Goal: Information Seeking & Learning: Find contact information

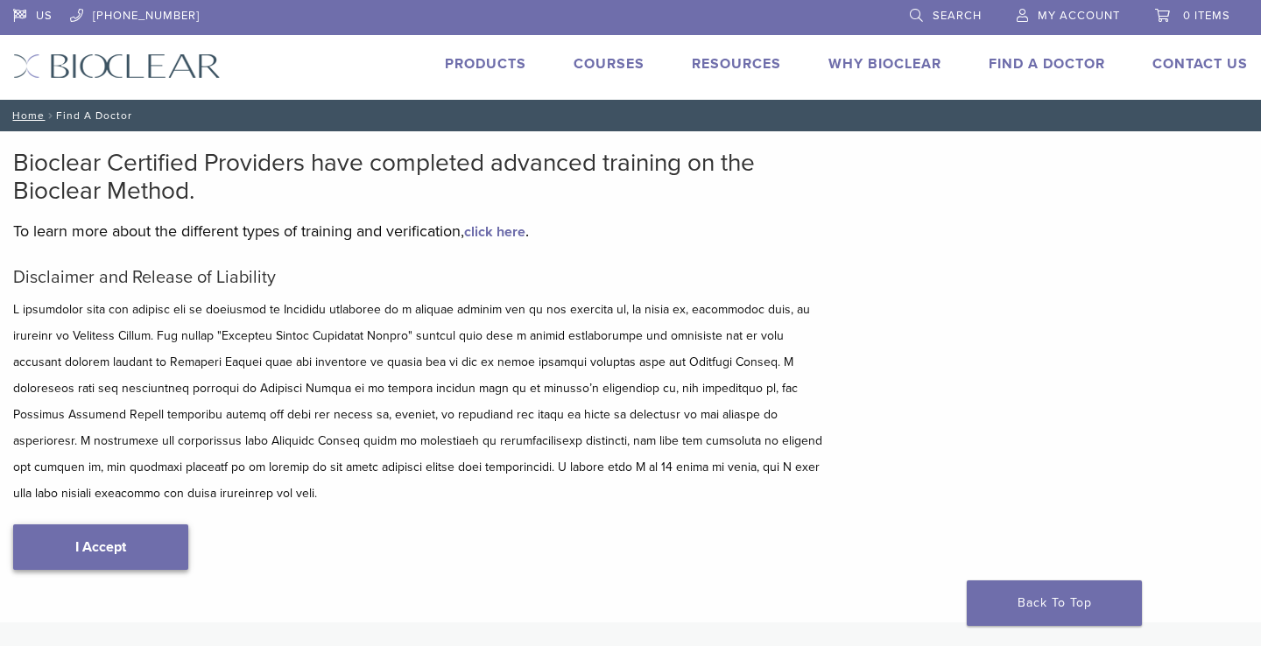
click at [87, 535] on link "I Accept" at bounding box center [100, 548] width 175 height 46
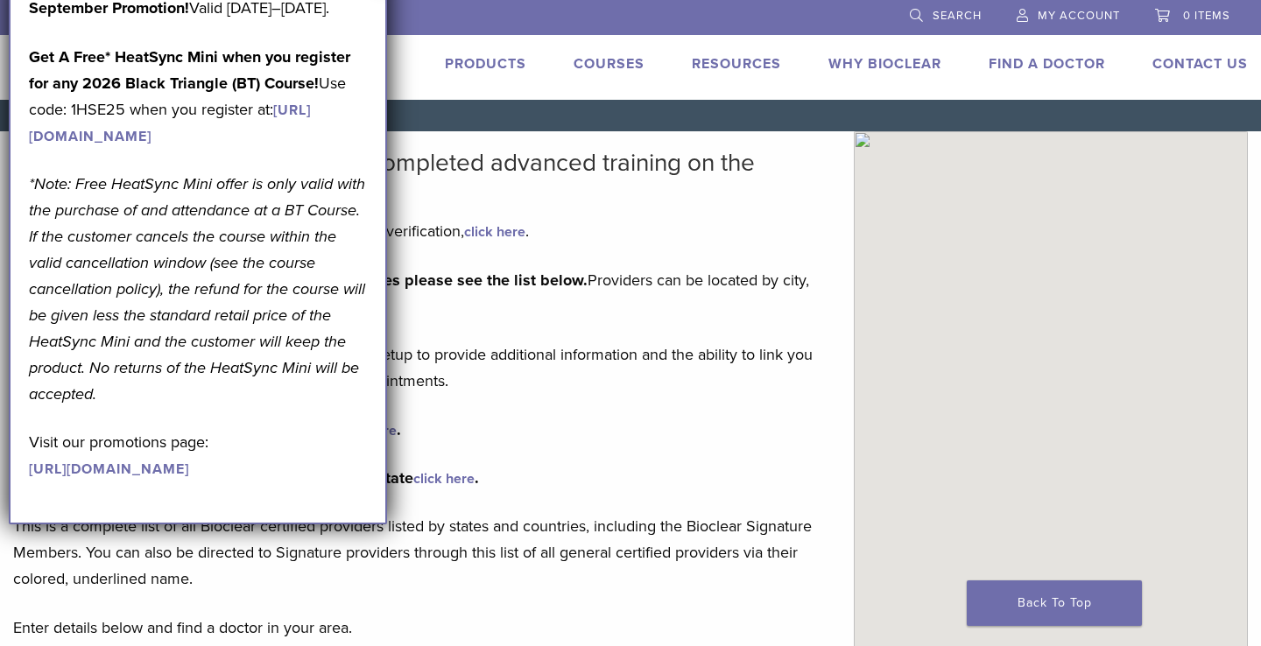
type input "*****"
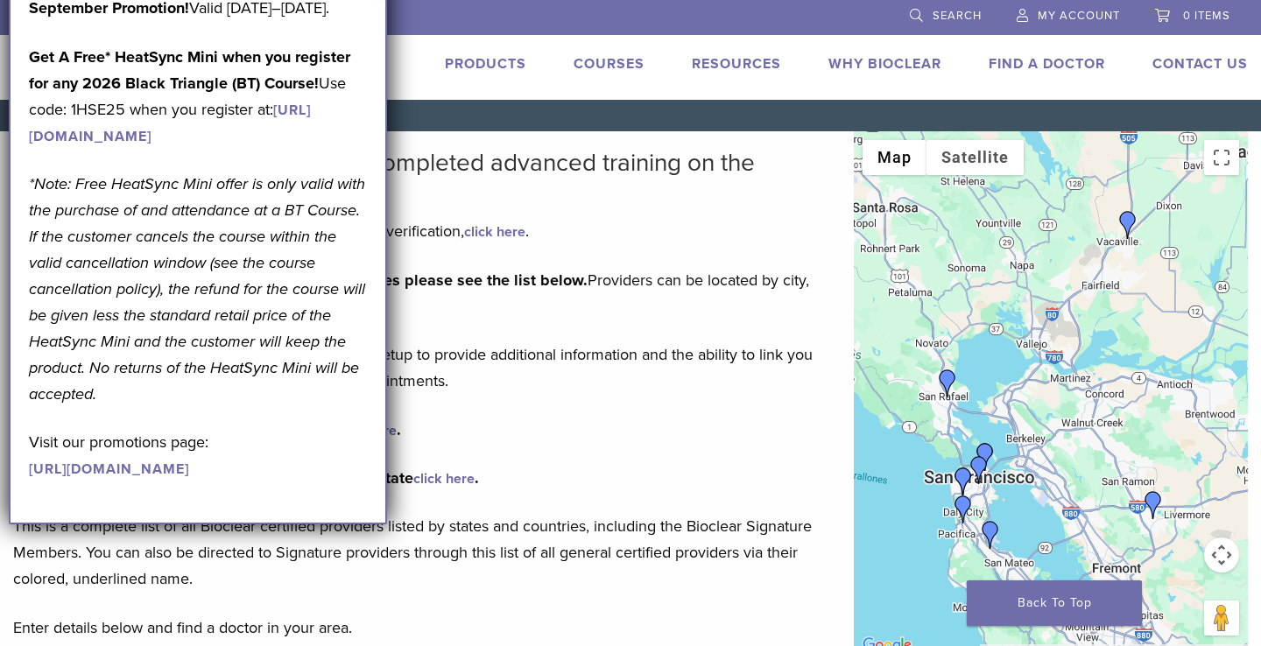
click at [678, 305] on p "To view our Bioclear Signature Members profile pages please see the list below.…" at bounding box center [420, 293] width 814 height 53
click at [864, 212] on div at bounding box center [1051, 393] width 394 height 525
click at [880, 213] on div at bounding box center [1051, 393] width 394 height 525
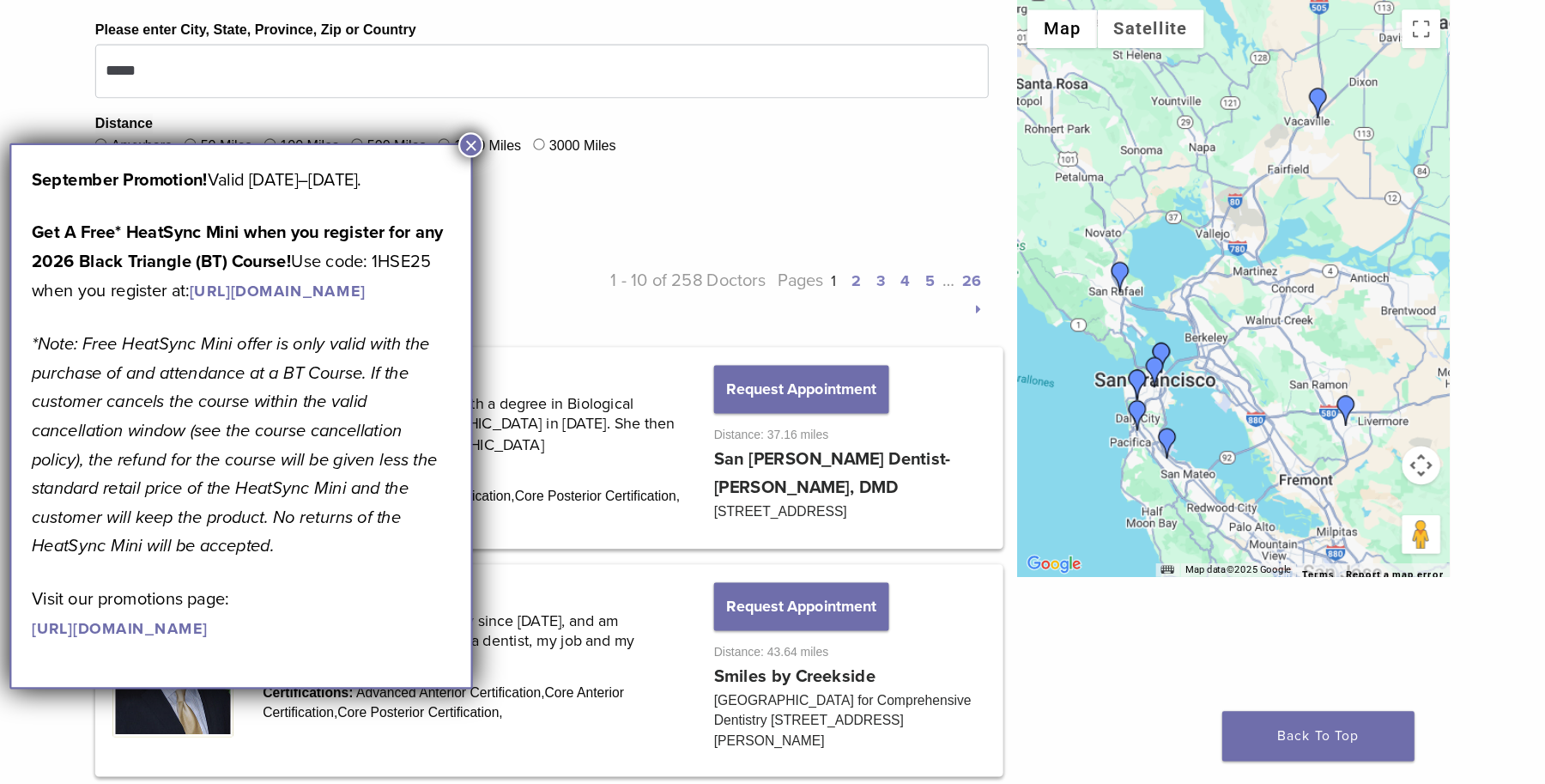
scroll to position [632, 0]
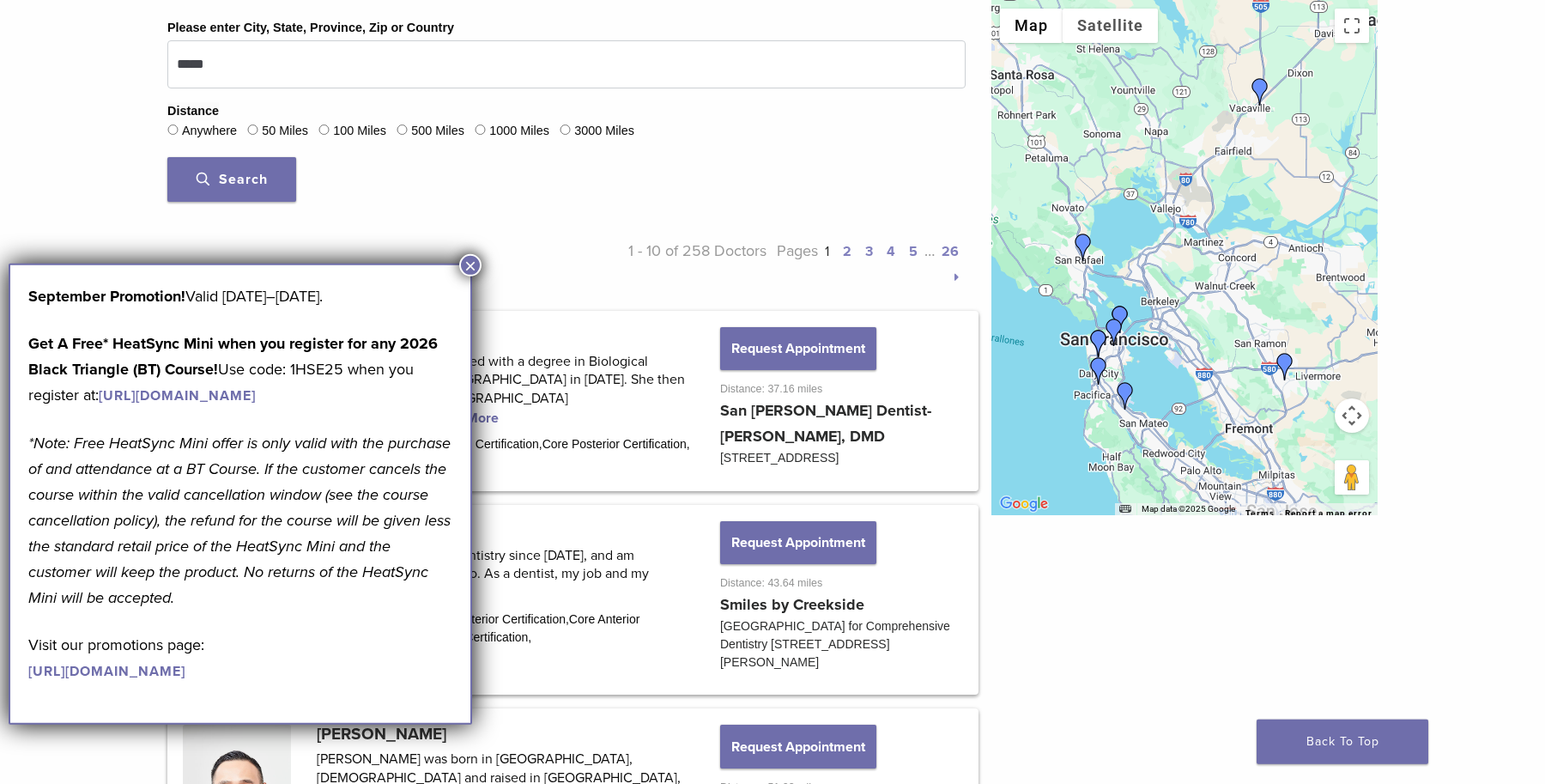
click at [472, 261] on button "×" at bounding box center [471, 265] width 23 height 23
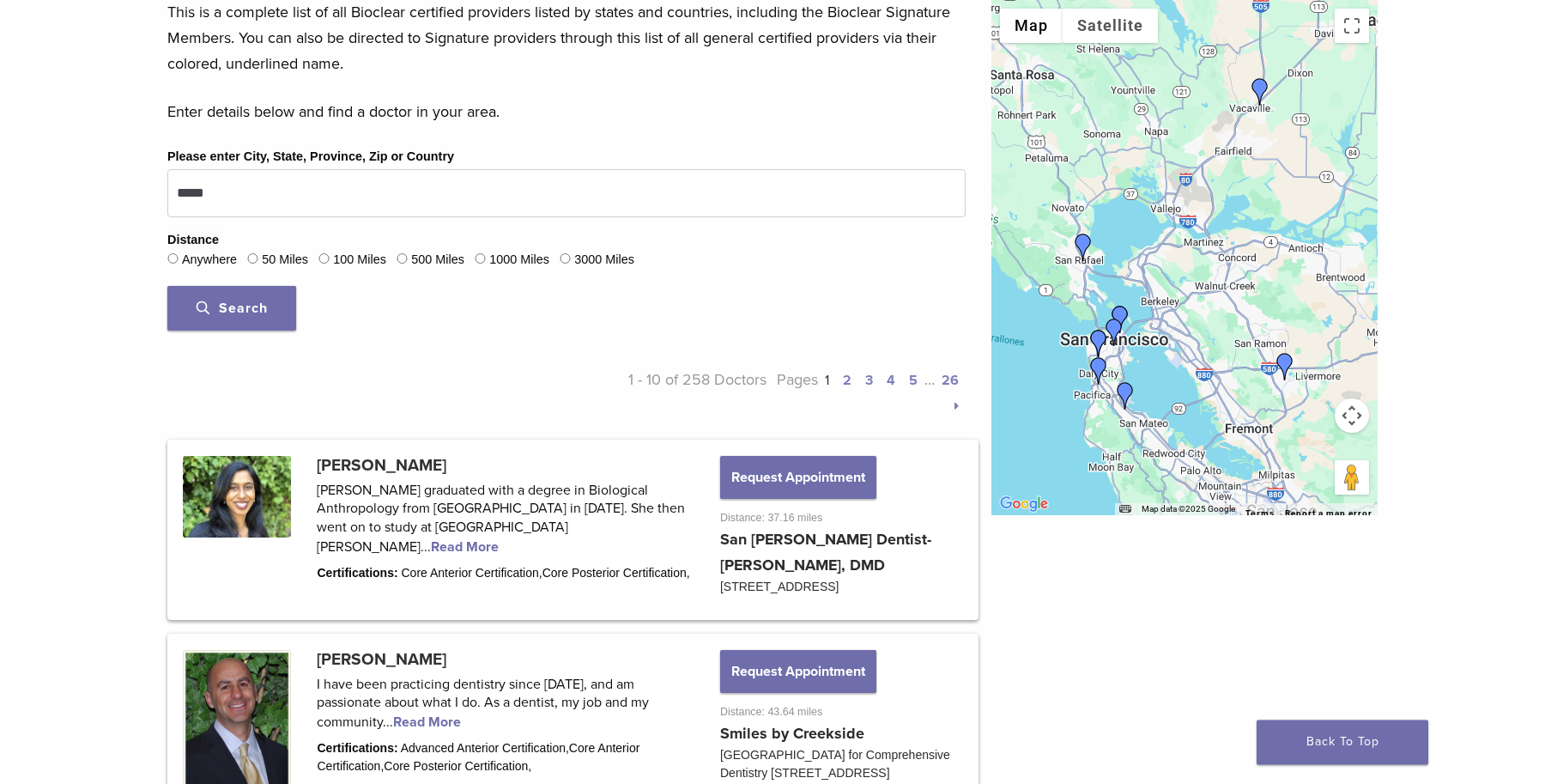
scroll to position [0, 0]
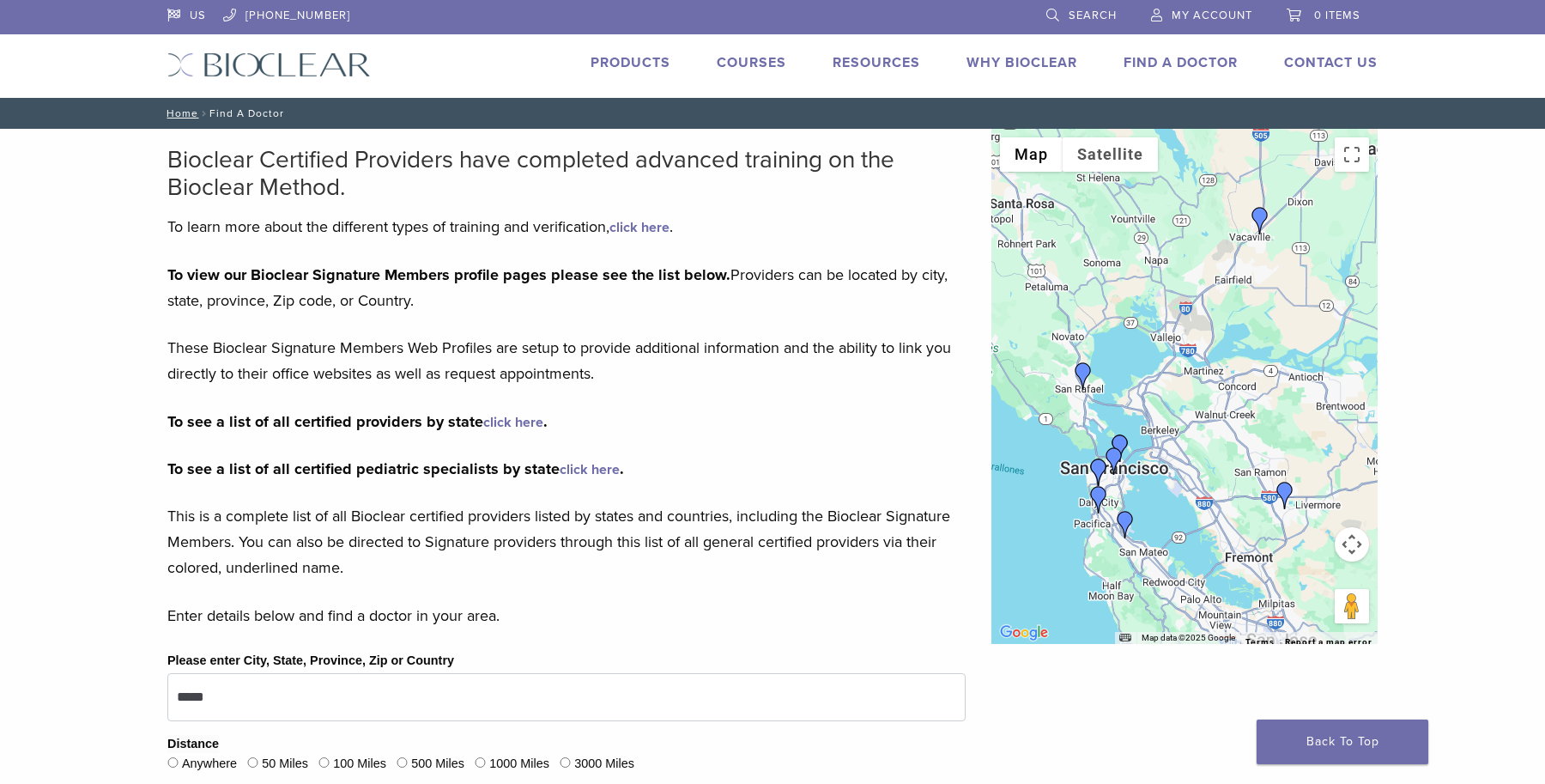
click at [635, 65] on link "Products" at bounding box center [630, 63] width 79 height 18
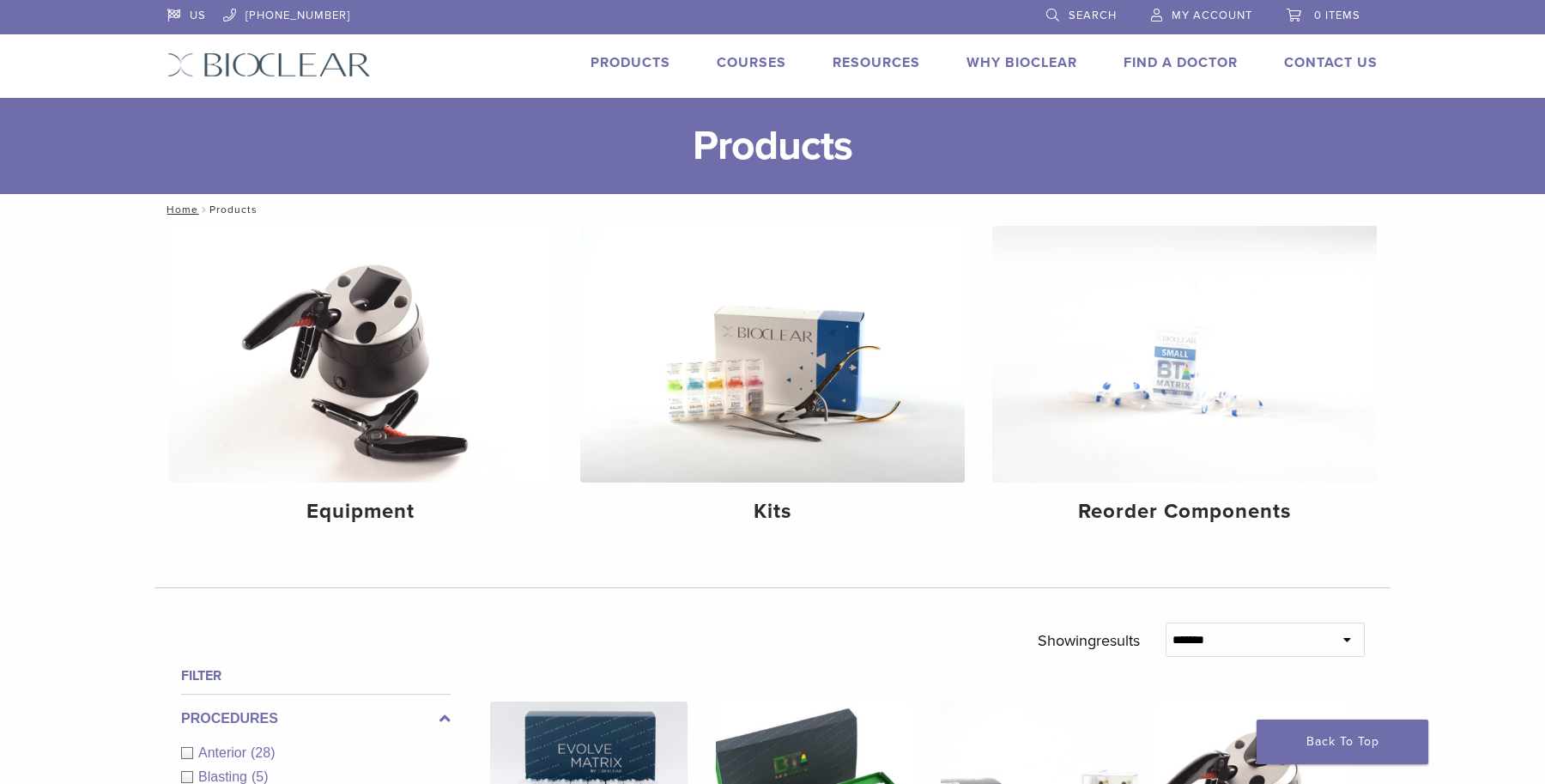
click at [1051, 70] on link "Why Bioclear" at bounding box center [1022, 63] width 111 height 18
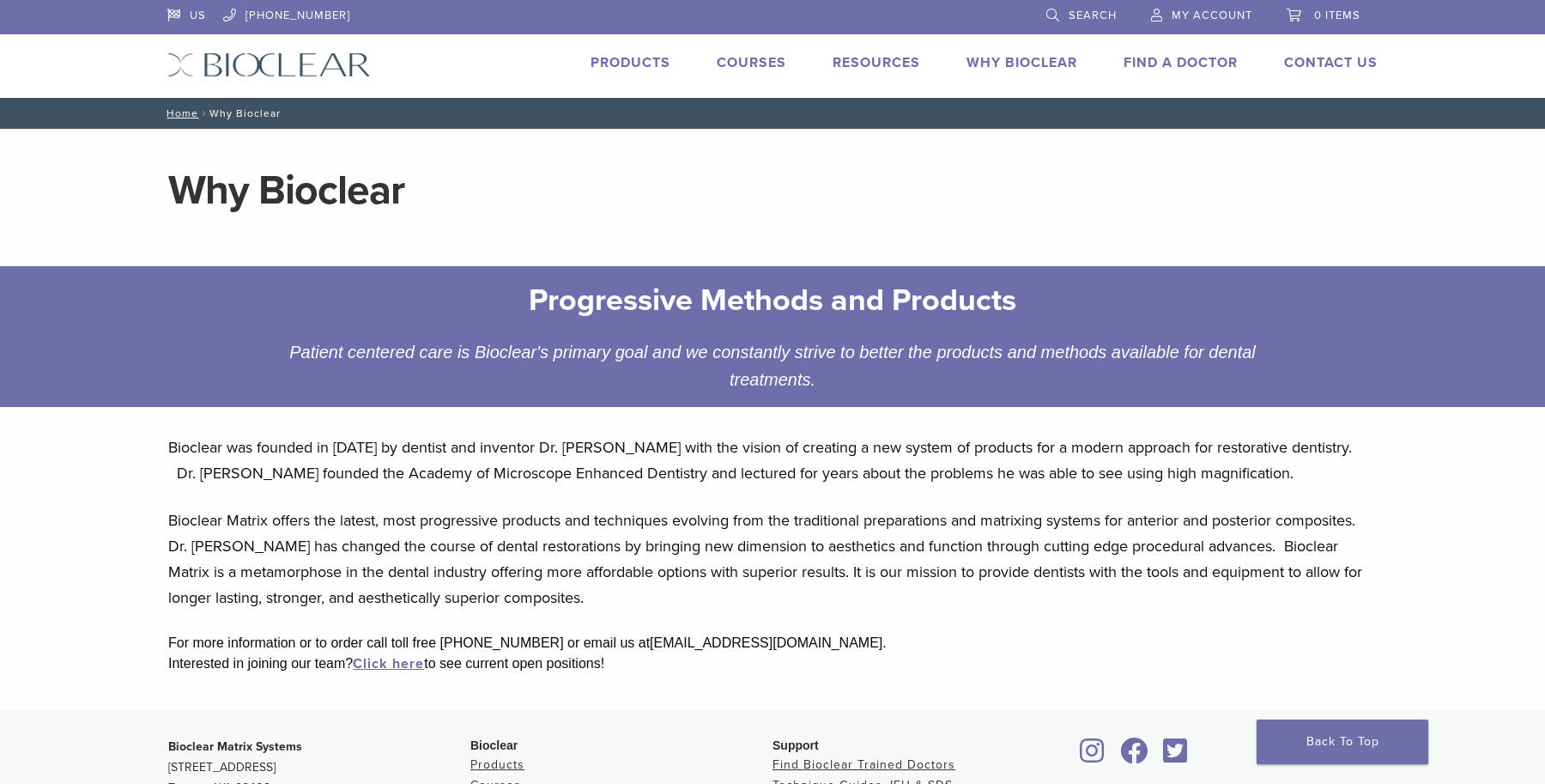
click at [1179, 68] on link "Find A Doctor" at bounding box center [1180, 63] width 114 height 18
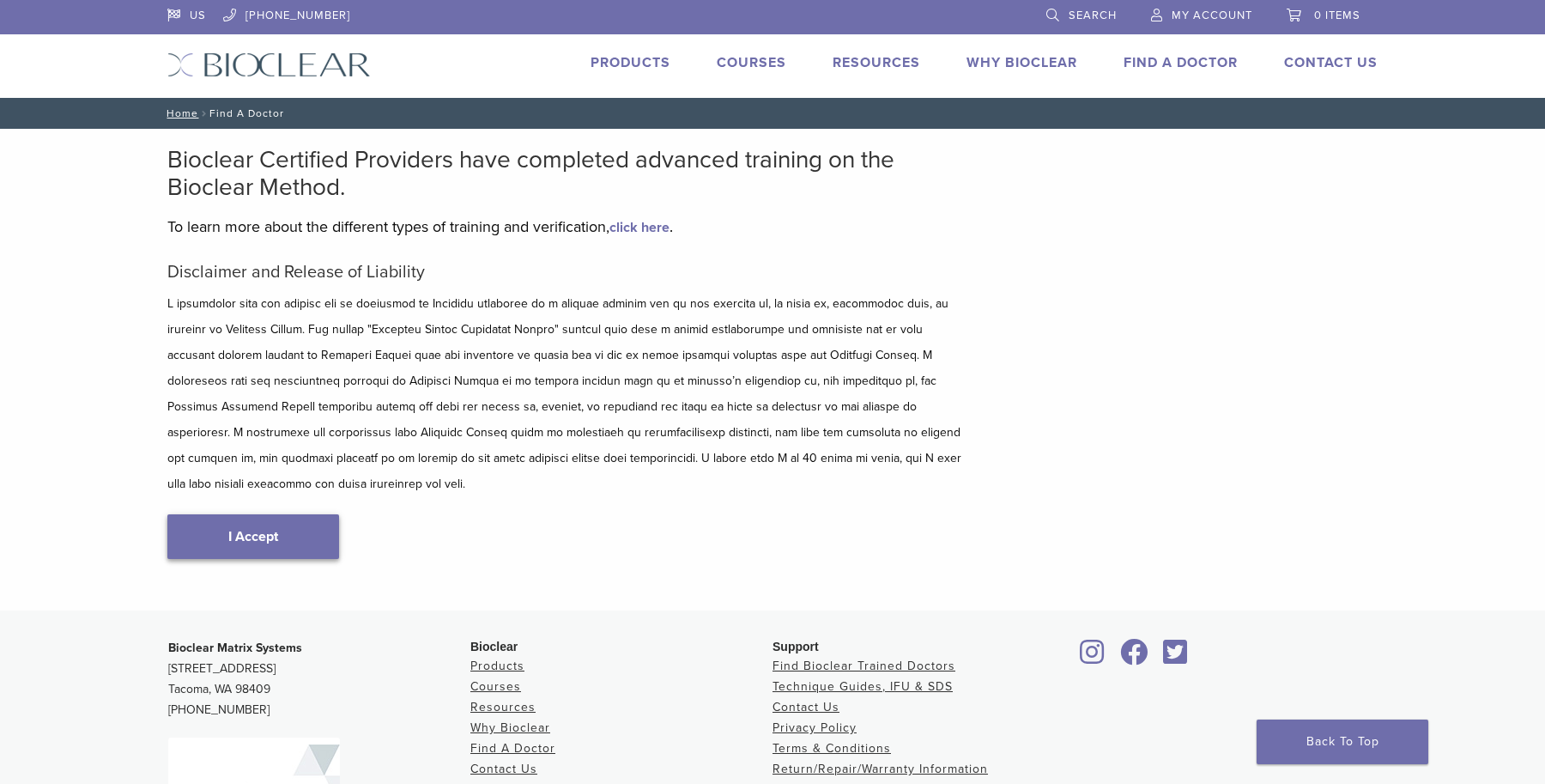
click at [274, 514] on link "I Accept" at bounding box center [253, 537] width 172 height 45
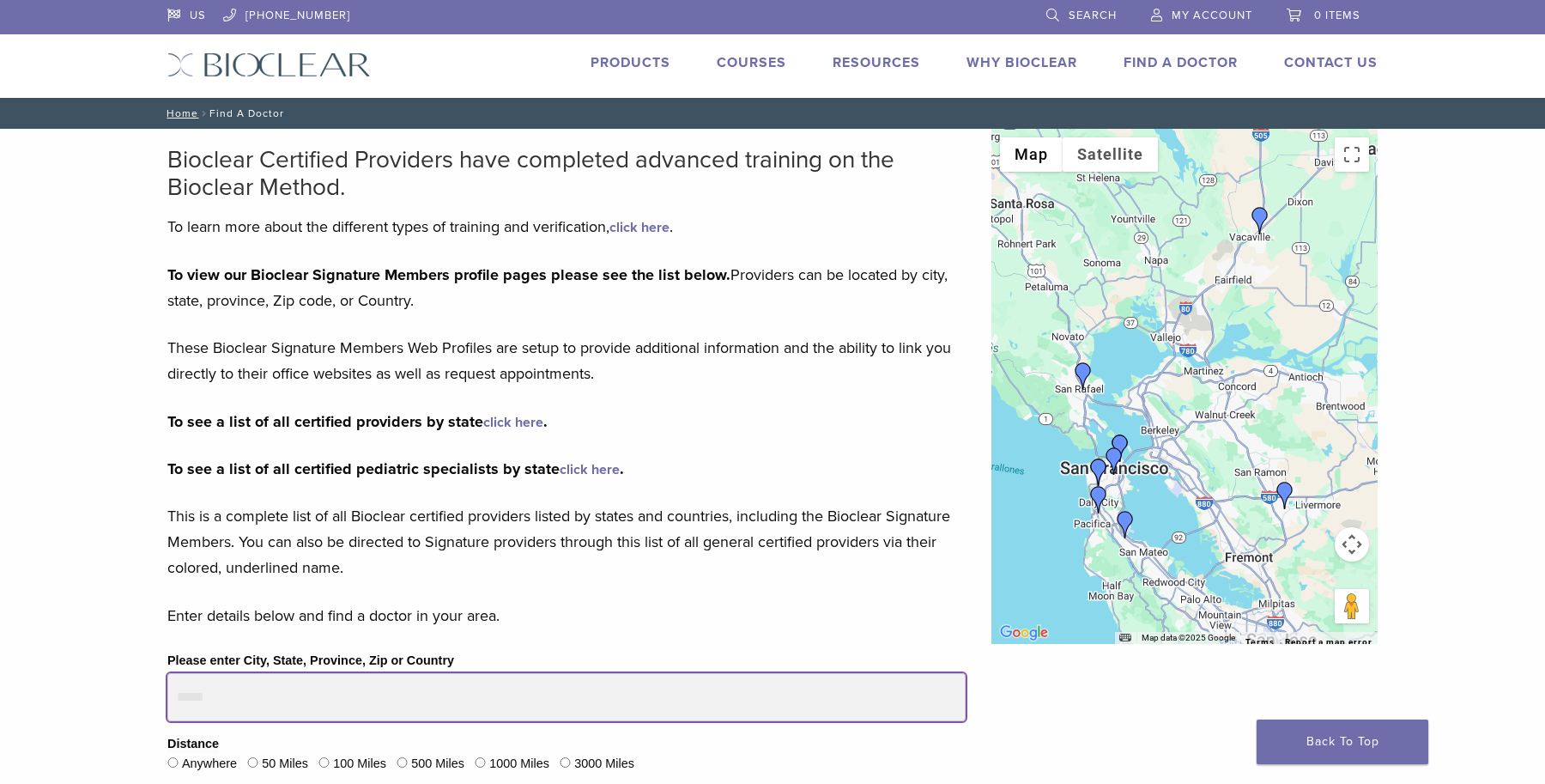
click at [473, 692] on input "Please enter City, State, Province, Zip or Country" at bounding box center [567, 697] width 798 height 48
type input "*****"
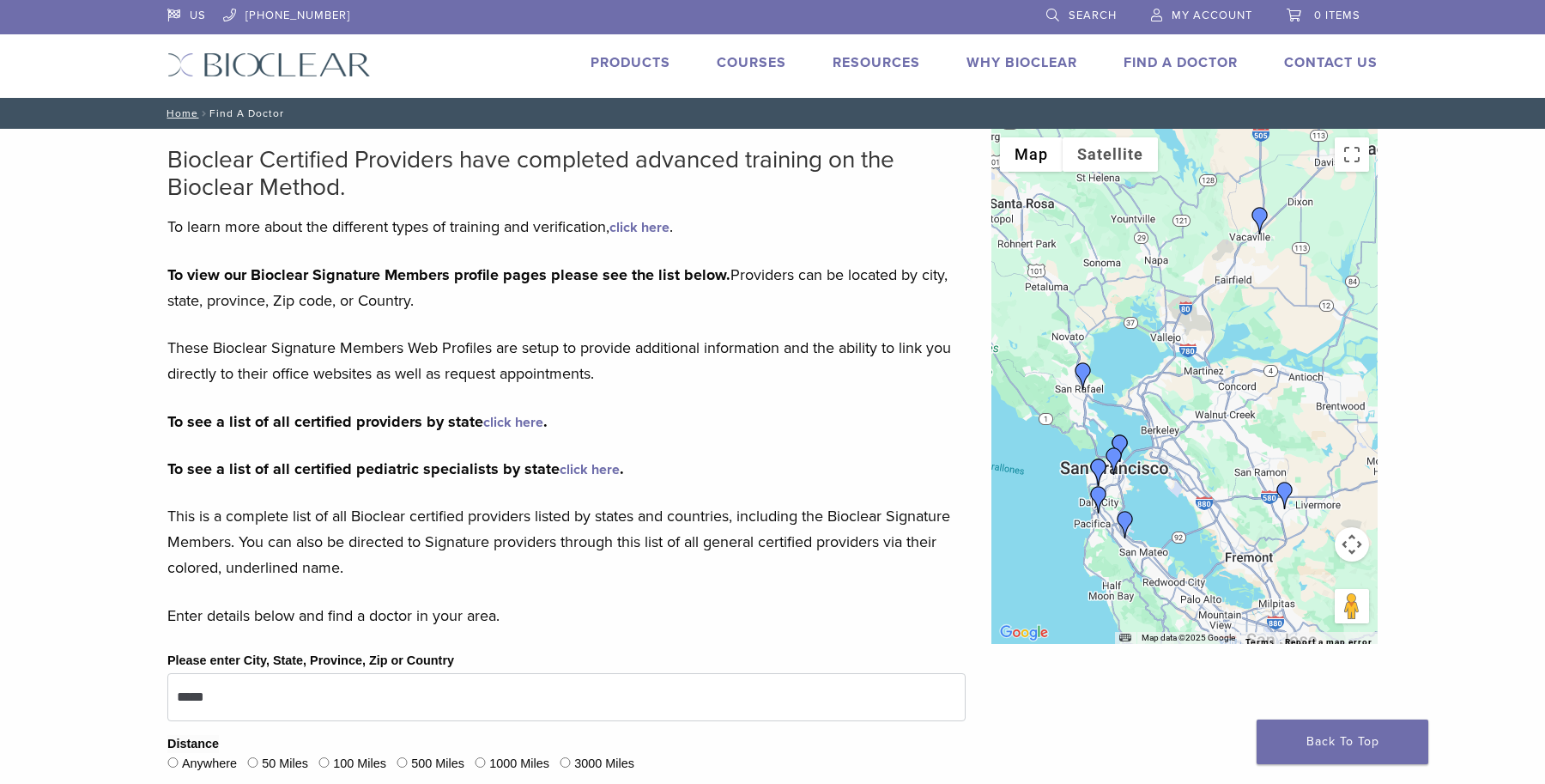
click at [286, 763] on label "50 Miles" at bounding box center [284, 763] width 46 height 19
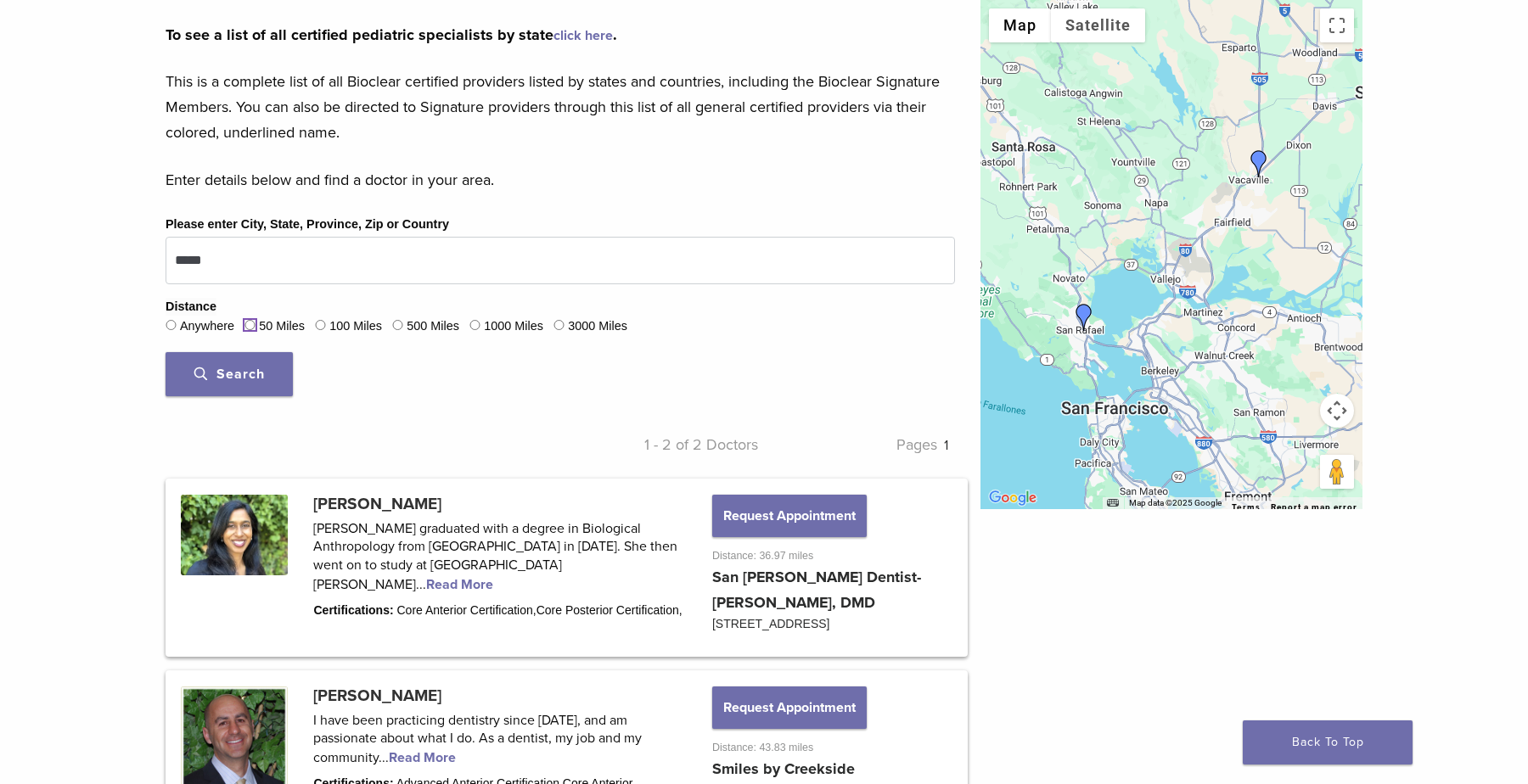
scroll to position [426, 0]
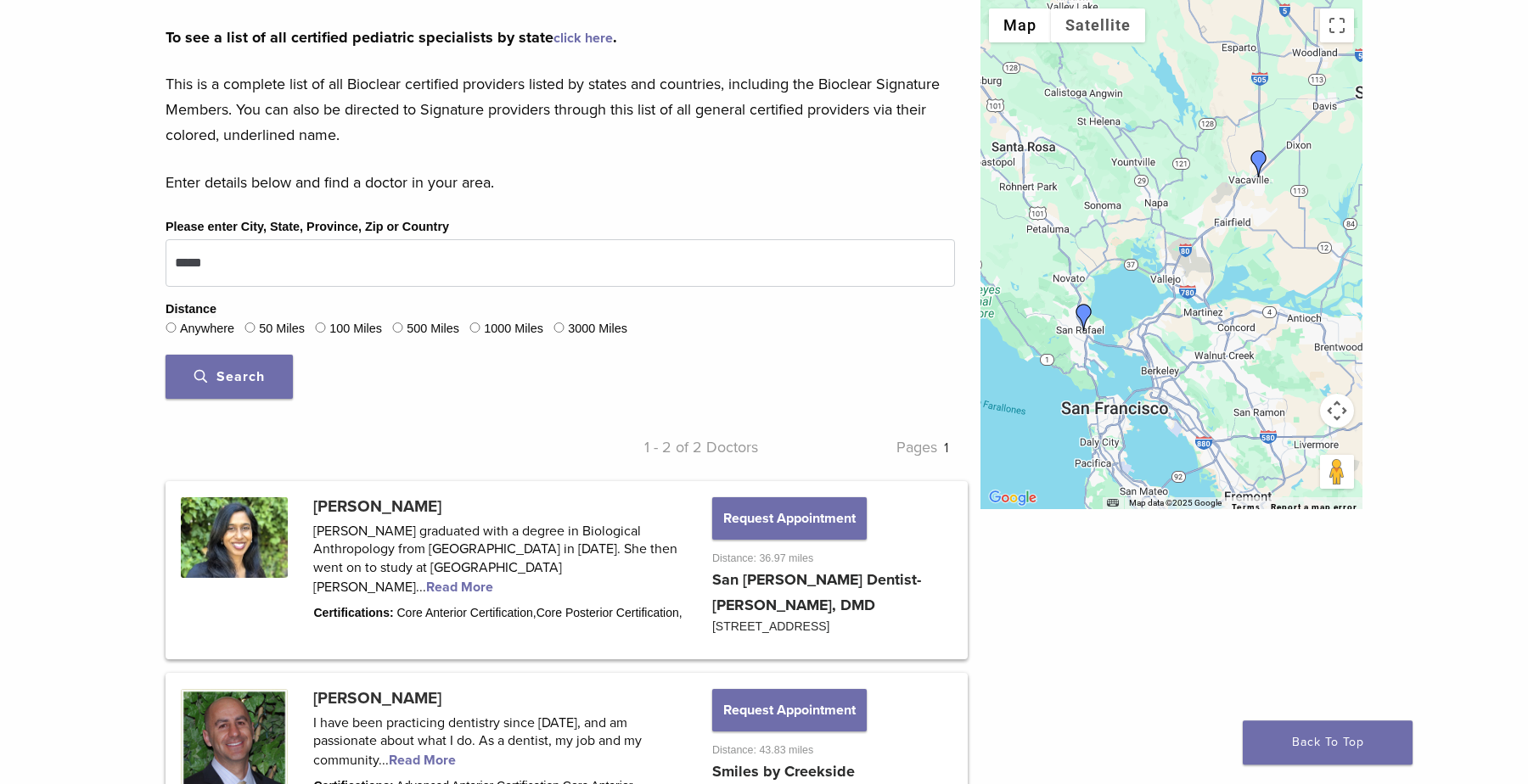
click at [339, 333] on label "100 Miles" at bounding box center [356, 329] width 52 height 18
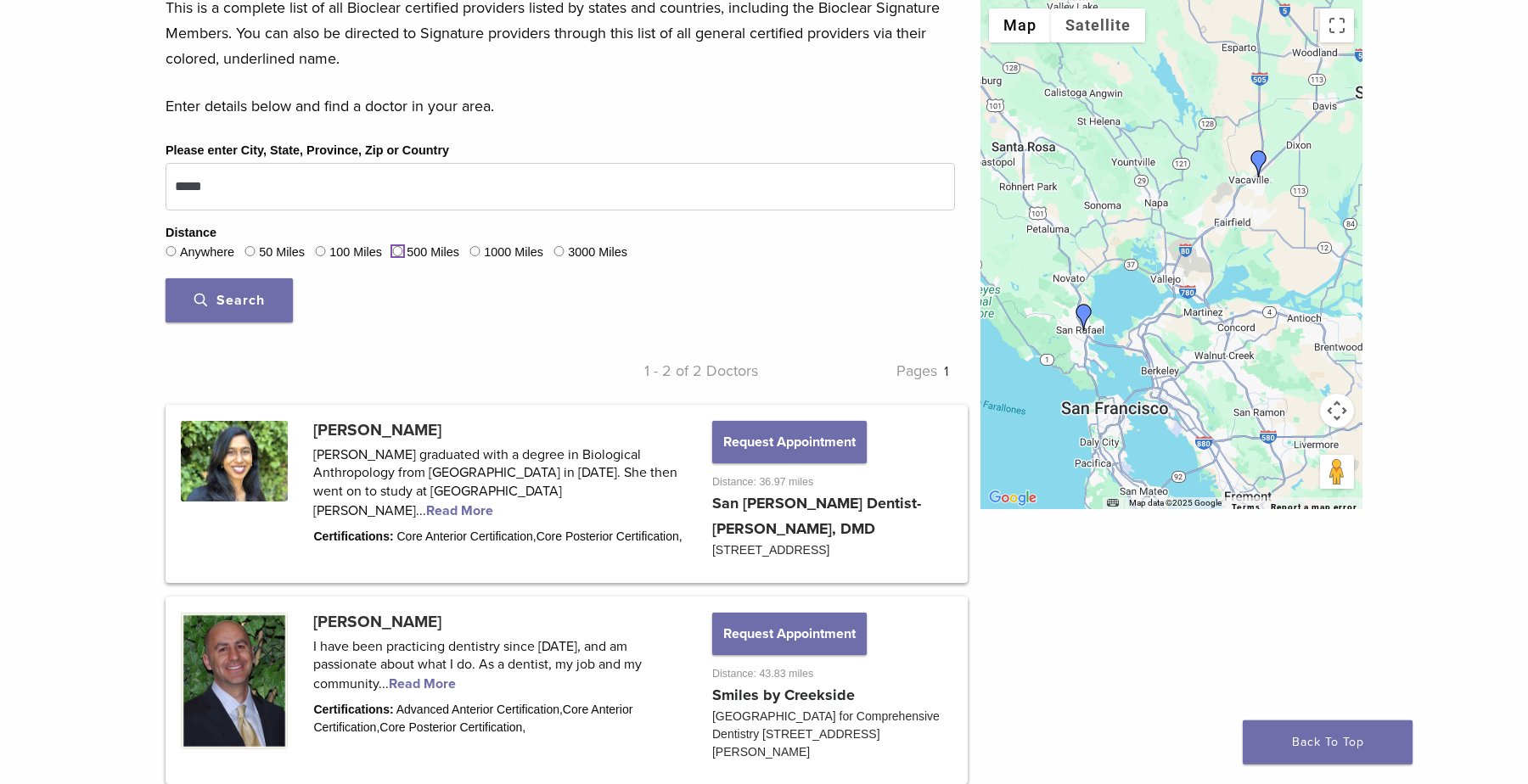
scroll to position [505, 0]
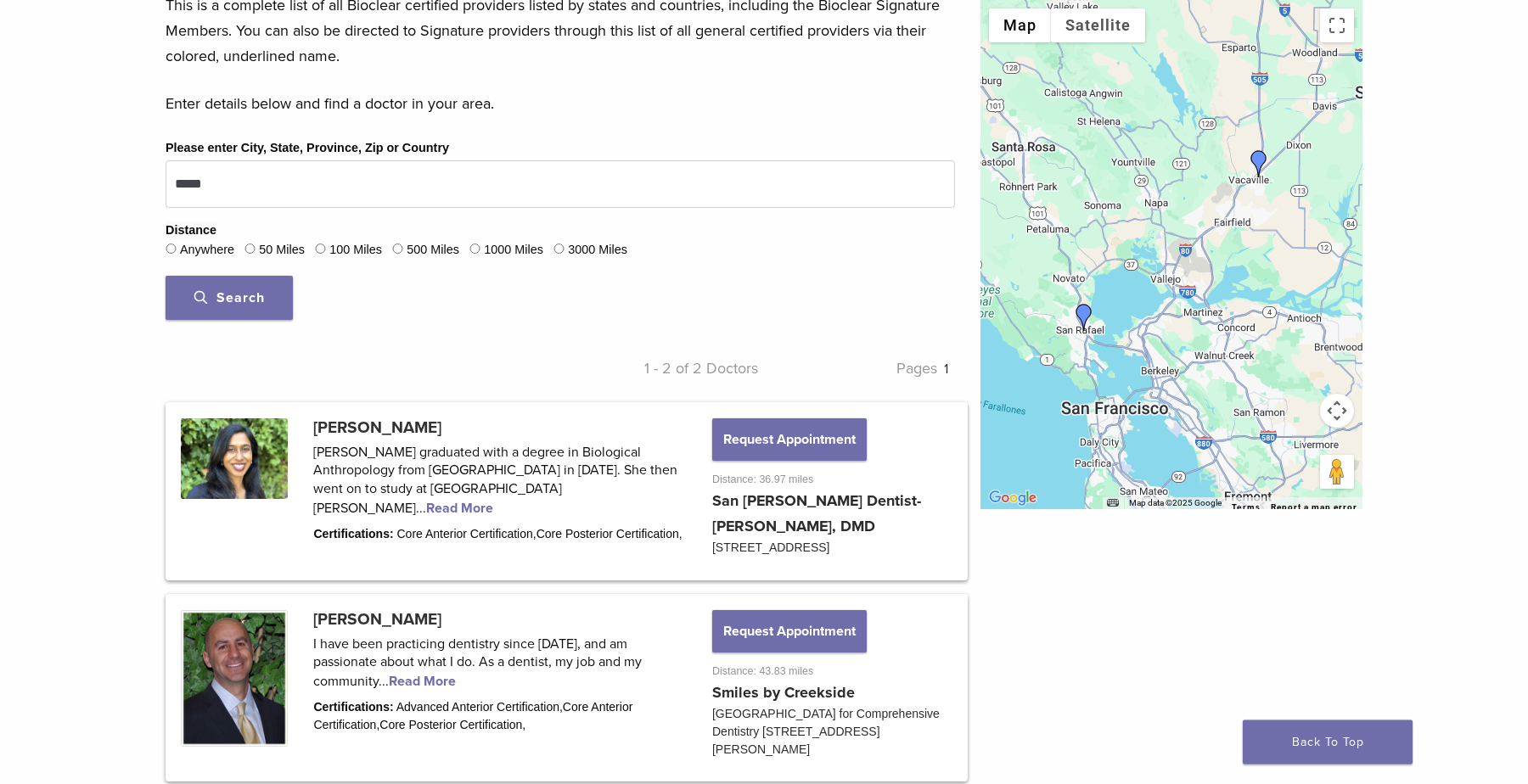
click at [235, 286] on button "Search" at bounding box center [229, 298] width 127 height 45
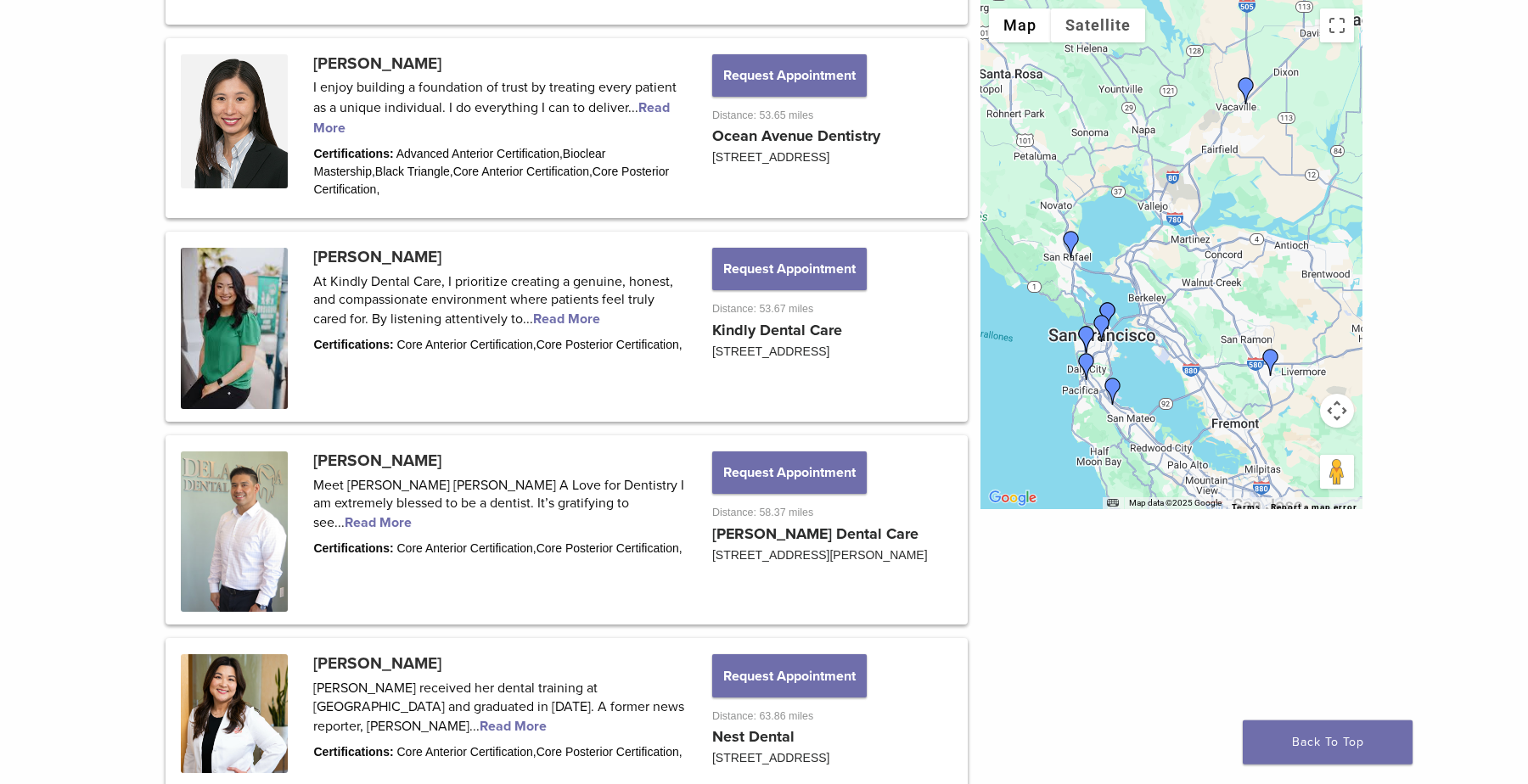
scroll to position [1791, 0]
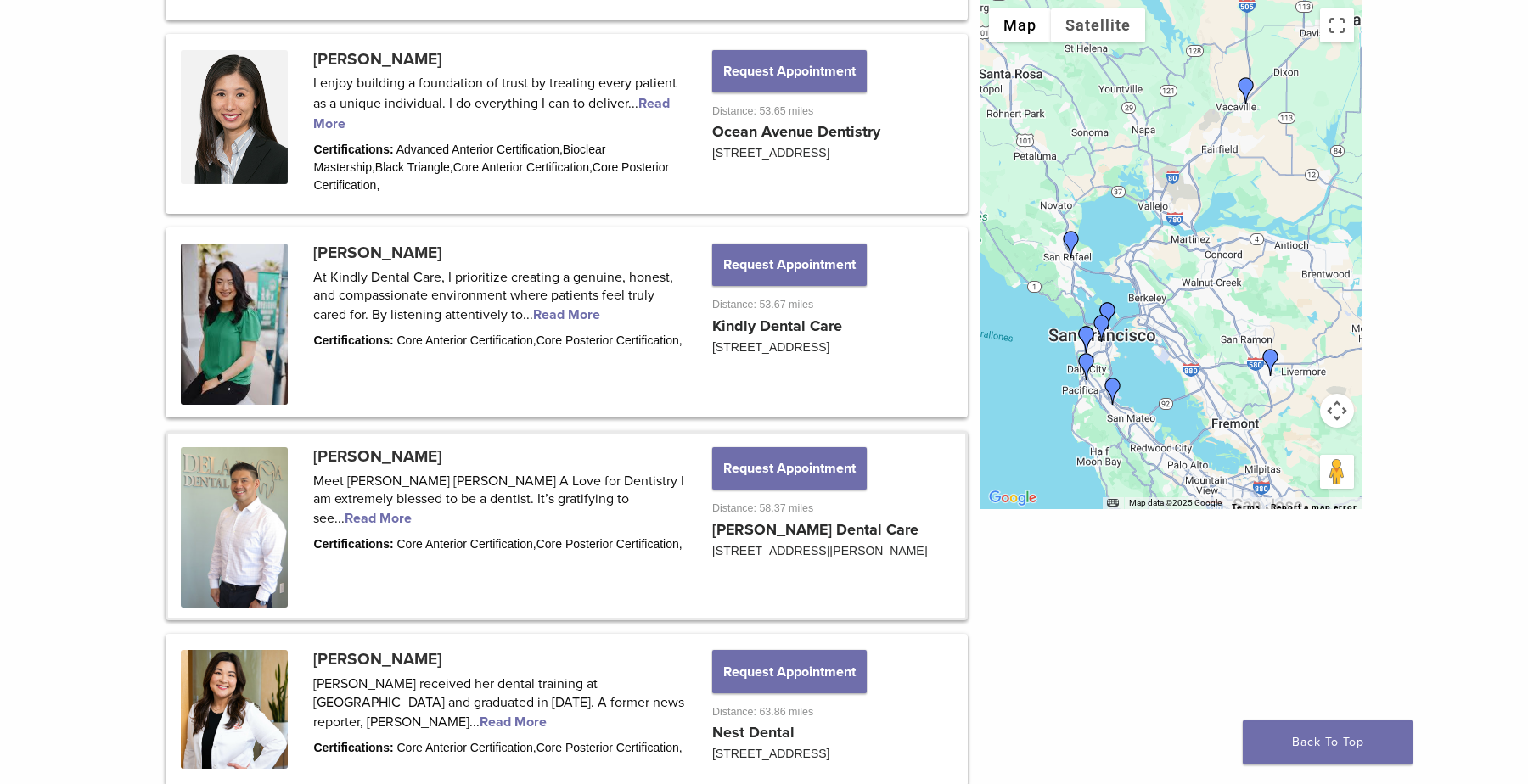
click at [219, 551] on link at bounding box center [566, 526] width 797 height 185
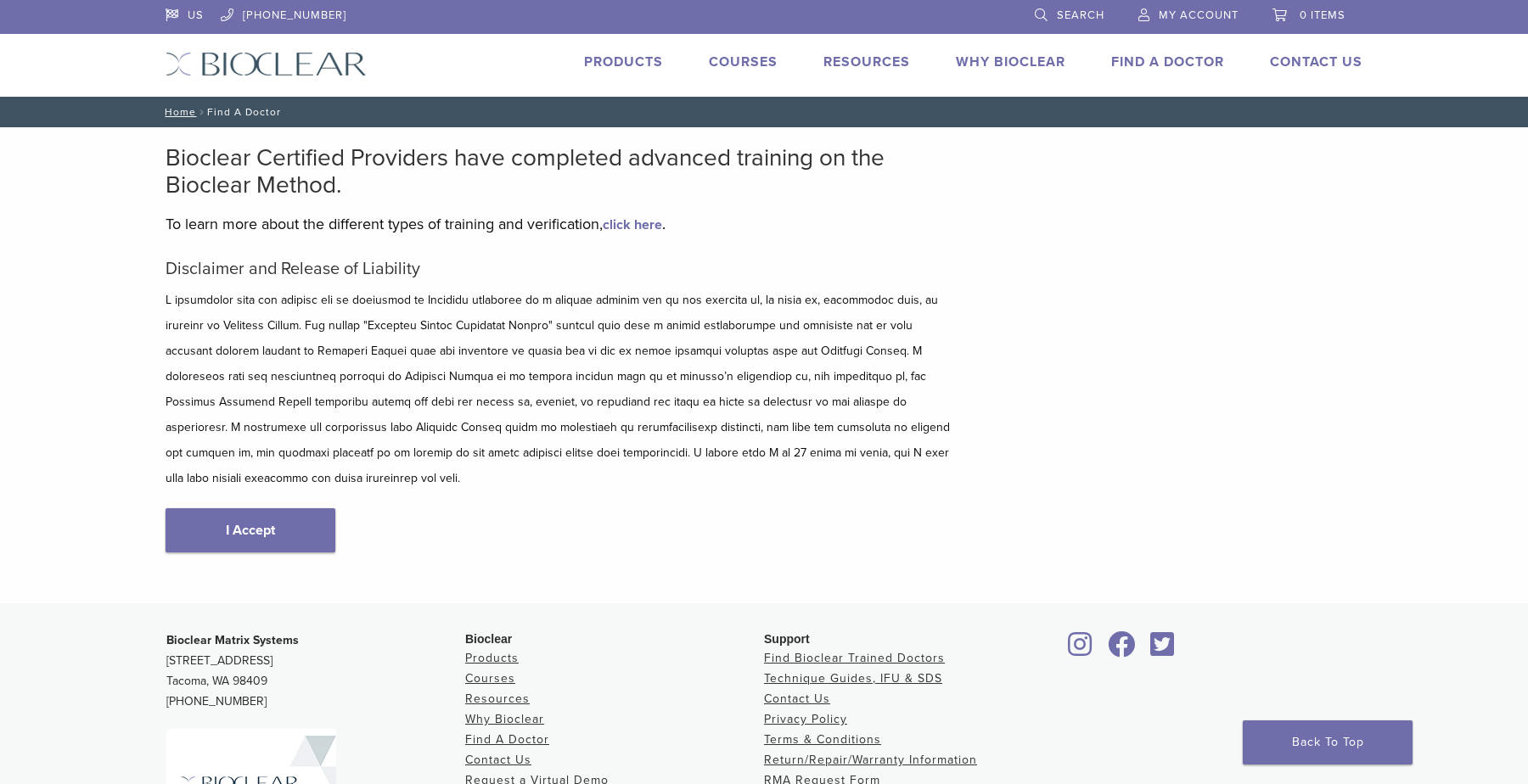
click at [1130, 69] on link "Find A Doctor" at bounding box center [1167, 62] width 112 height 17
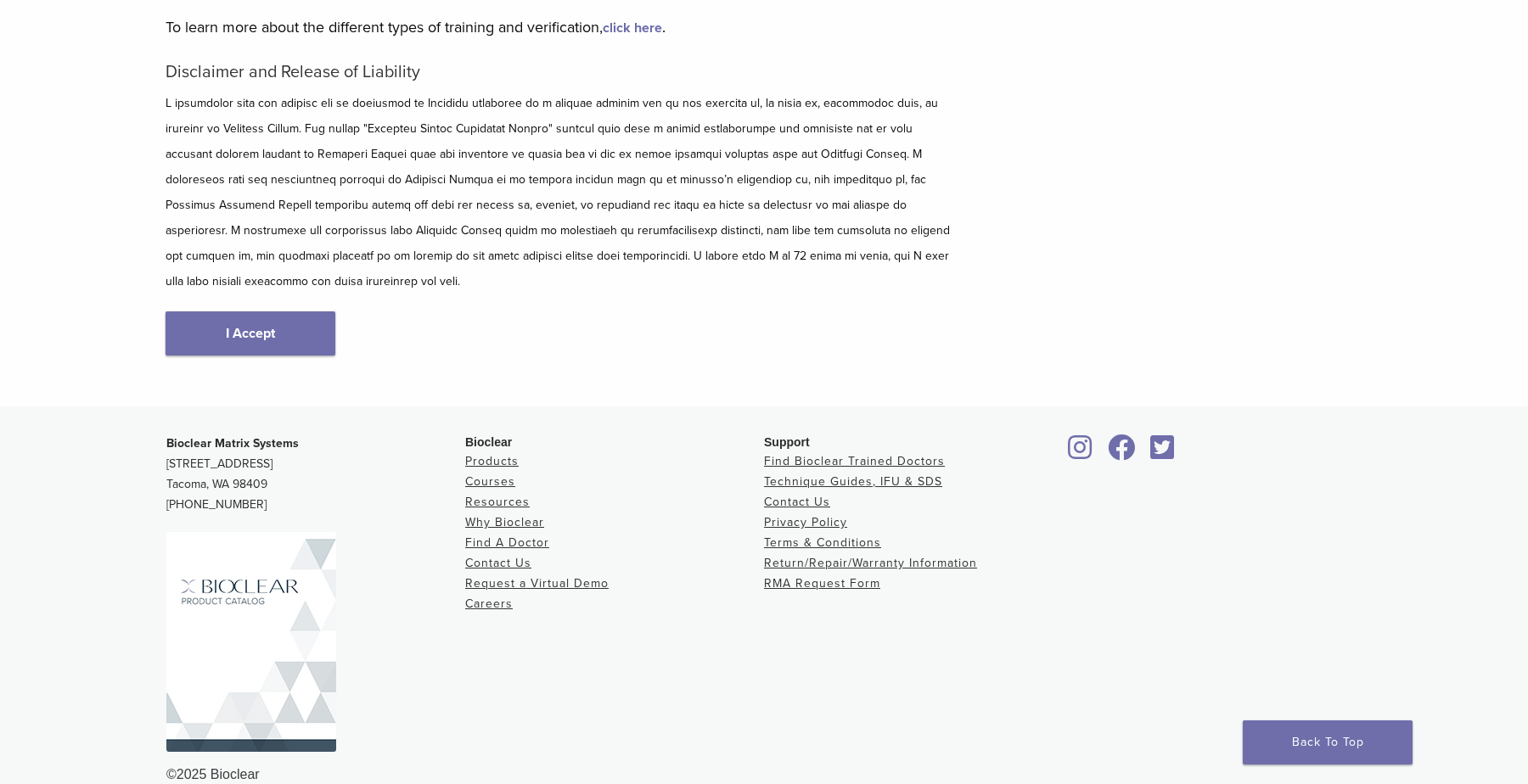
click at [279, 281] on div "Disclaimer and Release of Liability I Accept" at bounding box center [560, 226] width 789 height 329
click at [284, 311] on link "I Accept" at bounding box center [250, 333] width 170 height 45
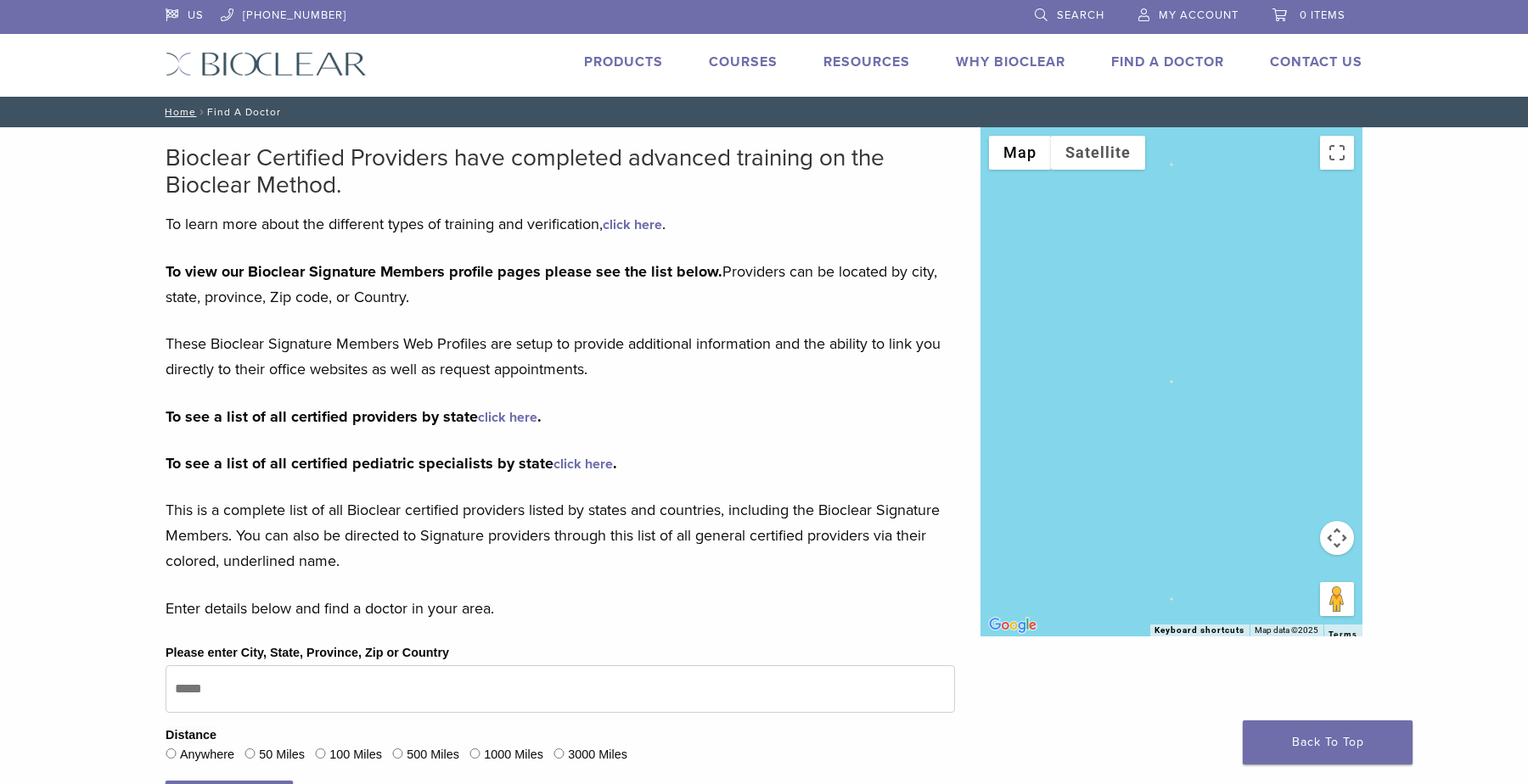
scroll to position [142, 0]
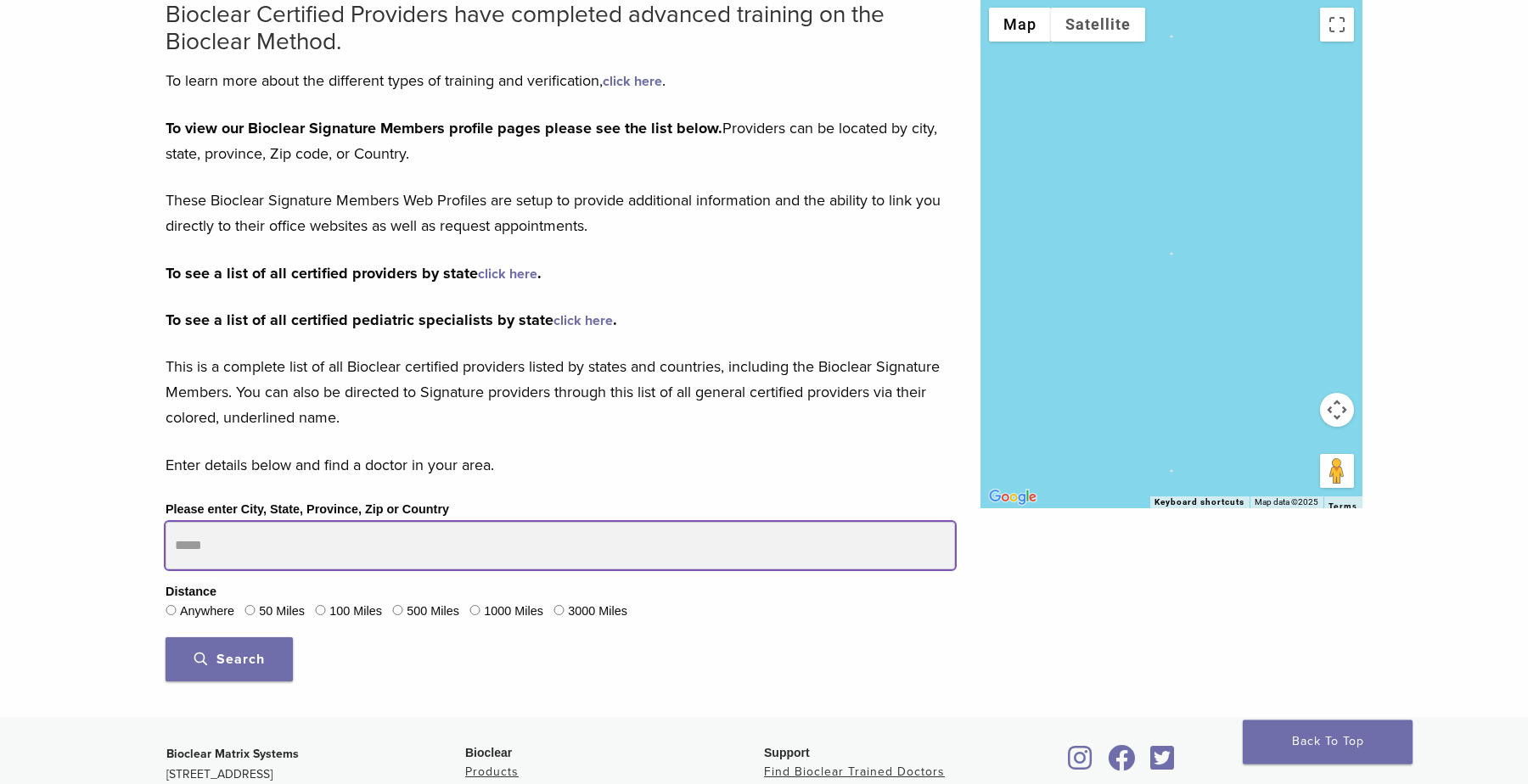
click at [392, 547] on input "Please enter City, State, Province, Zip or Country" at bounding box center [560, 546] width 789 height 47
type input "**********"
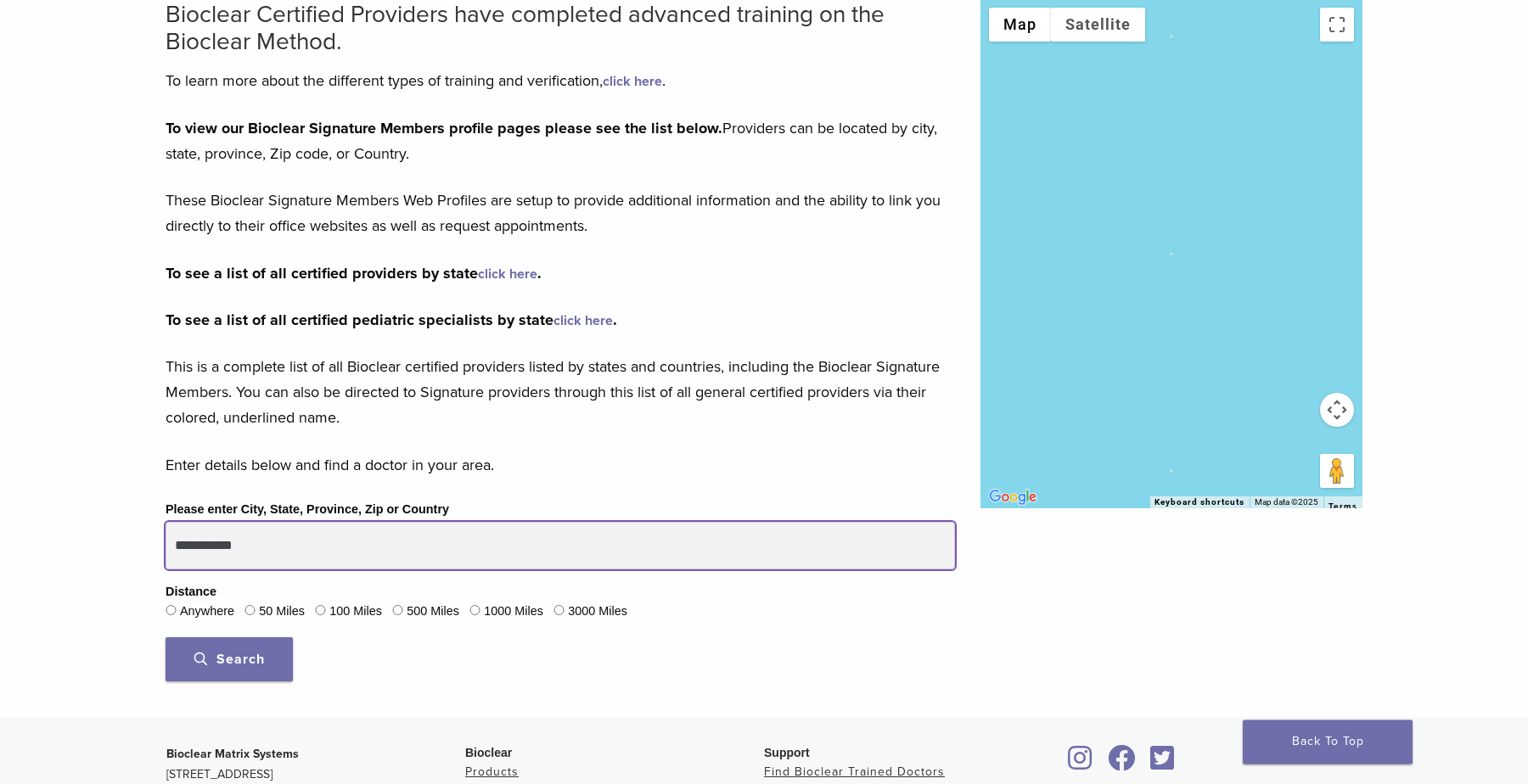
click at [166, 639] on button "Search" at bounding box center [229, 661] width 127 height 45
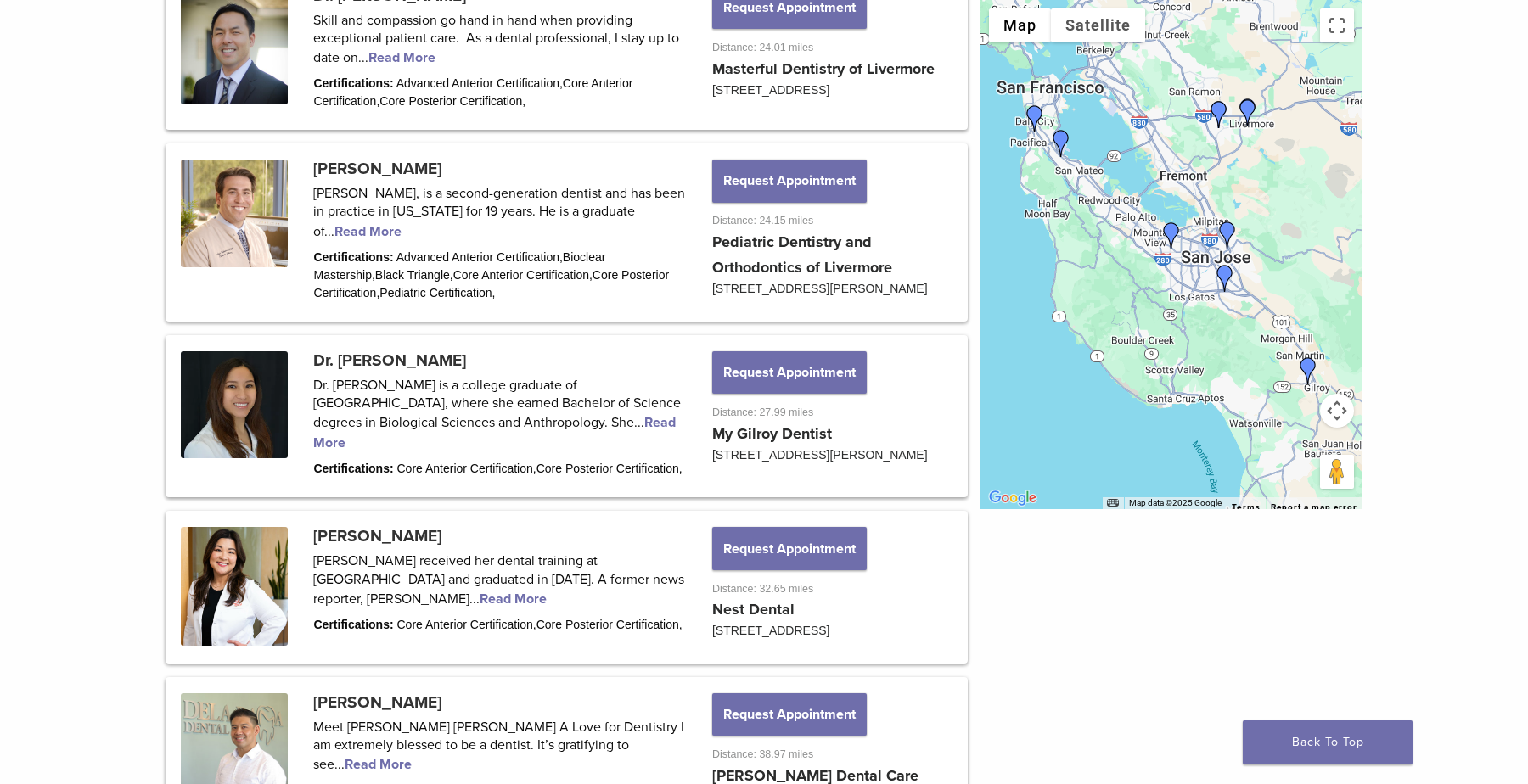
scroll to position [1874, 0]
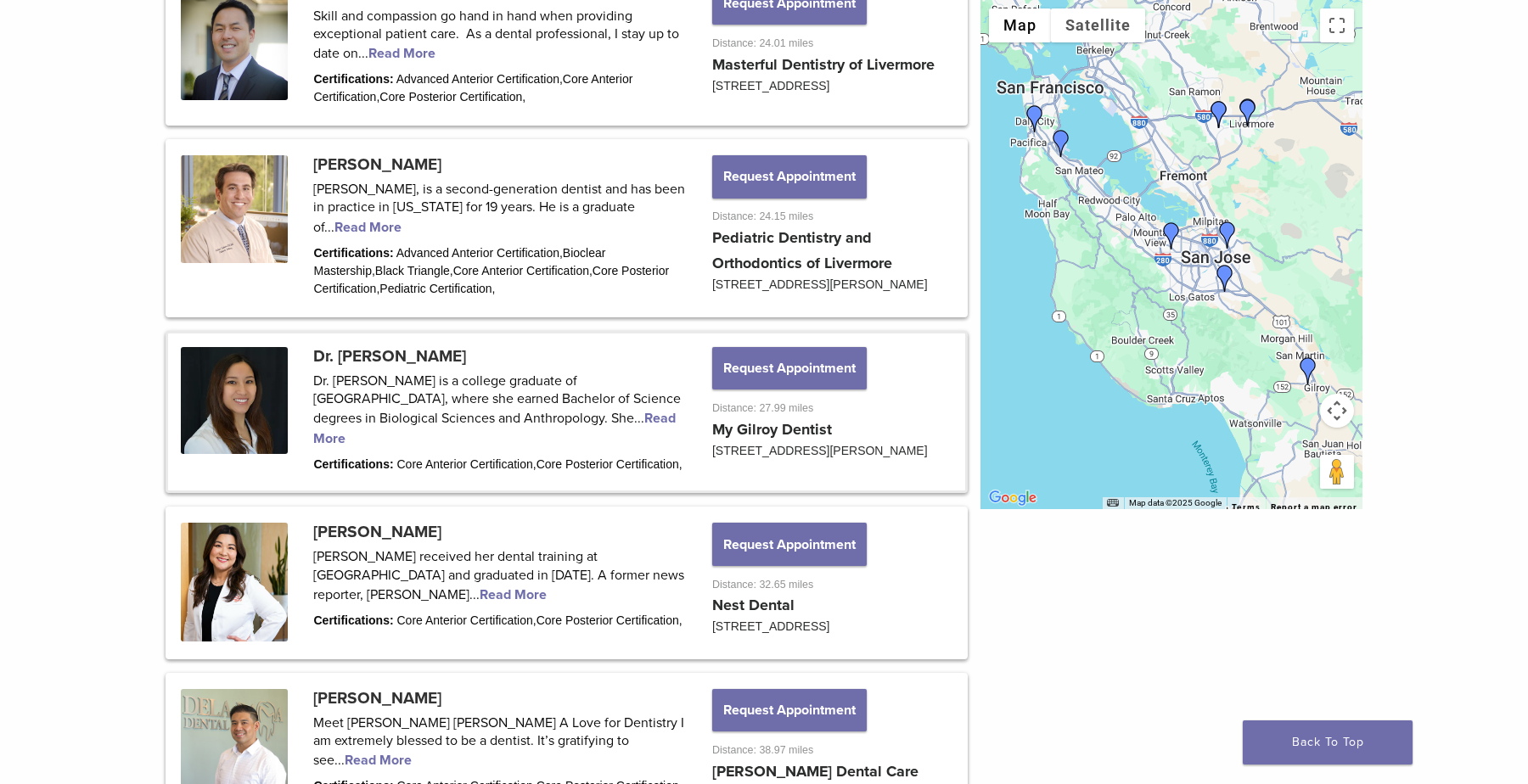
click at [230, 455] on link at bounding box center [566, 412] width 797 height 157
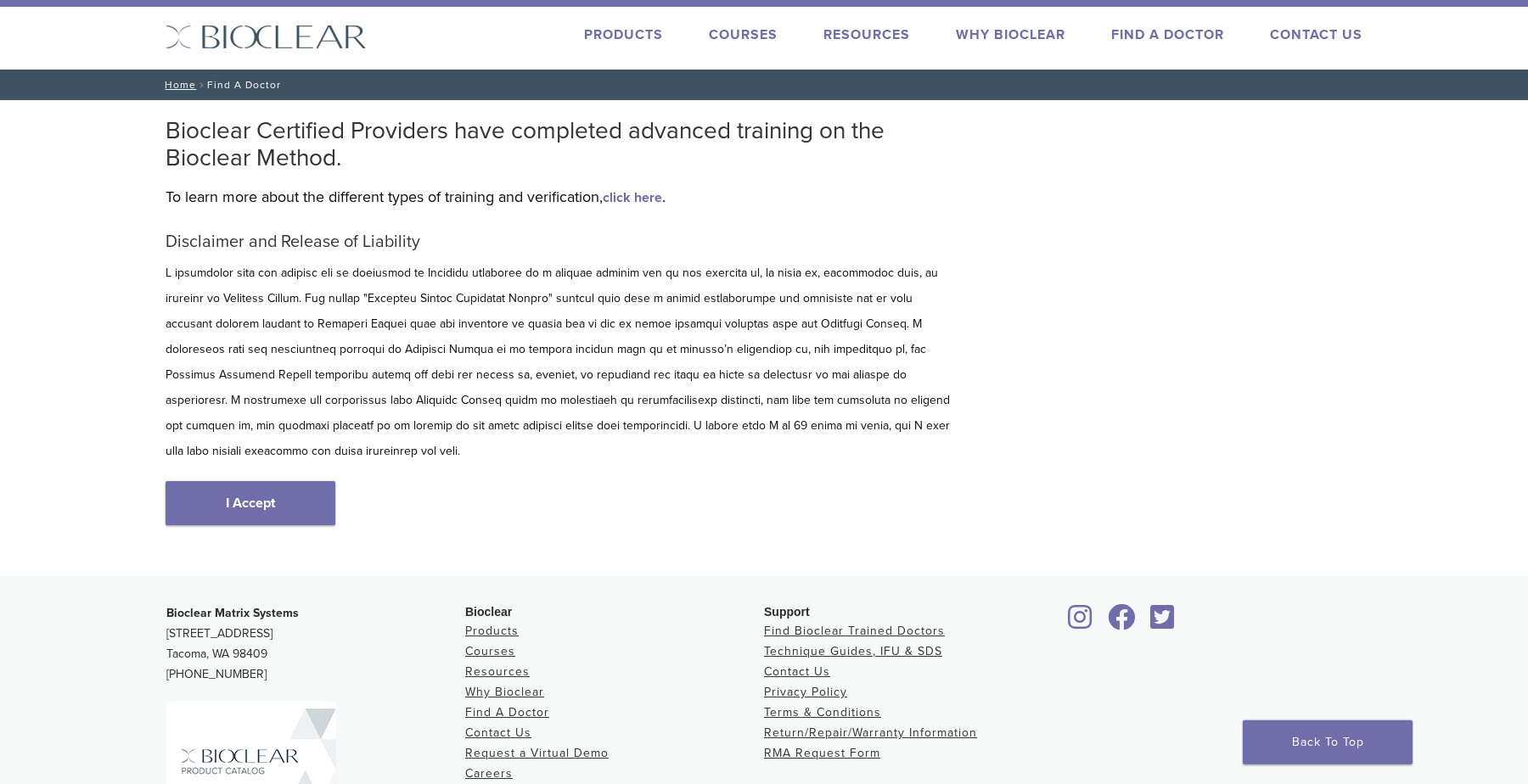
scroll to position [13, 0]
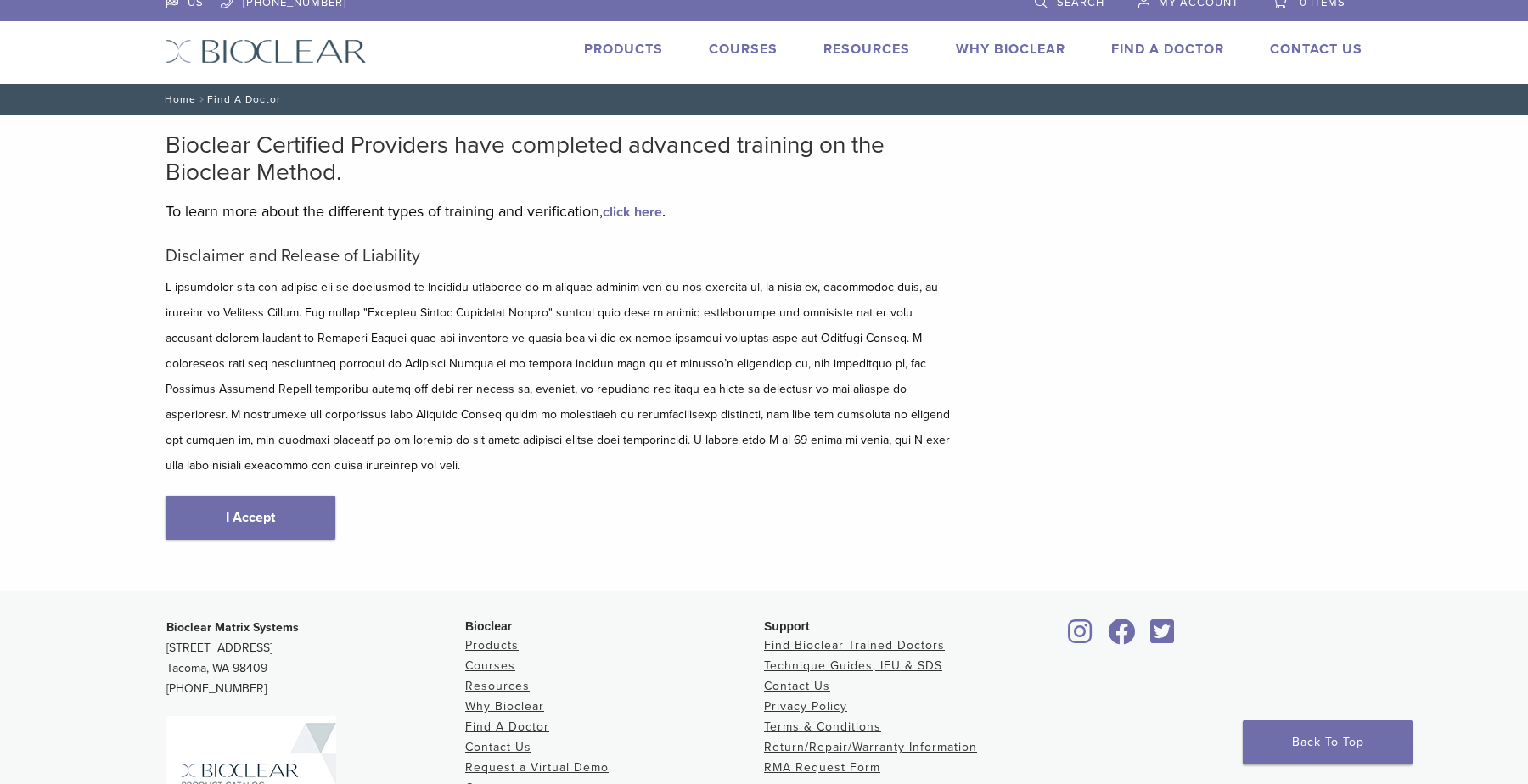
click at [237, 514] on div "Disclaimer and Release of Liability I Accept" at bounding box center [560, 410] width 789 height 329
click at [240, 495] on link "I Accept" at bounding box center [250, 517] width 170 height 45
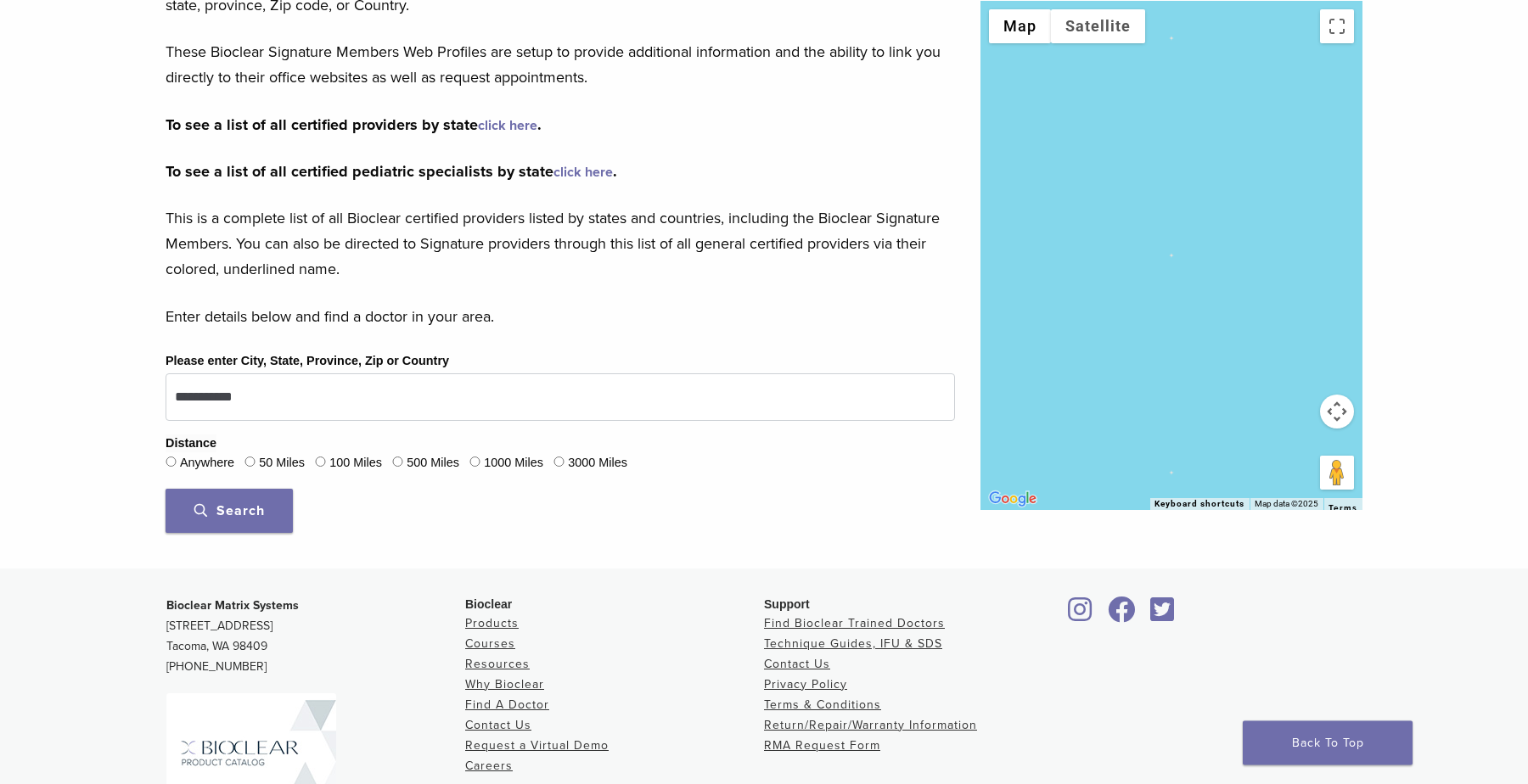
scroll to position [315, 0]
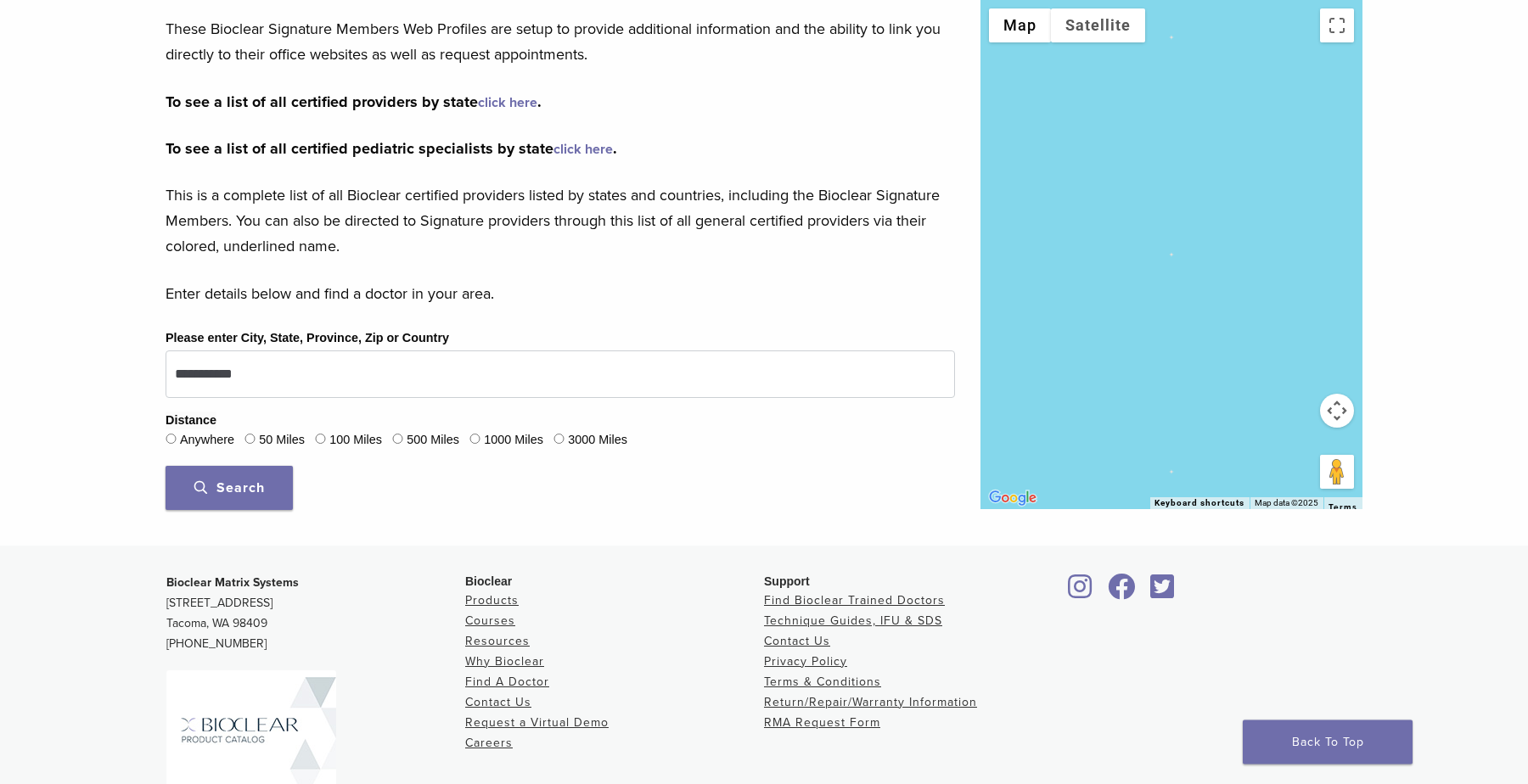
click at [275, 441] on label "50 Miles" at bounding box center [281, 440] width 46 height 18
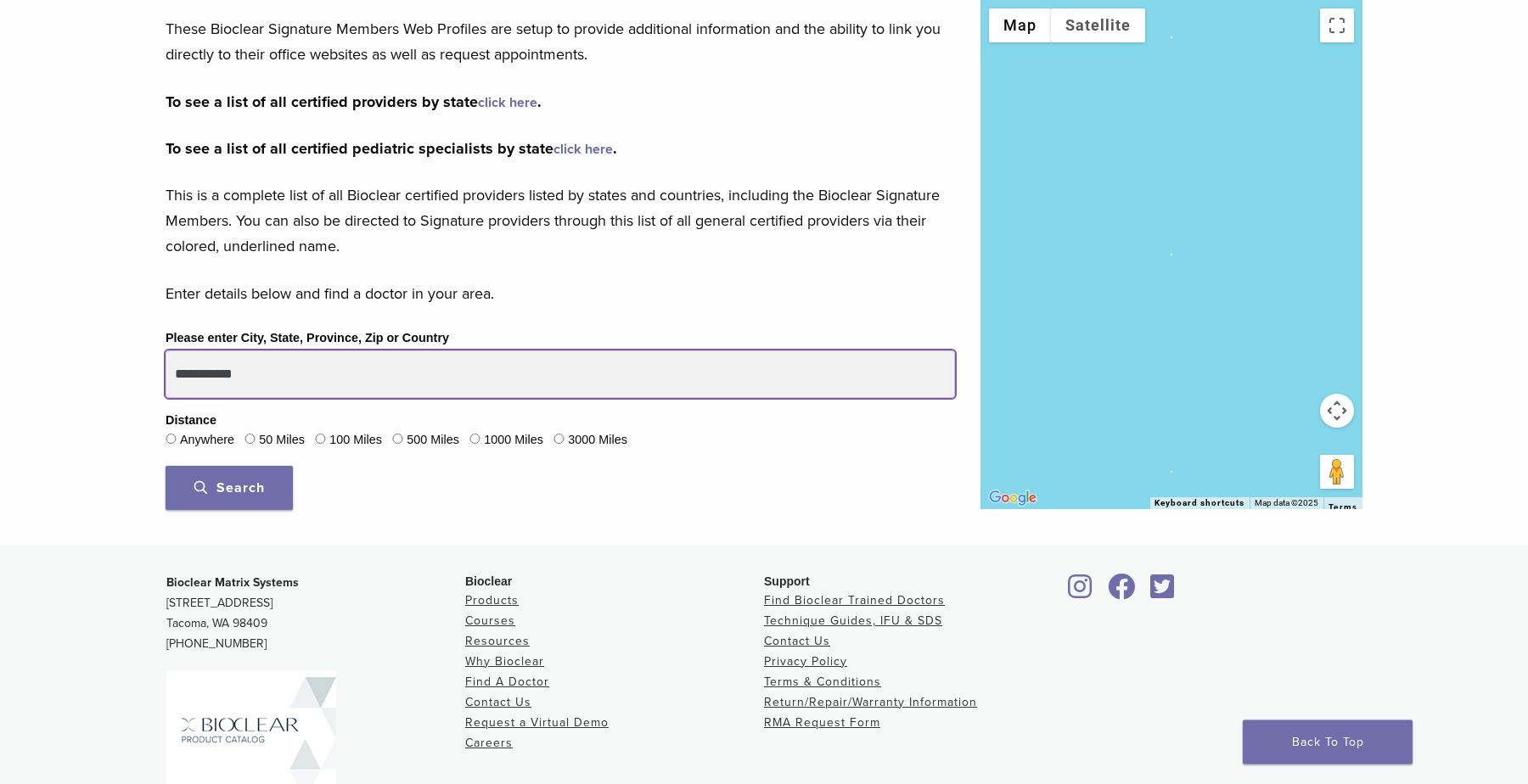
click at [309, 380] on input "**********" at bounding box center [560, 374] width 789 height 47
type input "**********"
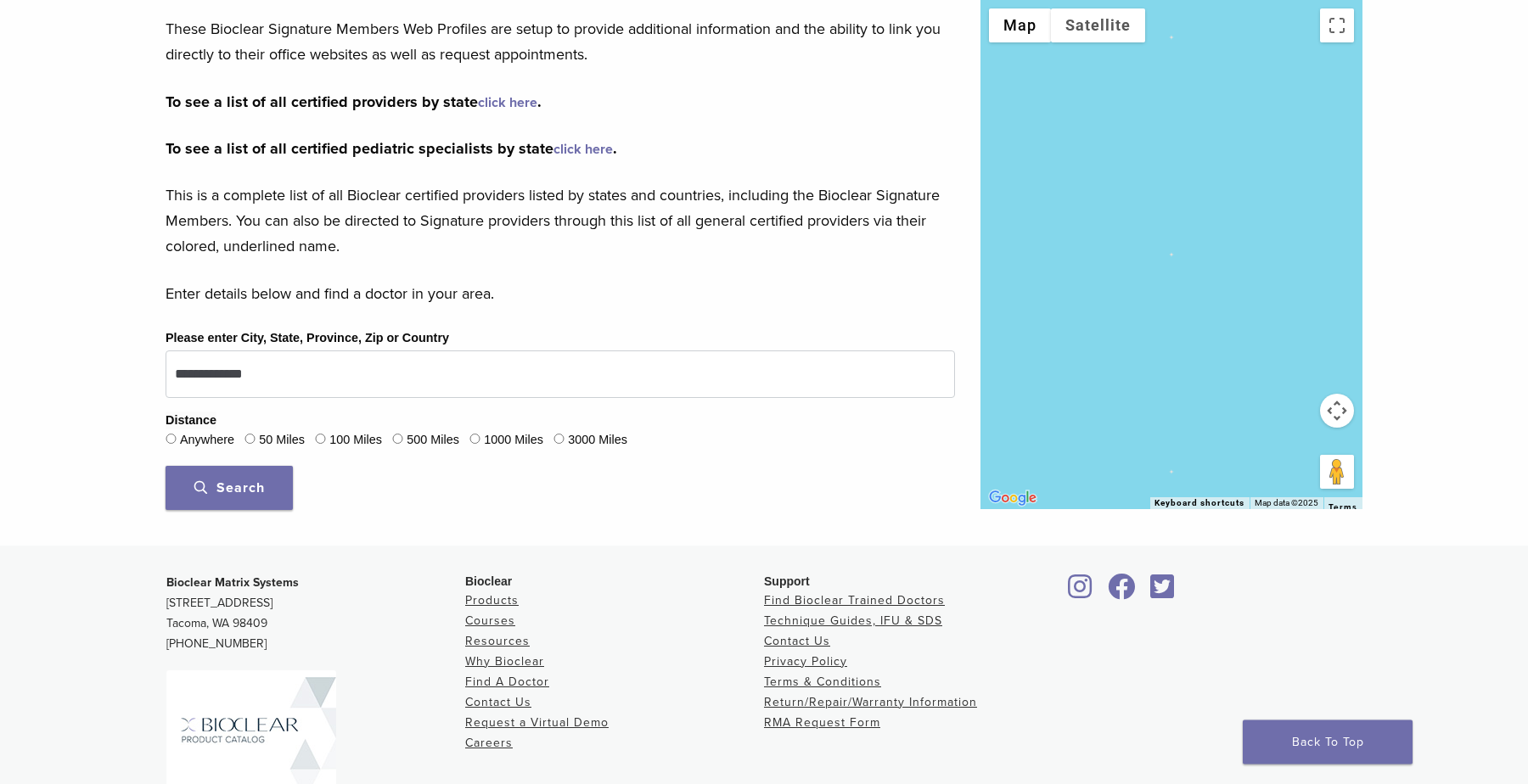
click at [259, 477] on button "Search" at bounding box center [229, 488] width 127 height 45
click at [263, 501] on button "Search" at bounding box center [229, 488] width 127 height 45
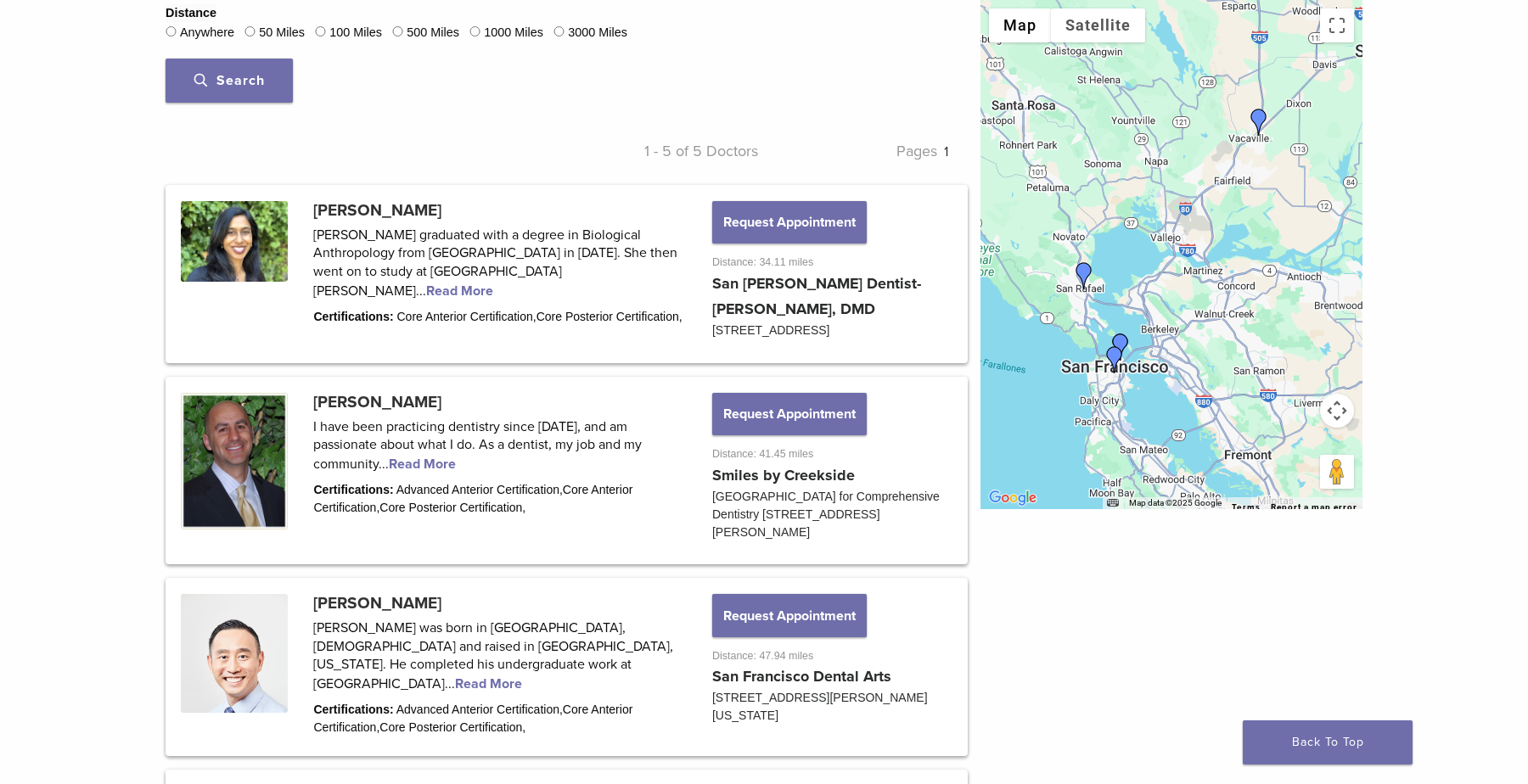
scroll to position [715, 0]
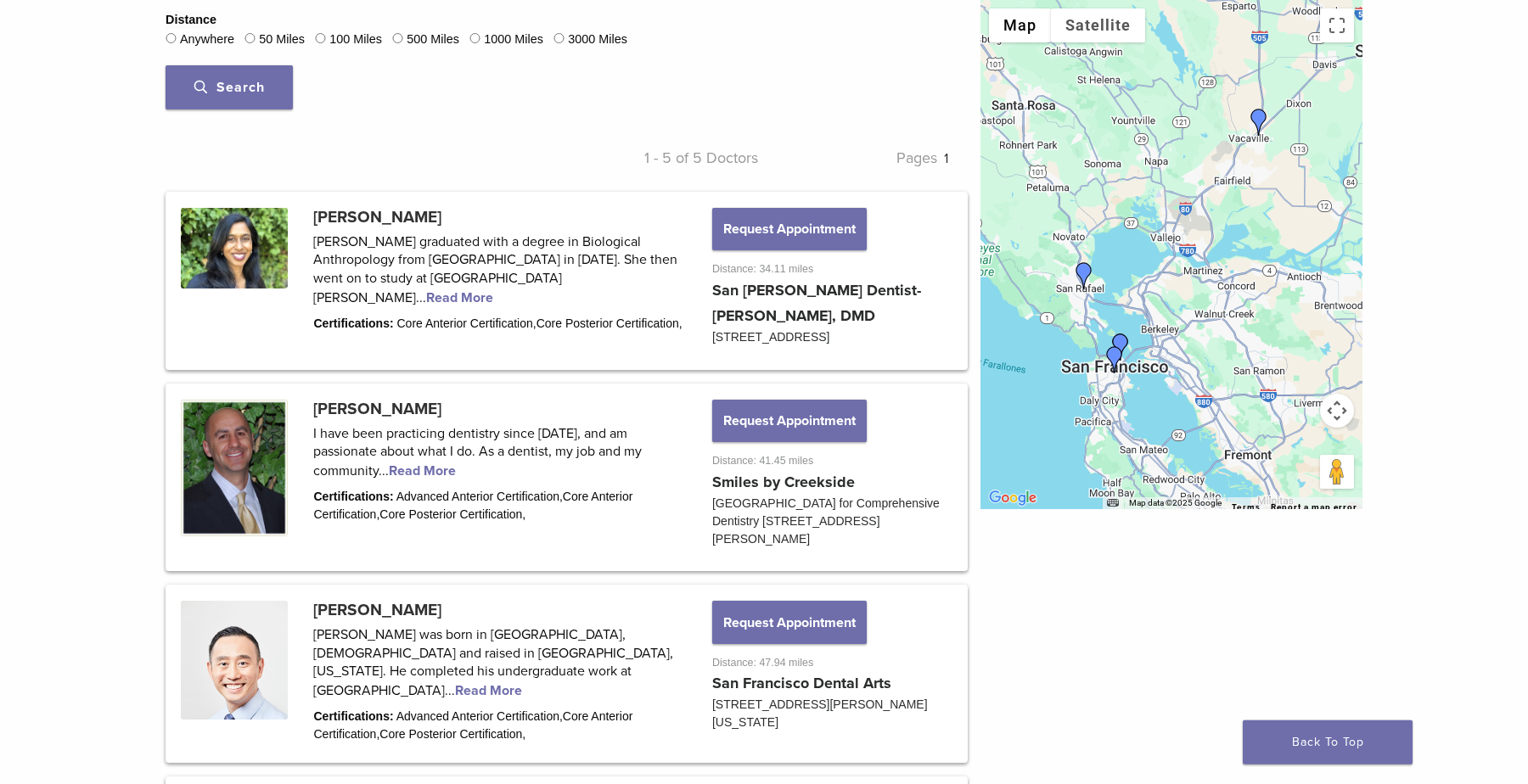
click at [262, 91] on span "Search" at bounding box center [230, 87] width 71 height 17
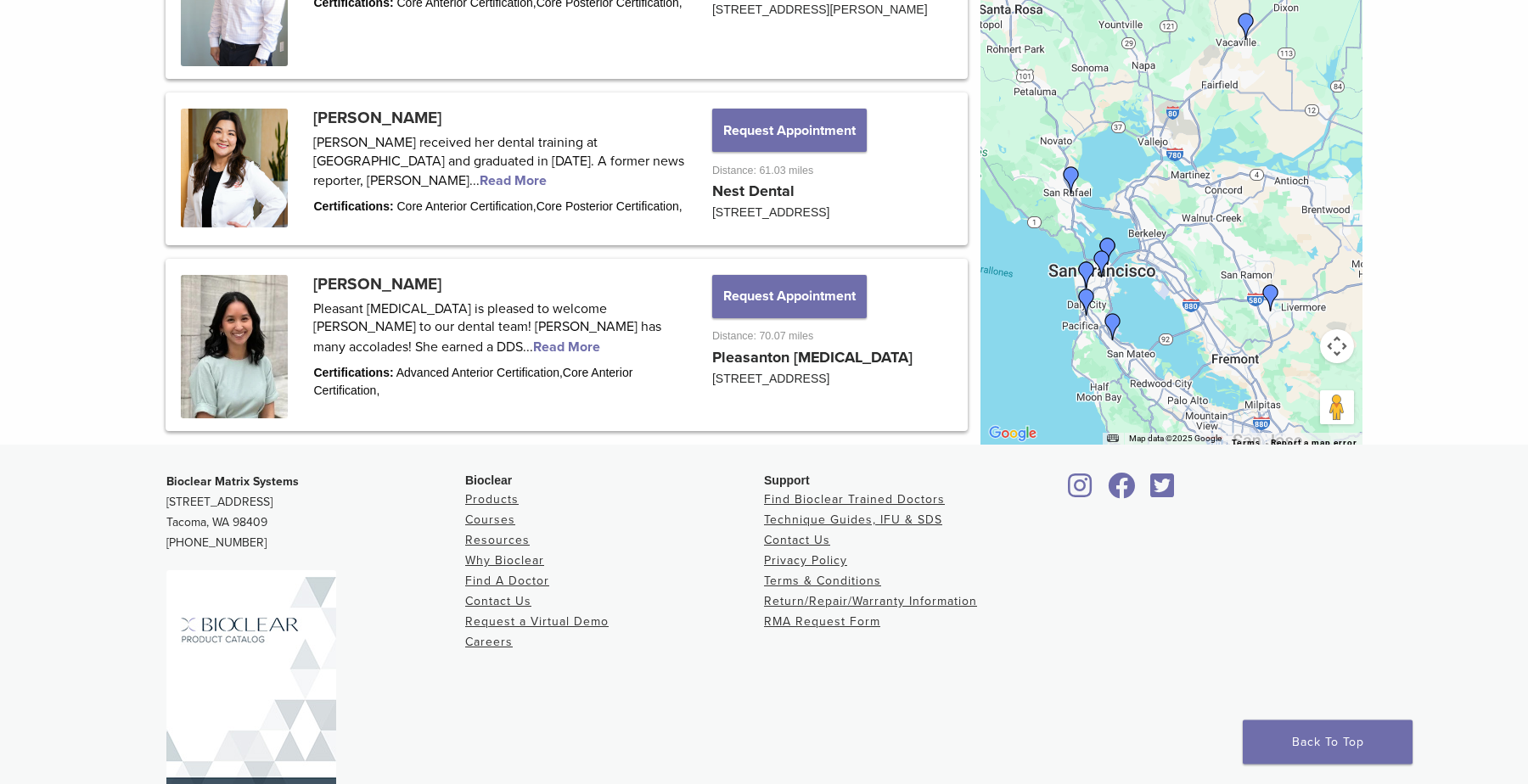
scroll to position [2324, 0]
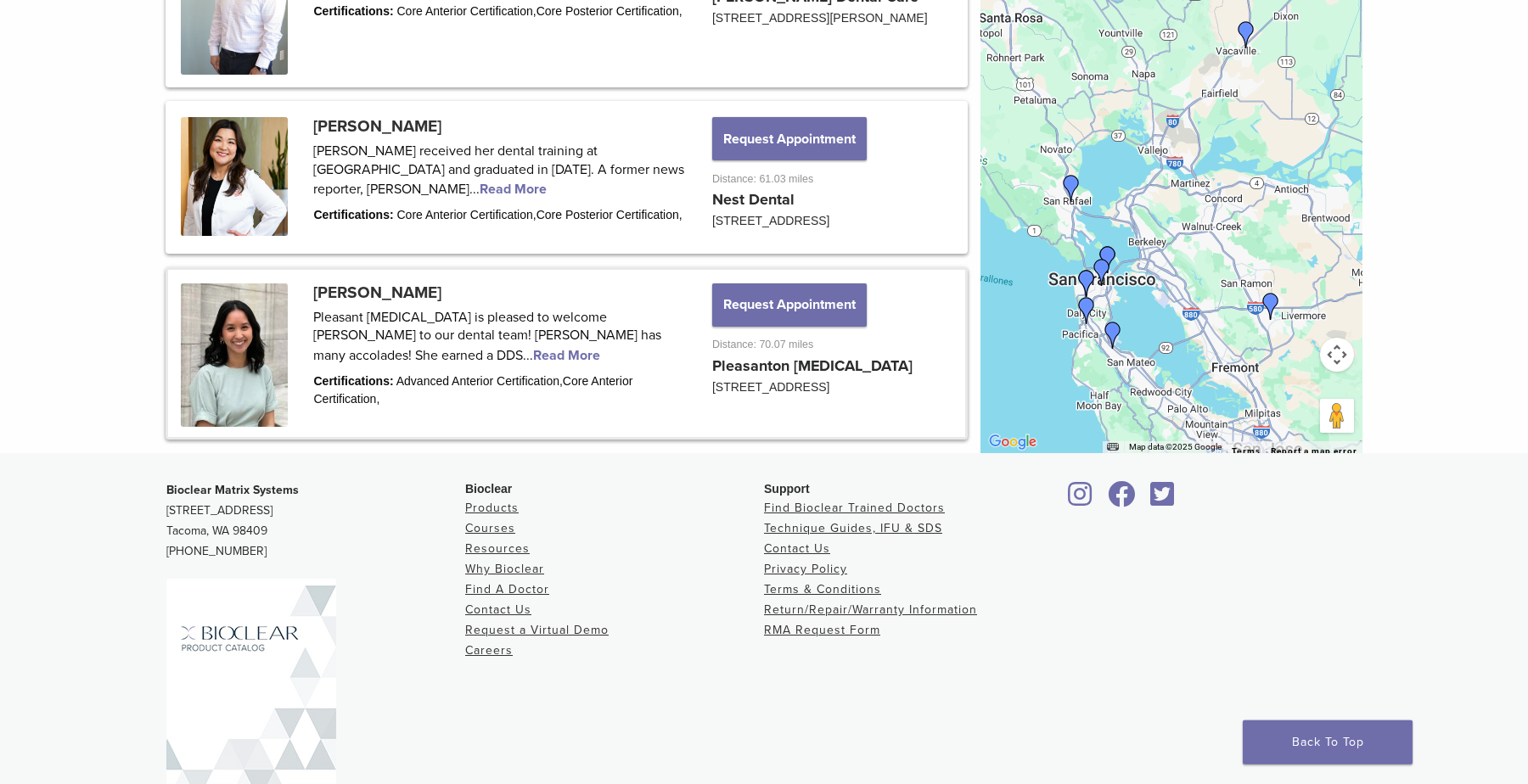
click at [233, 409] on link at bounding box center [566, 354] width 797 height 168
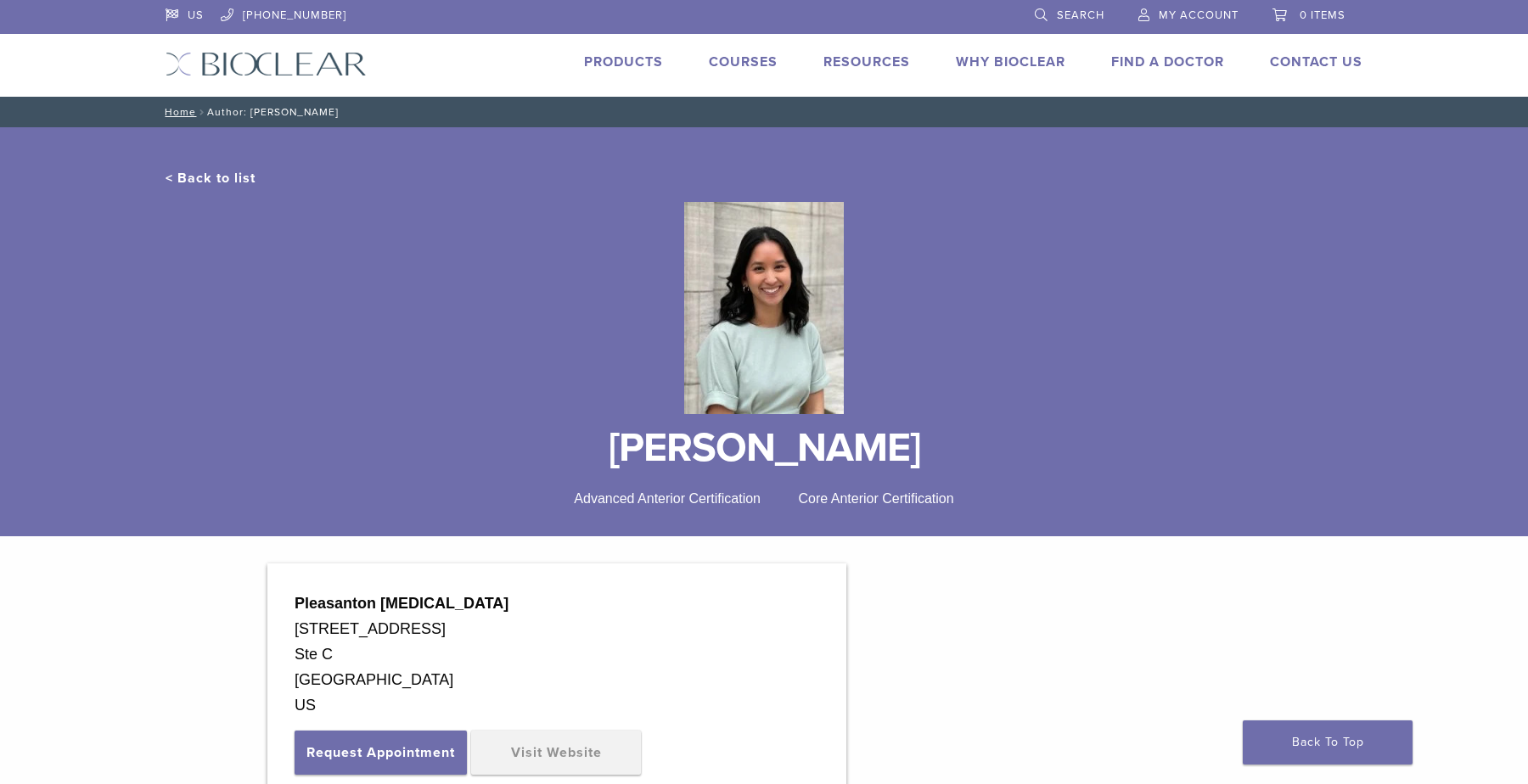
click at [774, 298] on img at bounding box center [764, 307] width 160 height 212
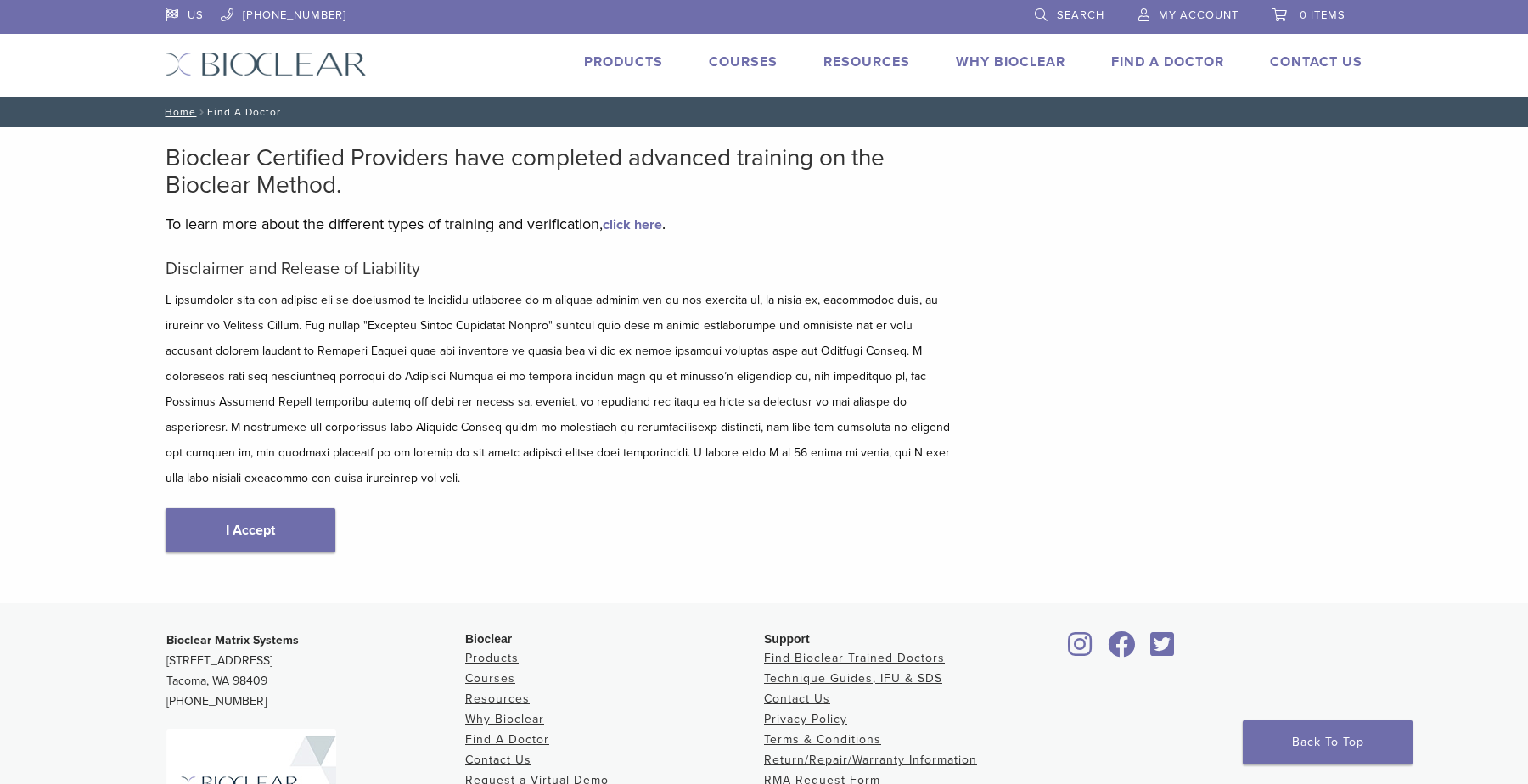
scroll to position [198, 0]
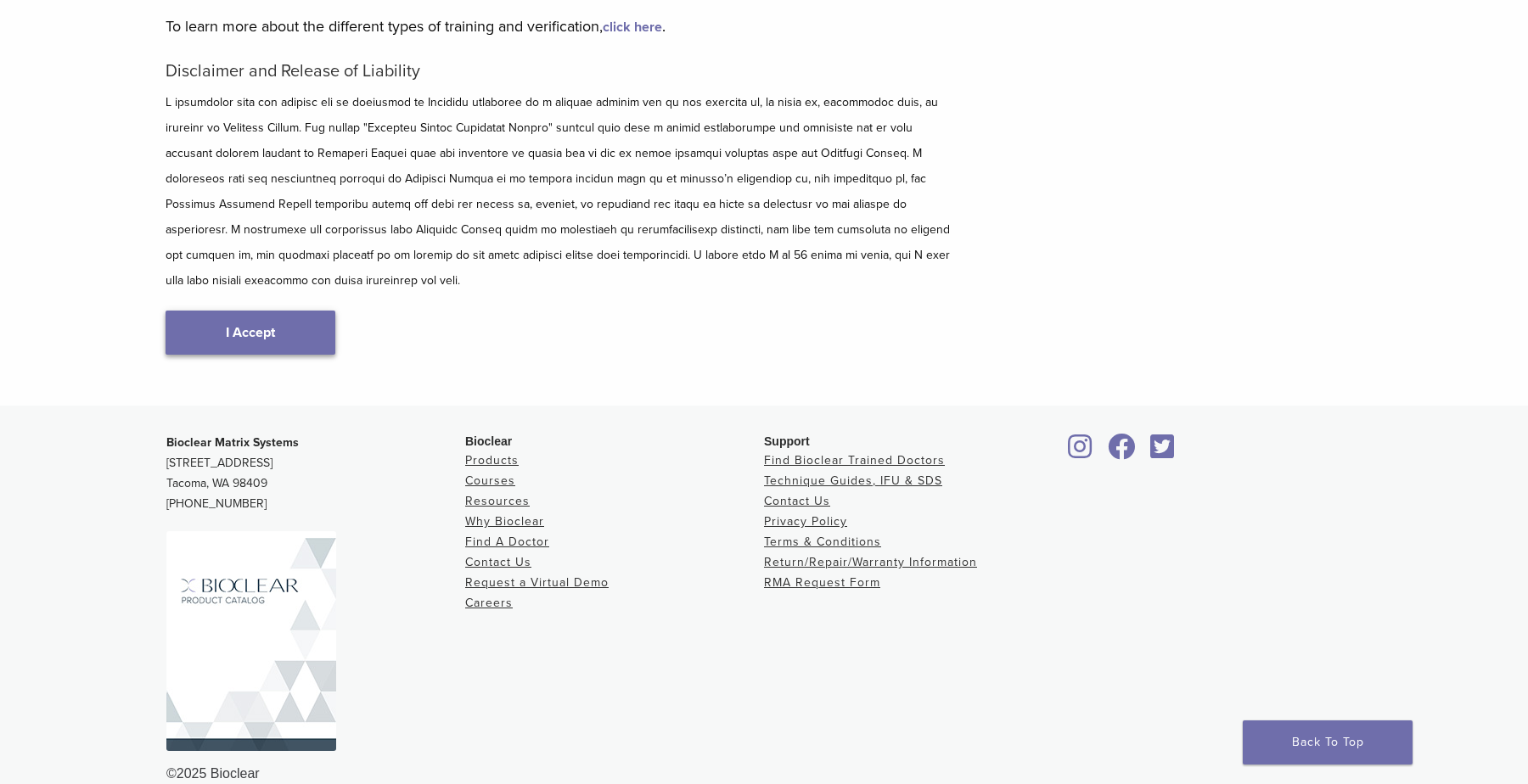
click at [290, 311] on link "I Accept" at bounding box center [250, 333] width 170 height 45
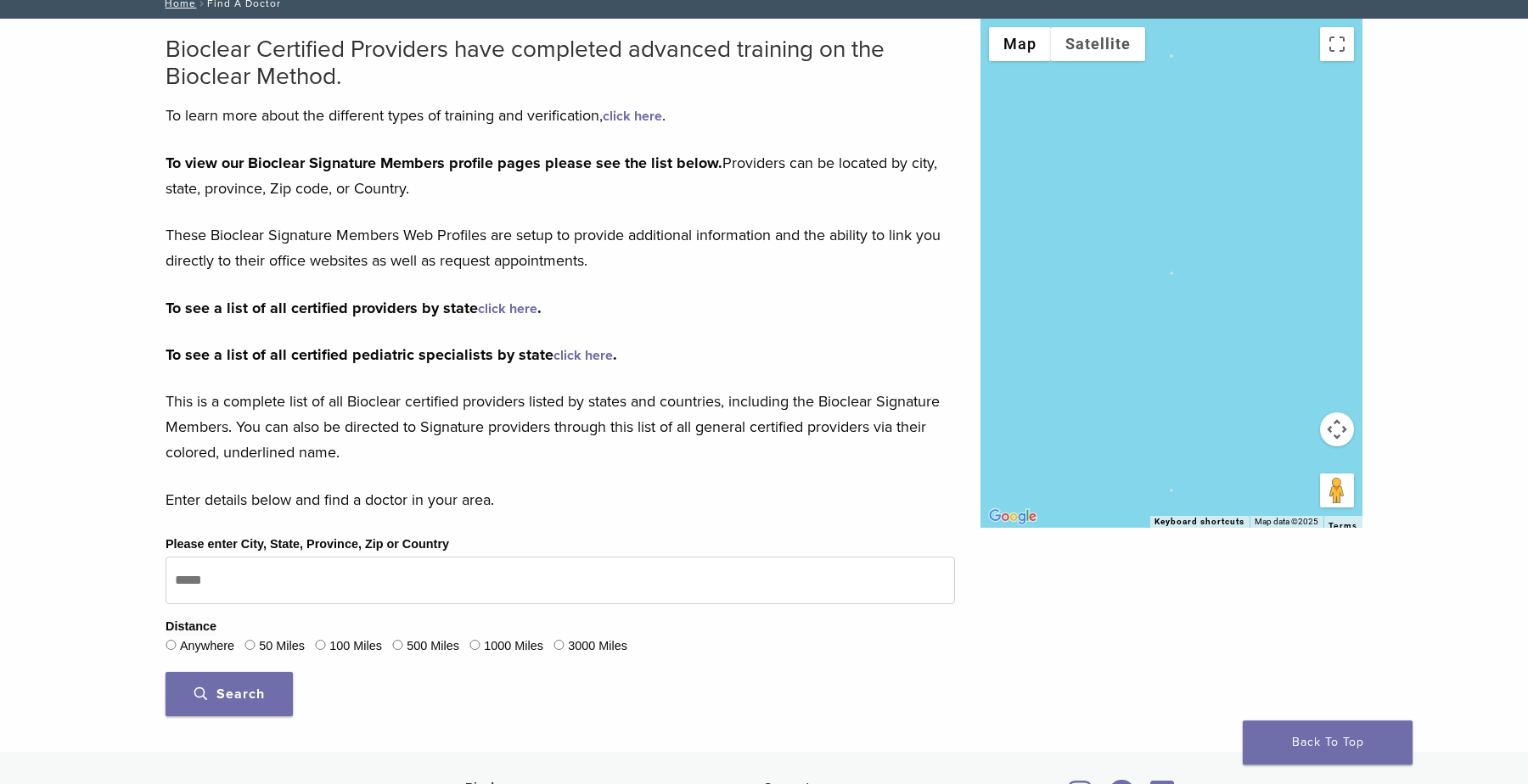
scroll to position [311, 0]
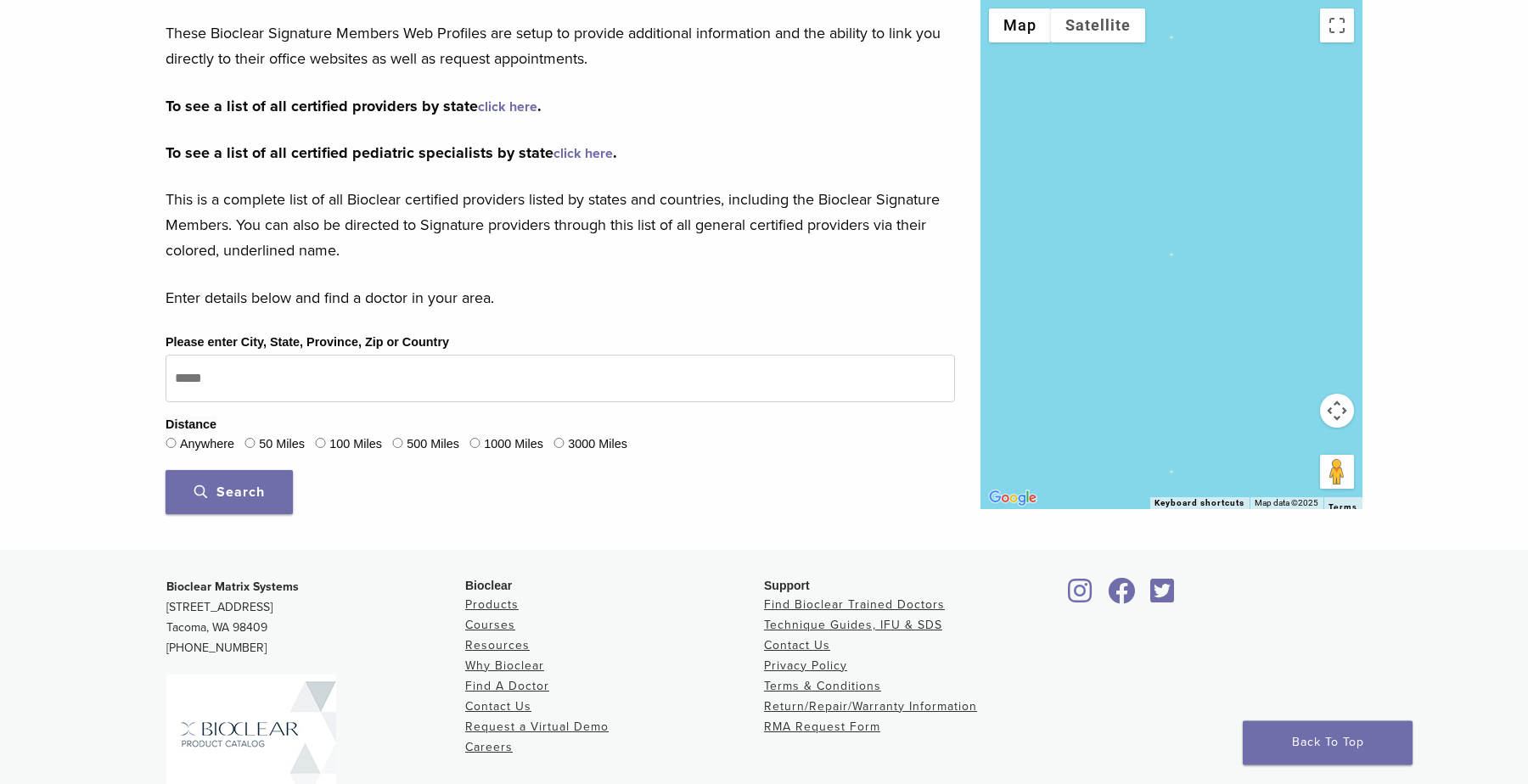
click at [453, 401] on div "Please enter City, State, Province, Zip or Country Distance Anywhere 50 Miles 1…" at bounding box center [560, 428] width 815 height 195
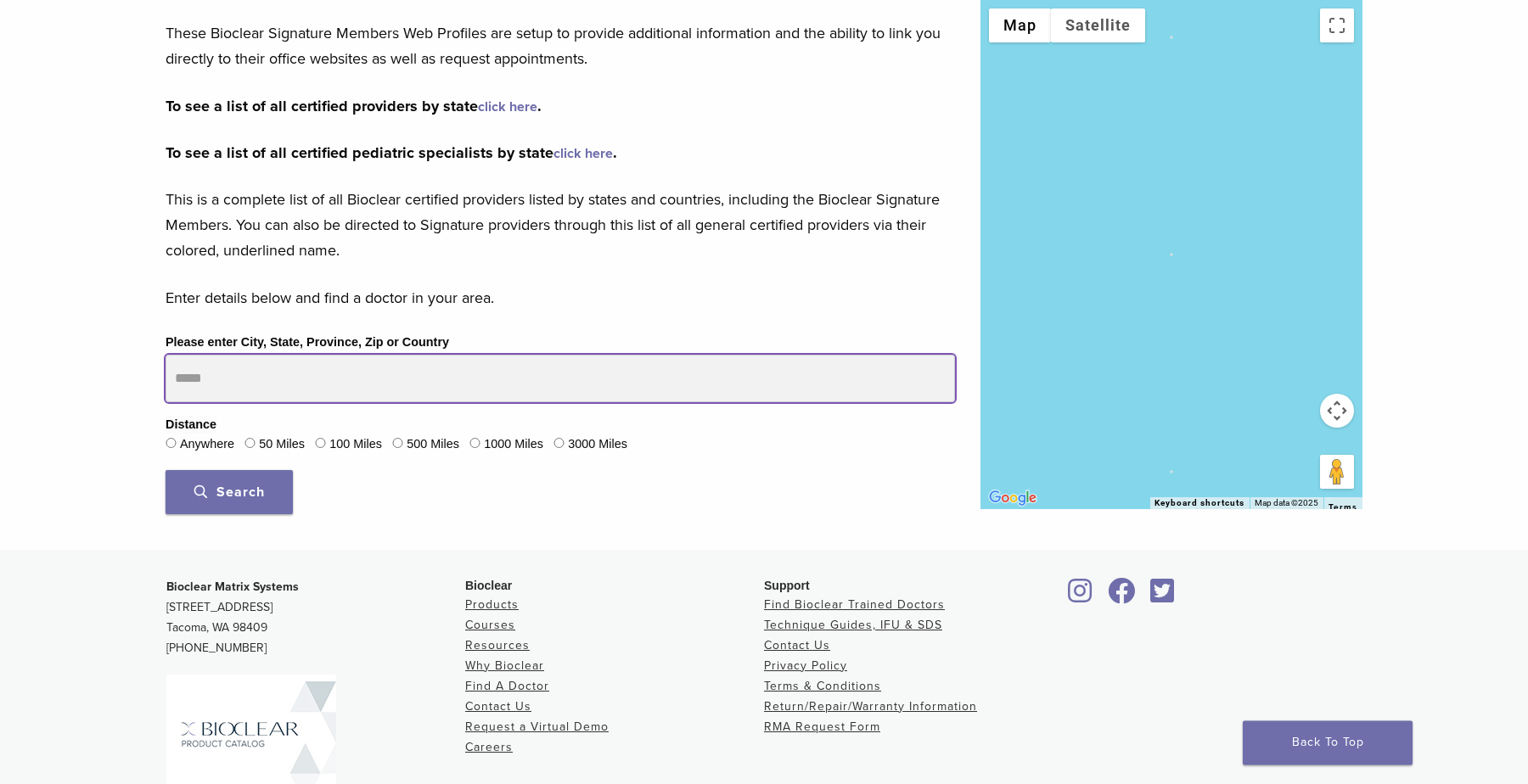
click at [424, 376] on input "Please enter City, State, Province, Zip or Country" at bounding box center [560, 378] width 789 height 47
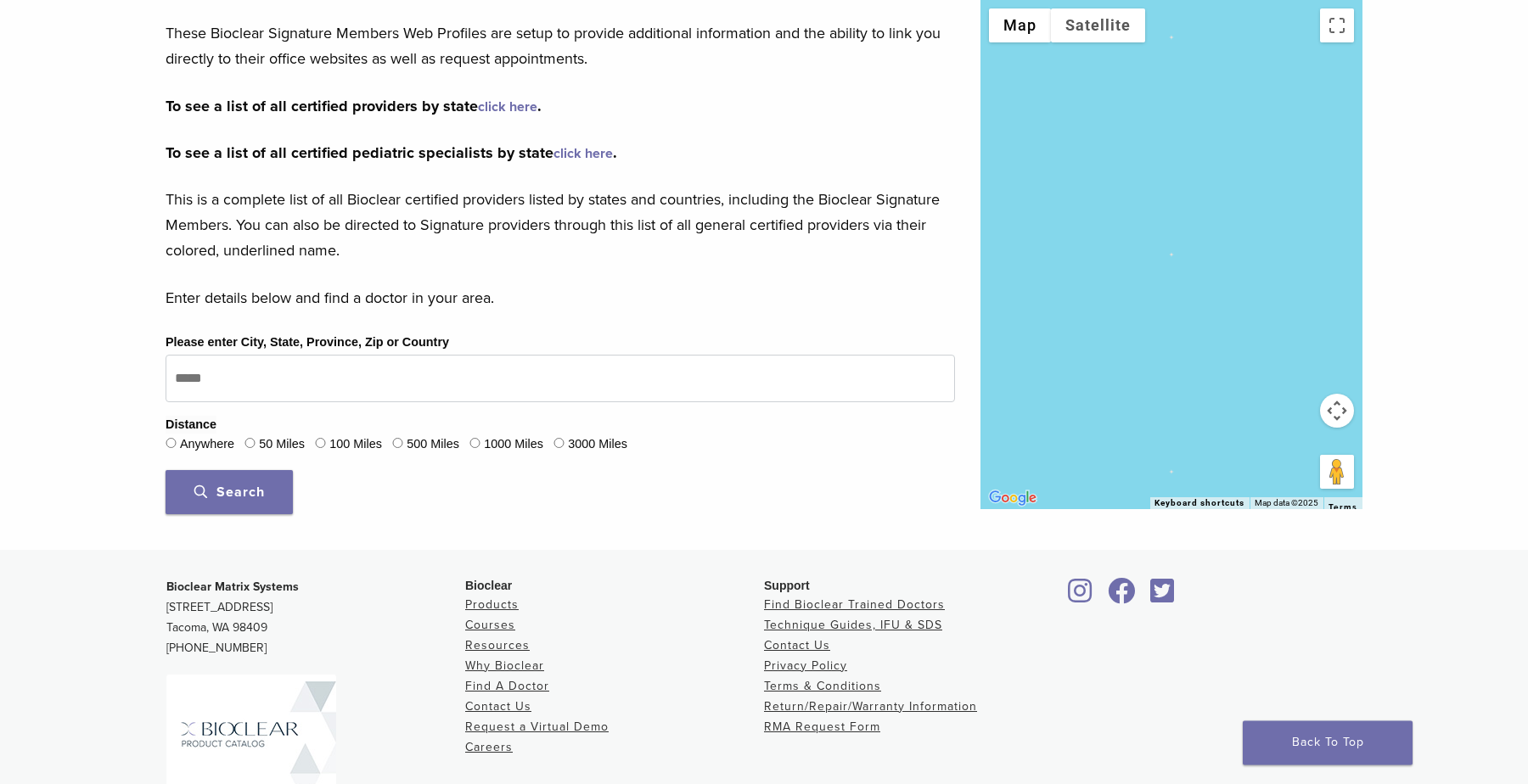
click at [334, 452] on label "100 Miles" at bounding box center [356, 444] width 52 height 18
click at [318, 418] on div "Distance Anywhere 50 Miles 100 Miles 500 Miles 1000 Miles 3000 Miles" at bounding box center [560, 436] width 789 height 41
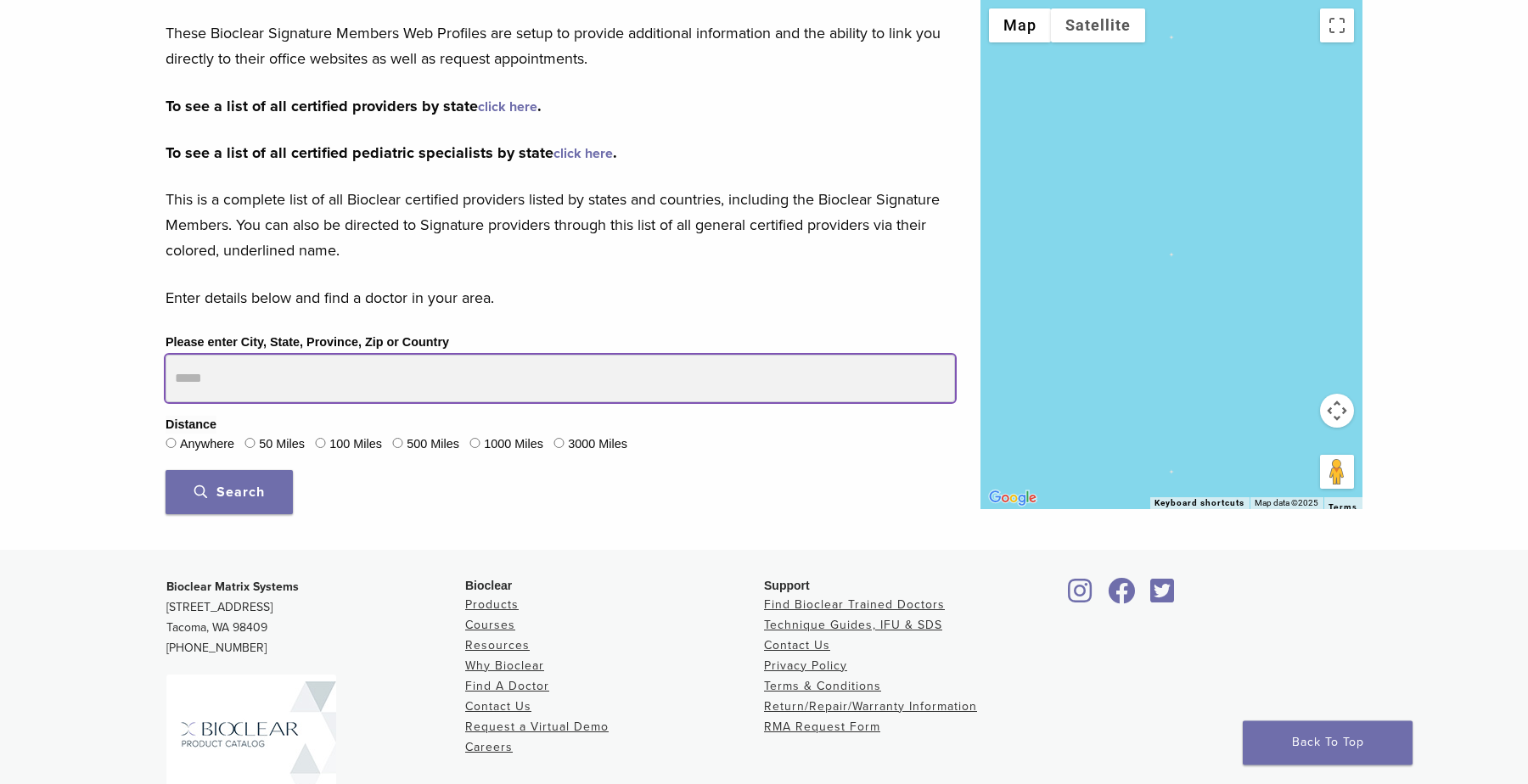
click at [313, 387] on input "Please enter City, State, Province, Zip or Country" at bounding box center [560, 378] width 789 height 47
type input "**********"
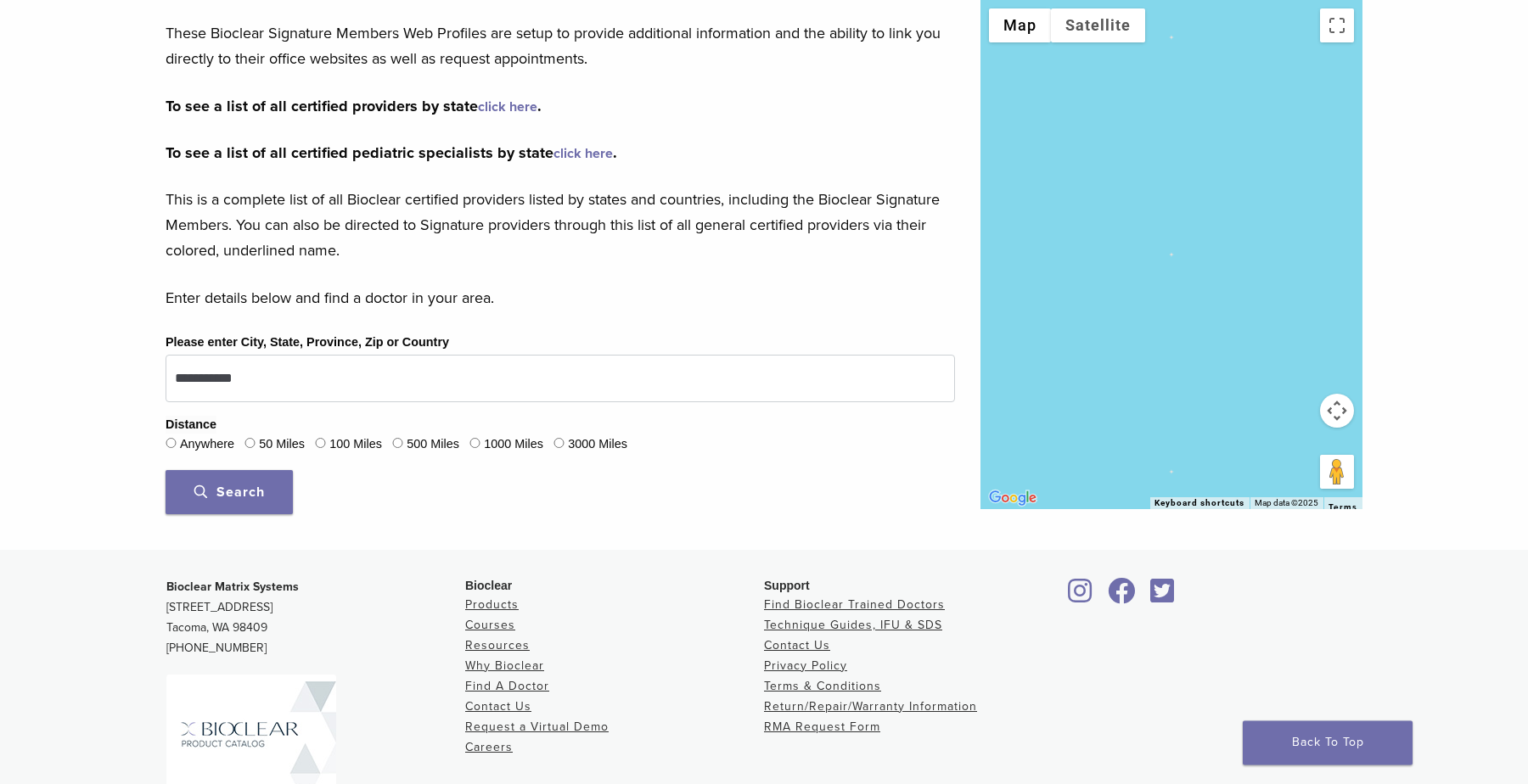
click at [254, 497] on span "Search" at bounding box center [230, 492] width 71 height 17
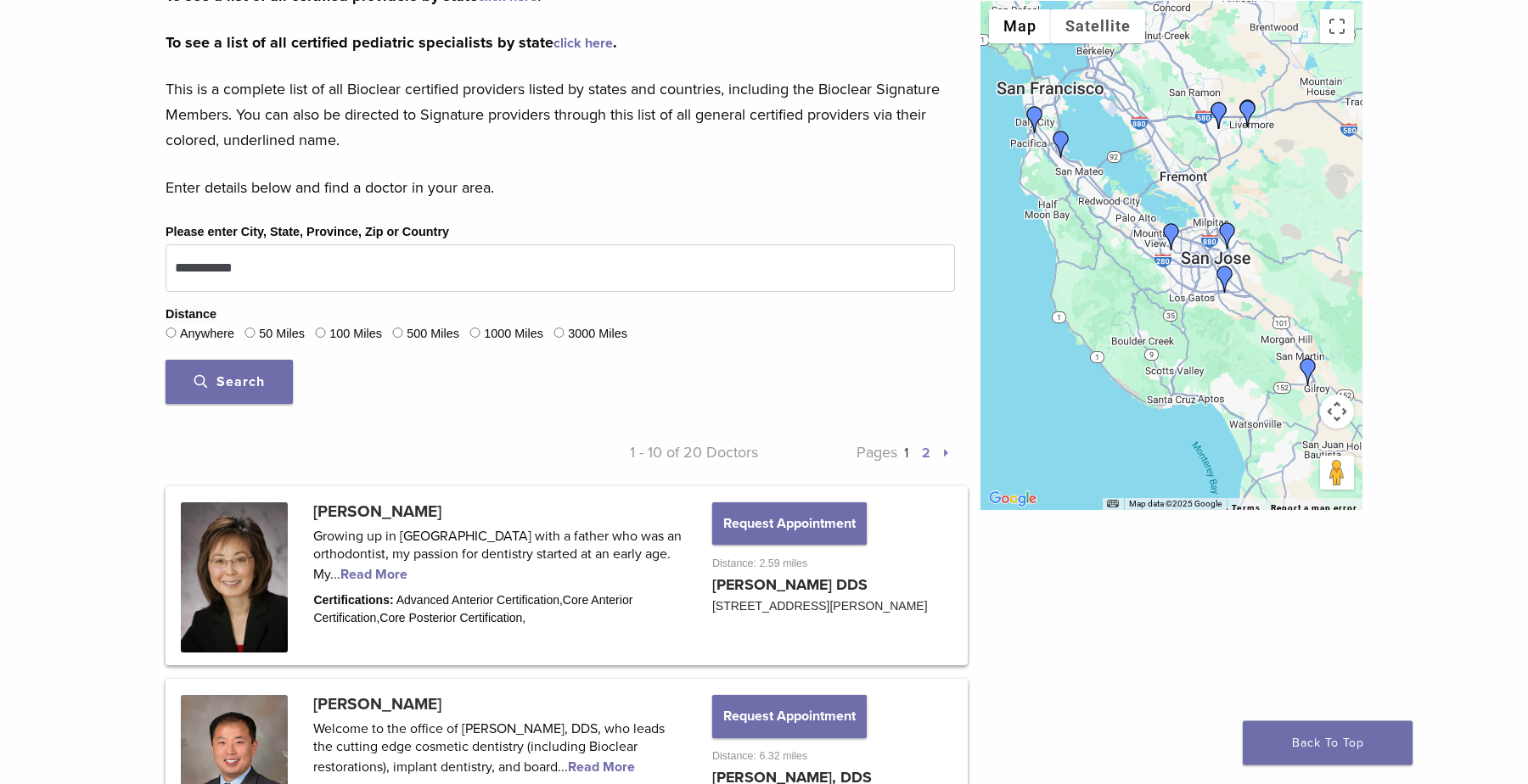
scroll to position [426, 0]
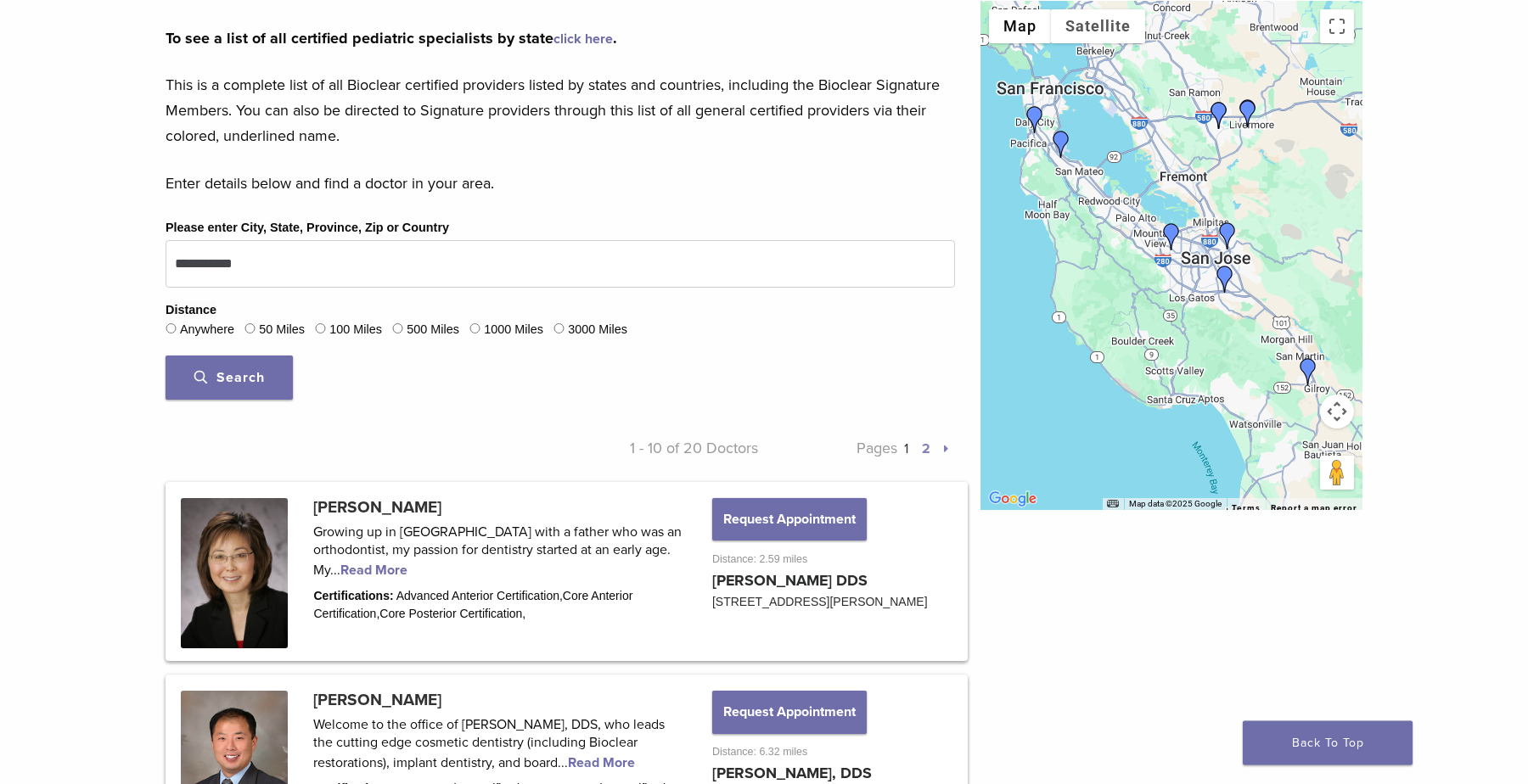
click at [928, 444] on link "2" at bounding box center [926, 449] width 9 height 17
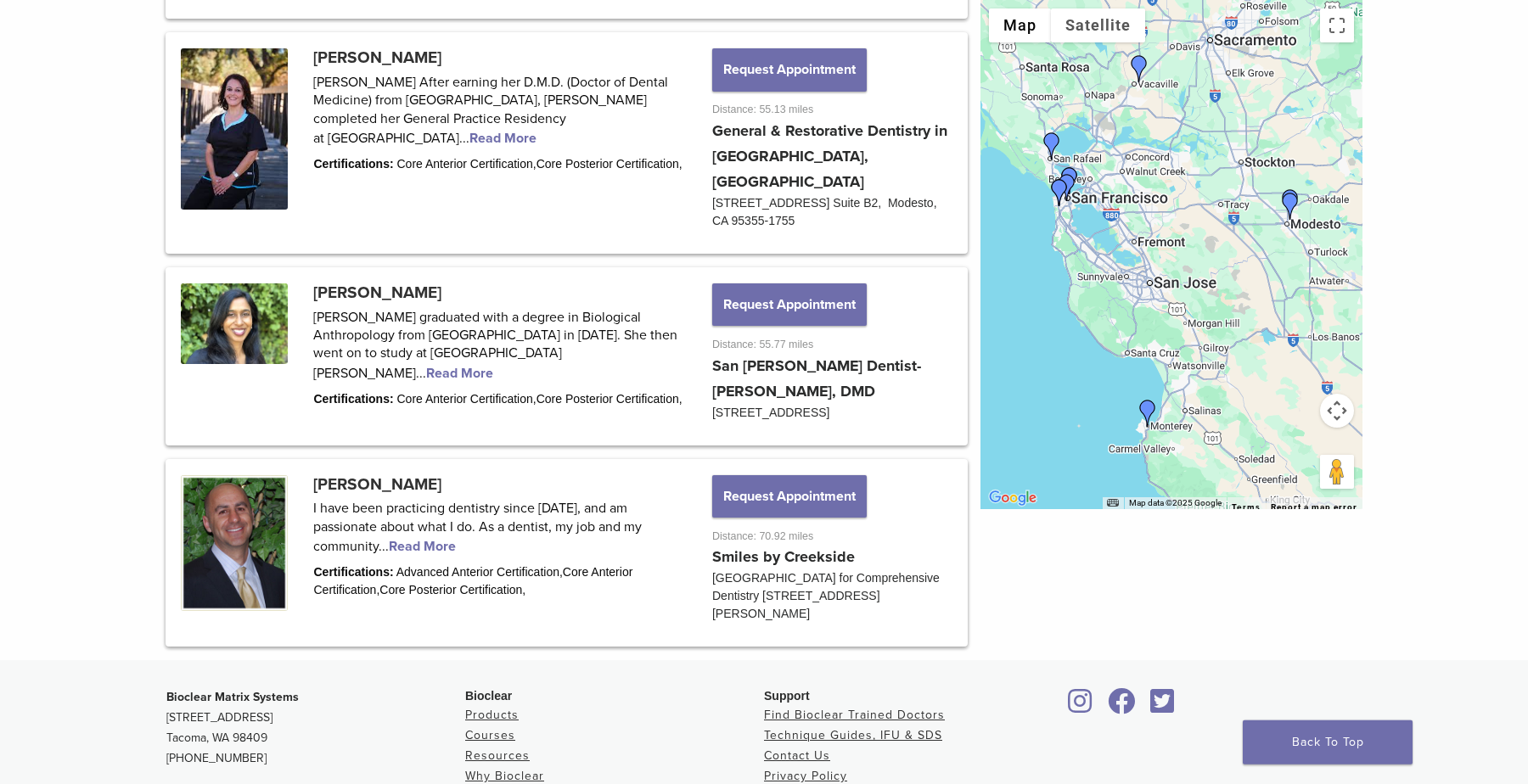
scroll to position [2163, 0]
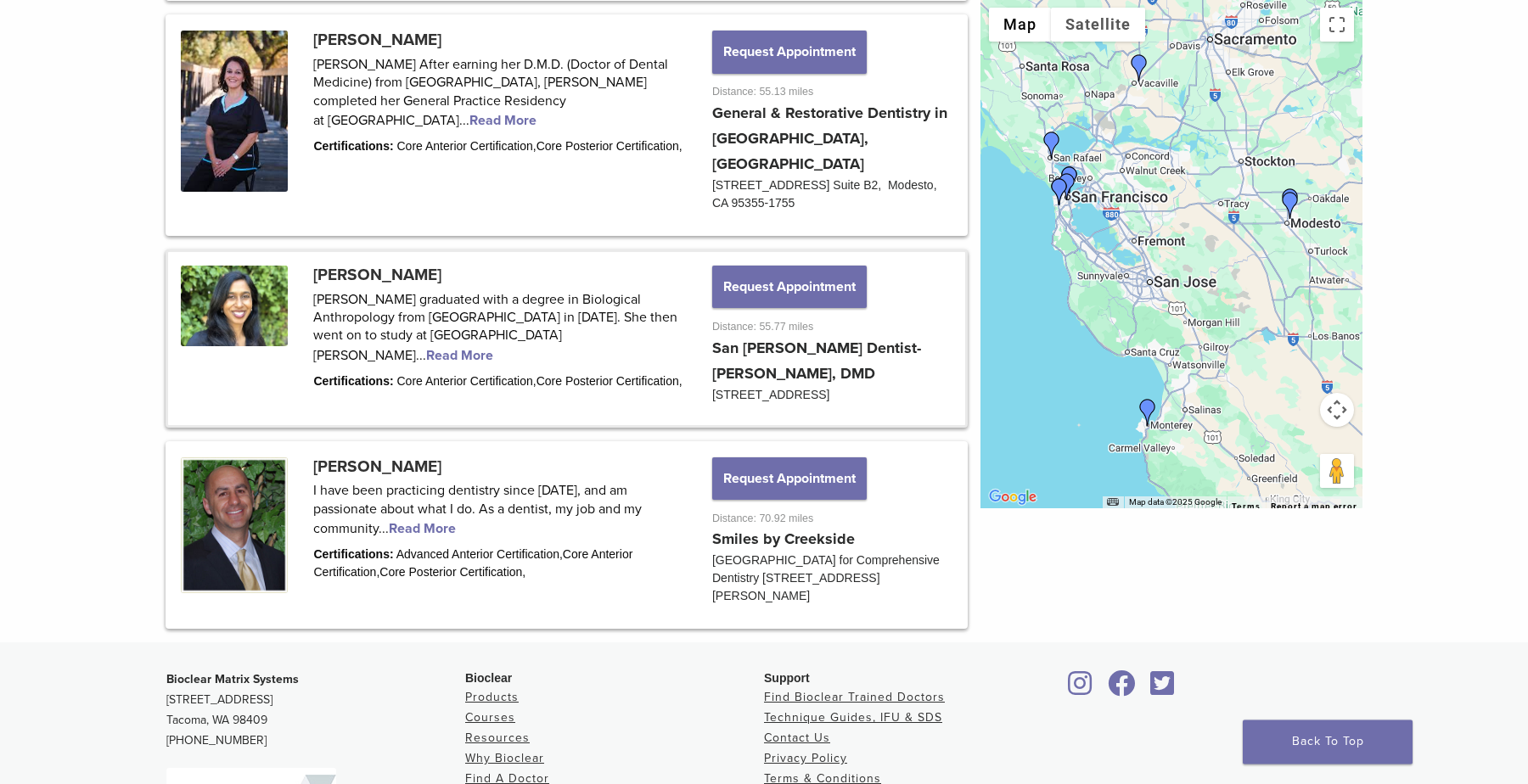
click at [406, 296] on link at bounding box center [566, 339] width 797 height 173
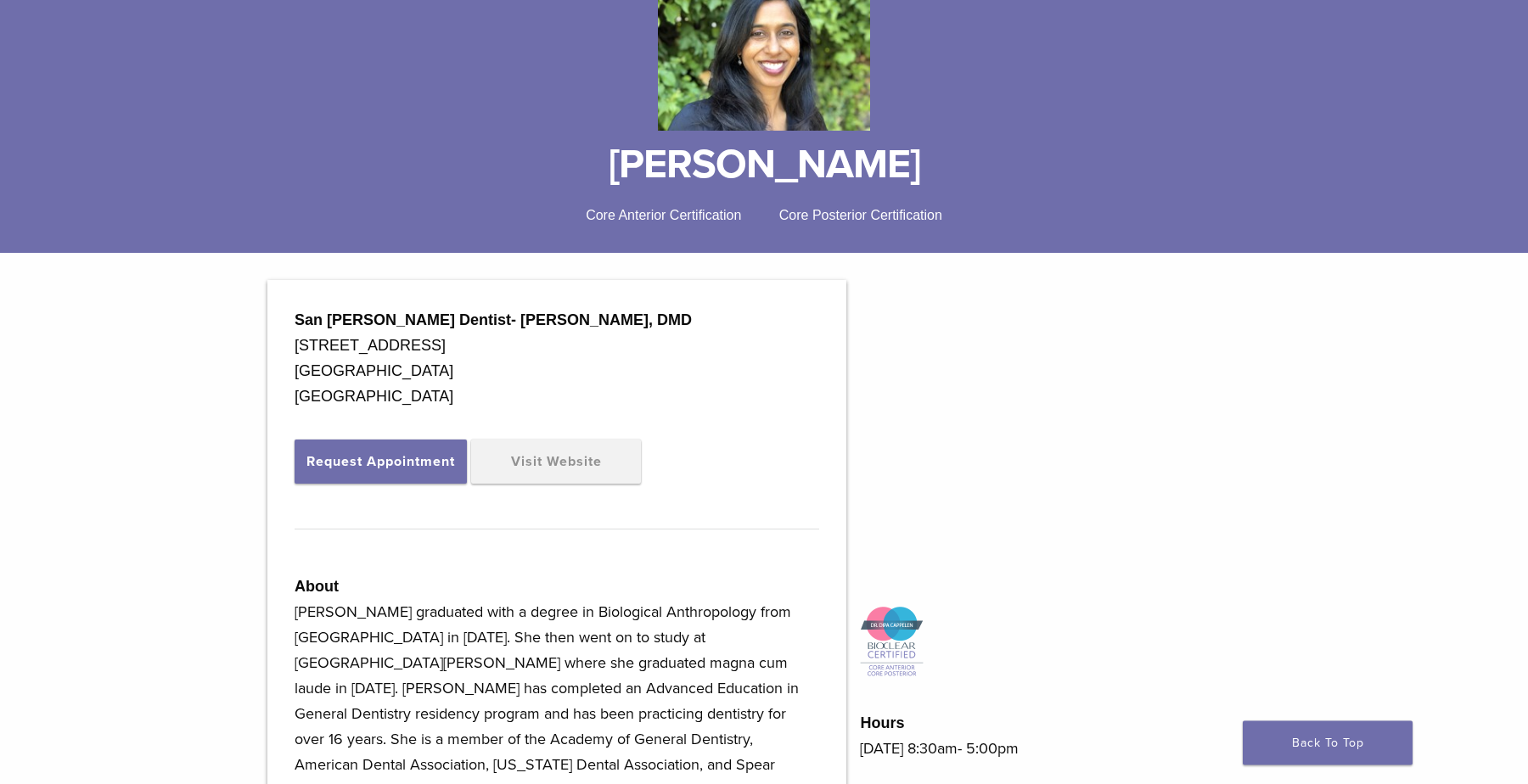
scroll to position [201, 0]
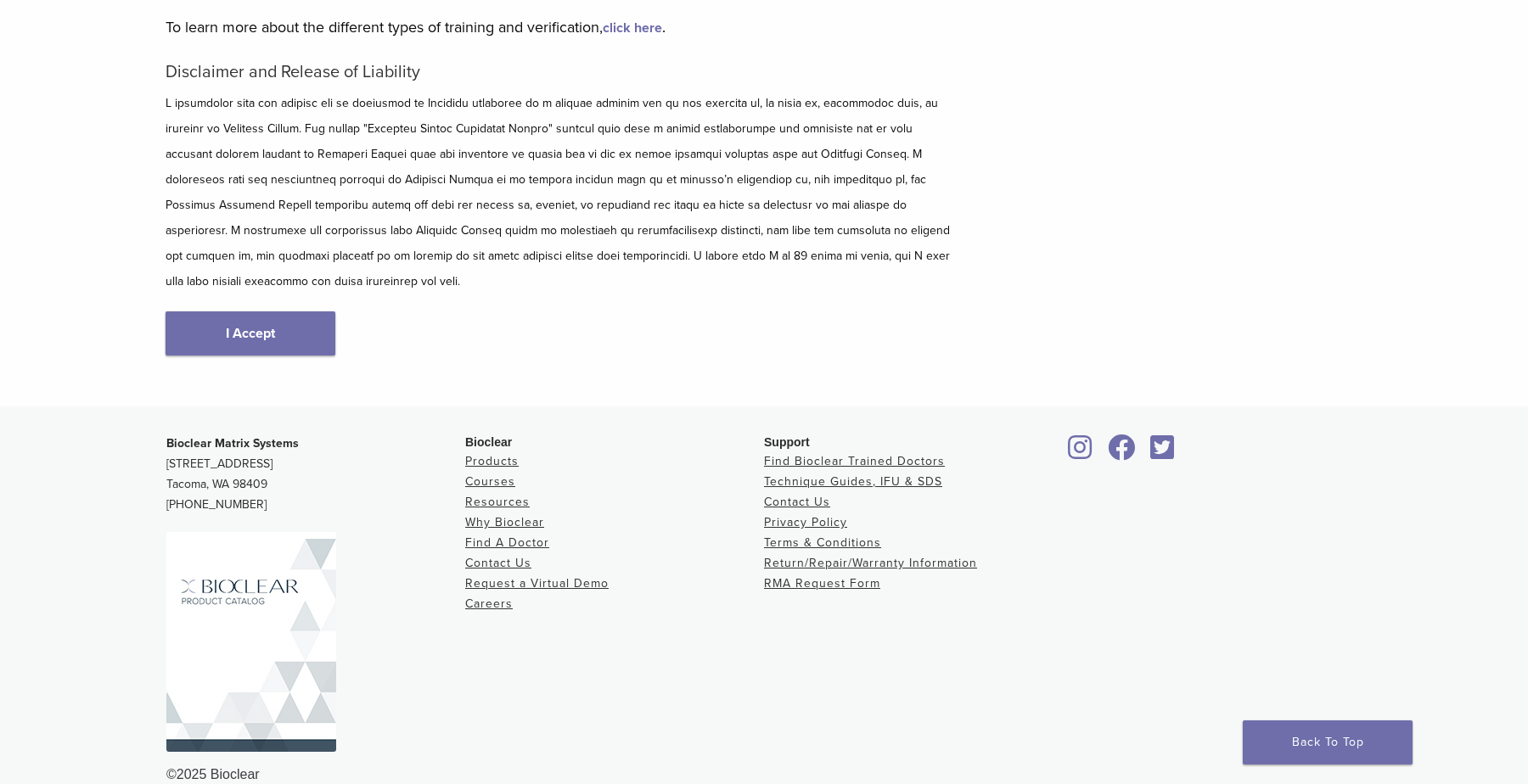
scroll to position [198, 0]
click at [318, 311] on link "I Accept" at bounding box center [250, 333] width 170 height 45
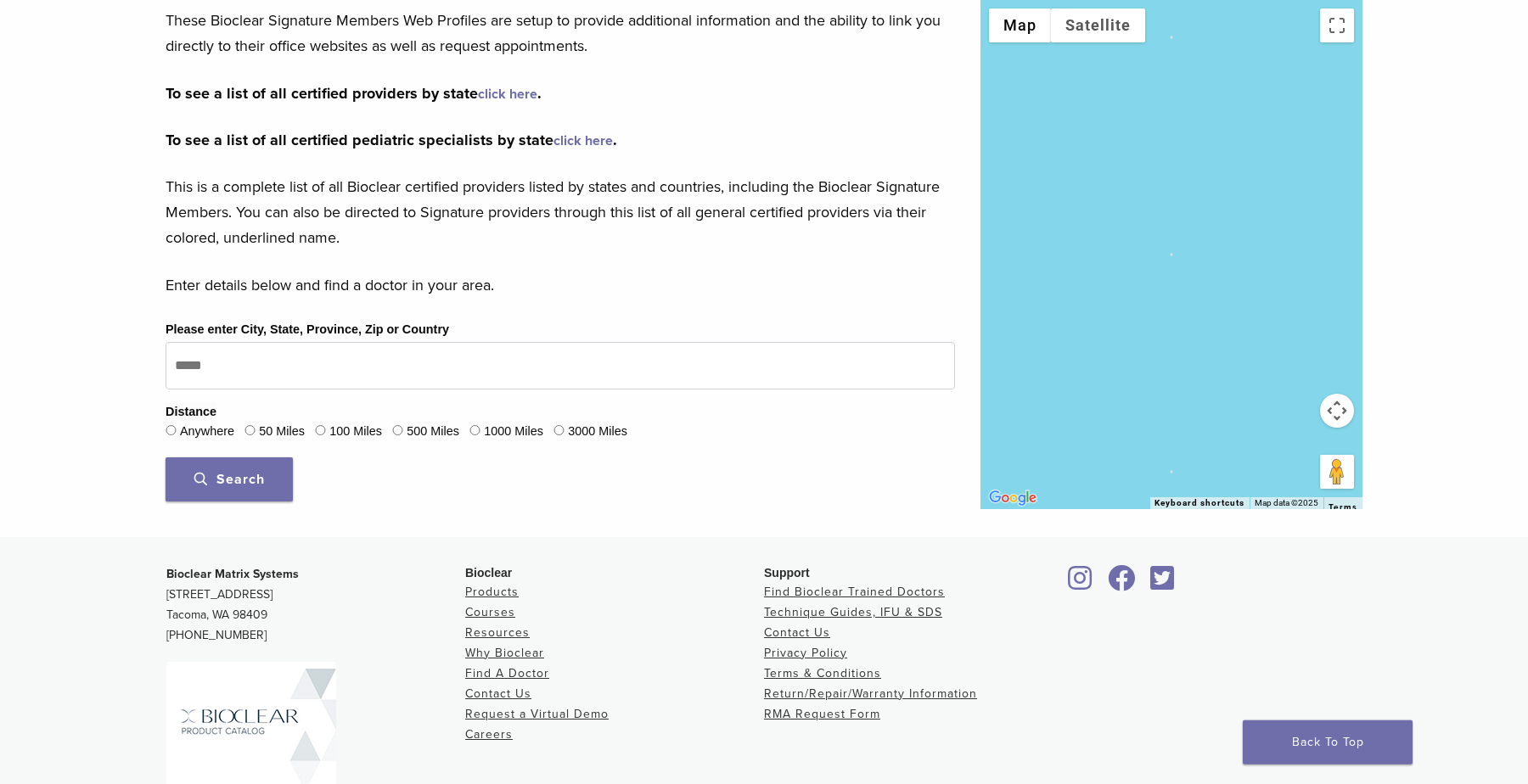
scroll to position [331, 0]
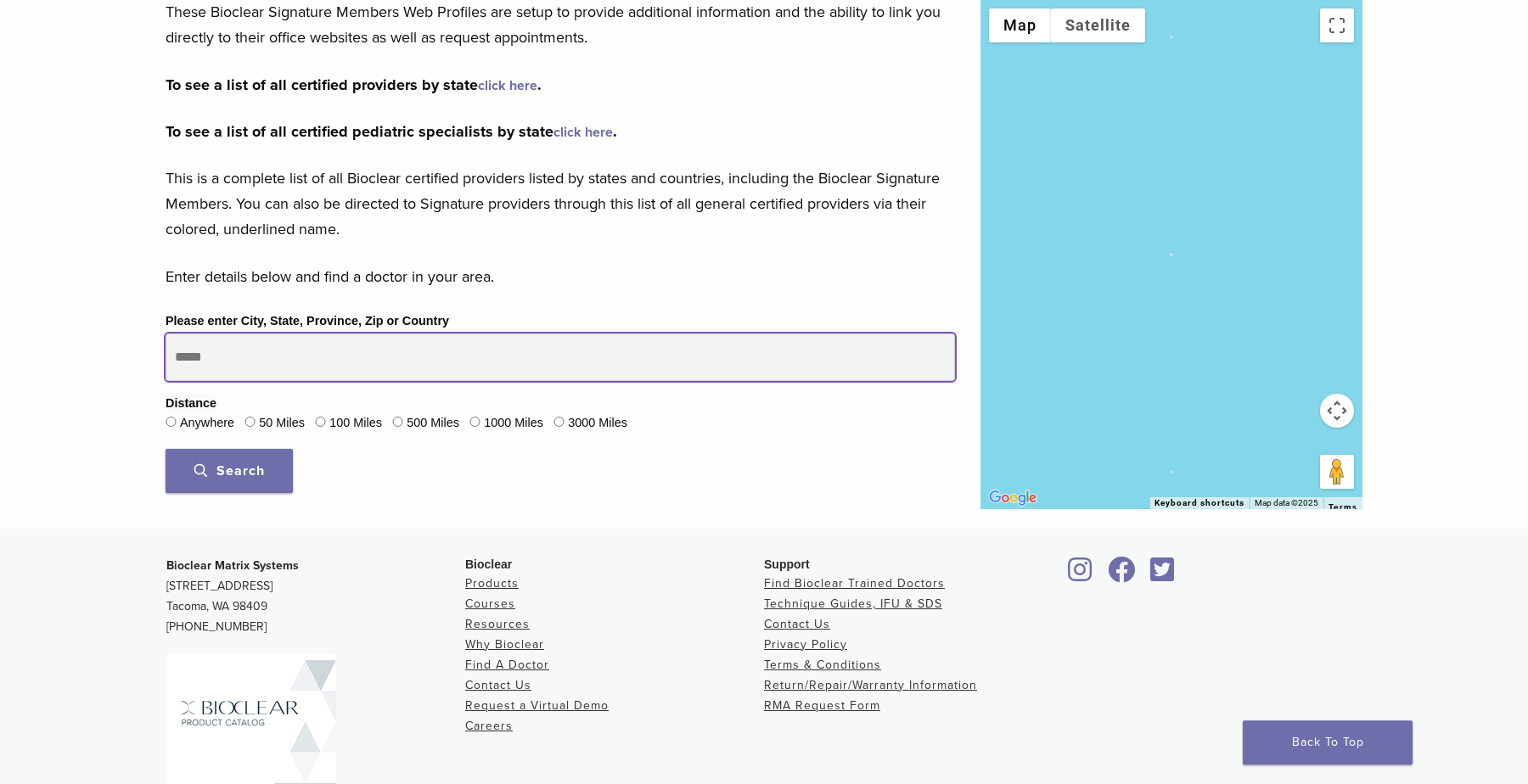
click at [401, 366] on input "Please enter City, State, Province, Zip or Country" at bounding box center [560, 357] width 789 height 47
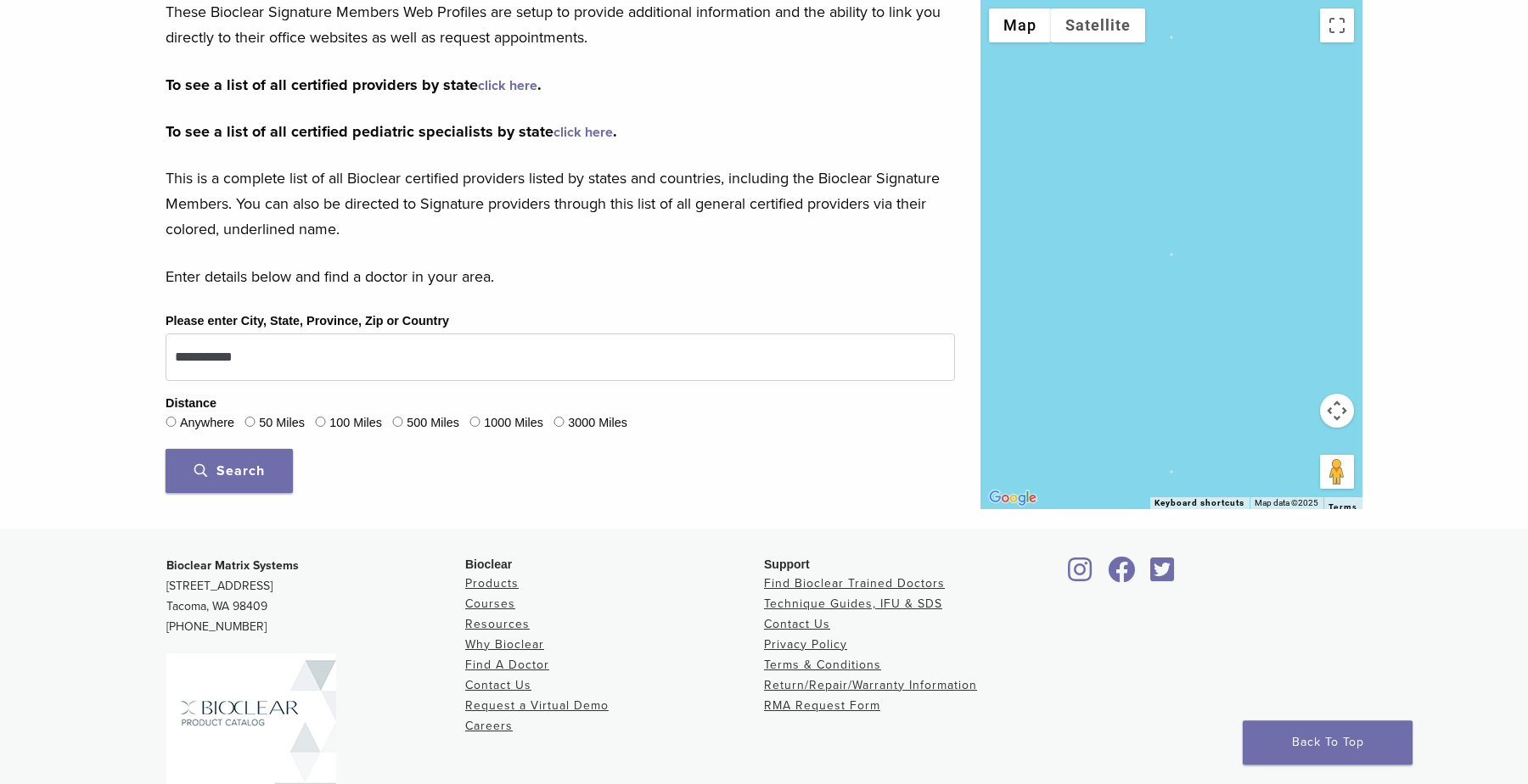
click at [257, 468] on span "Search" at bounding box center [230, 471] width 71 height 17
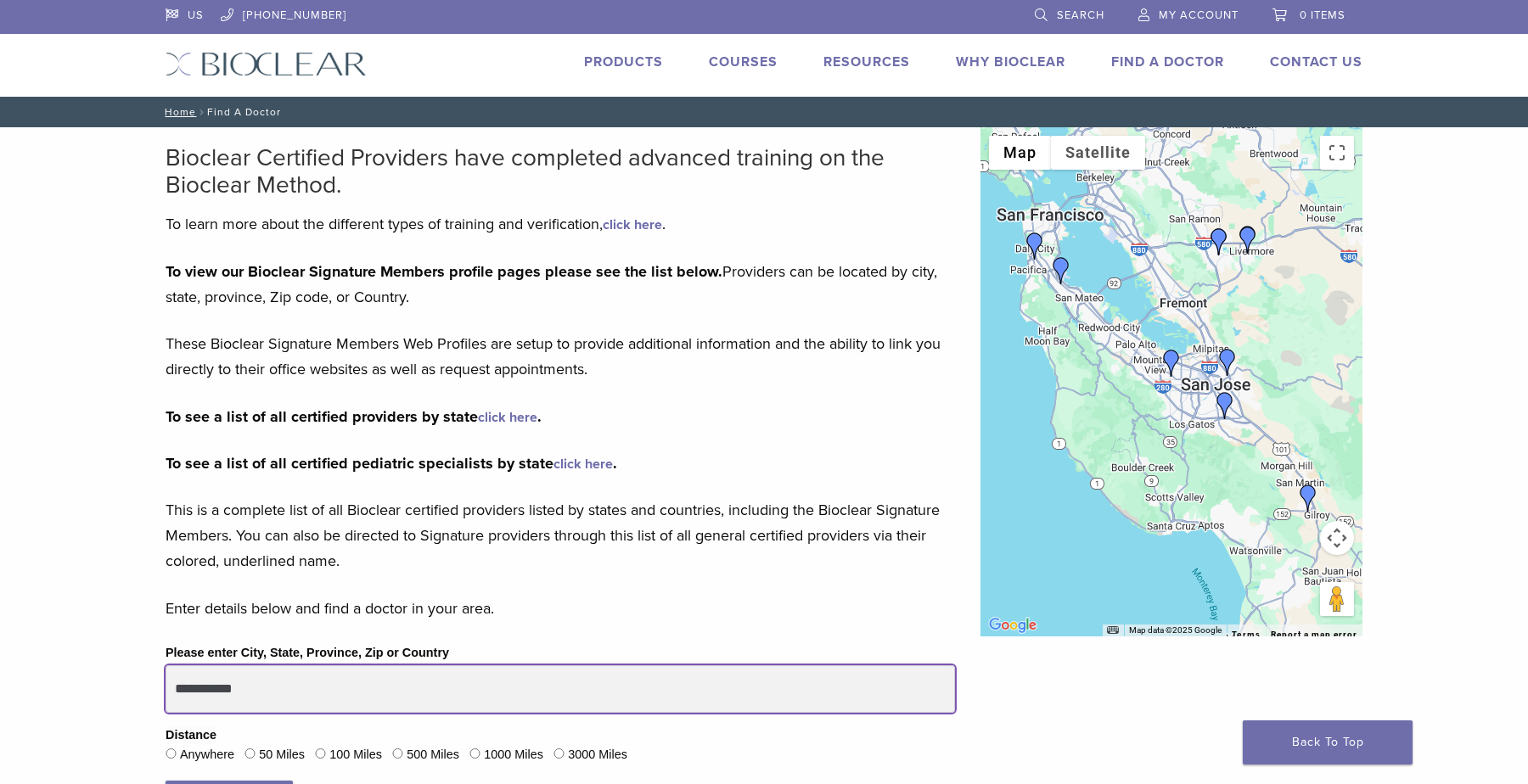
click at [268, 680] on input "**********" at bounding box center [560, 689] width 789 height 47
type input "*"
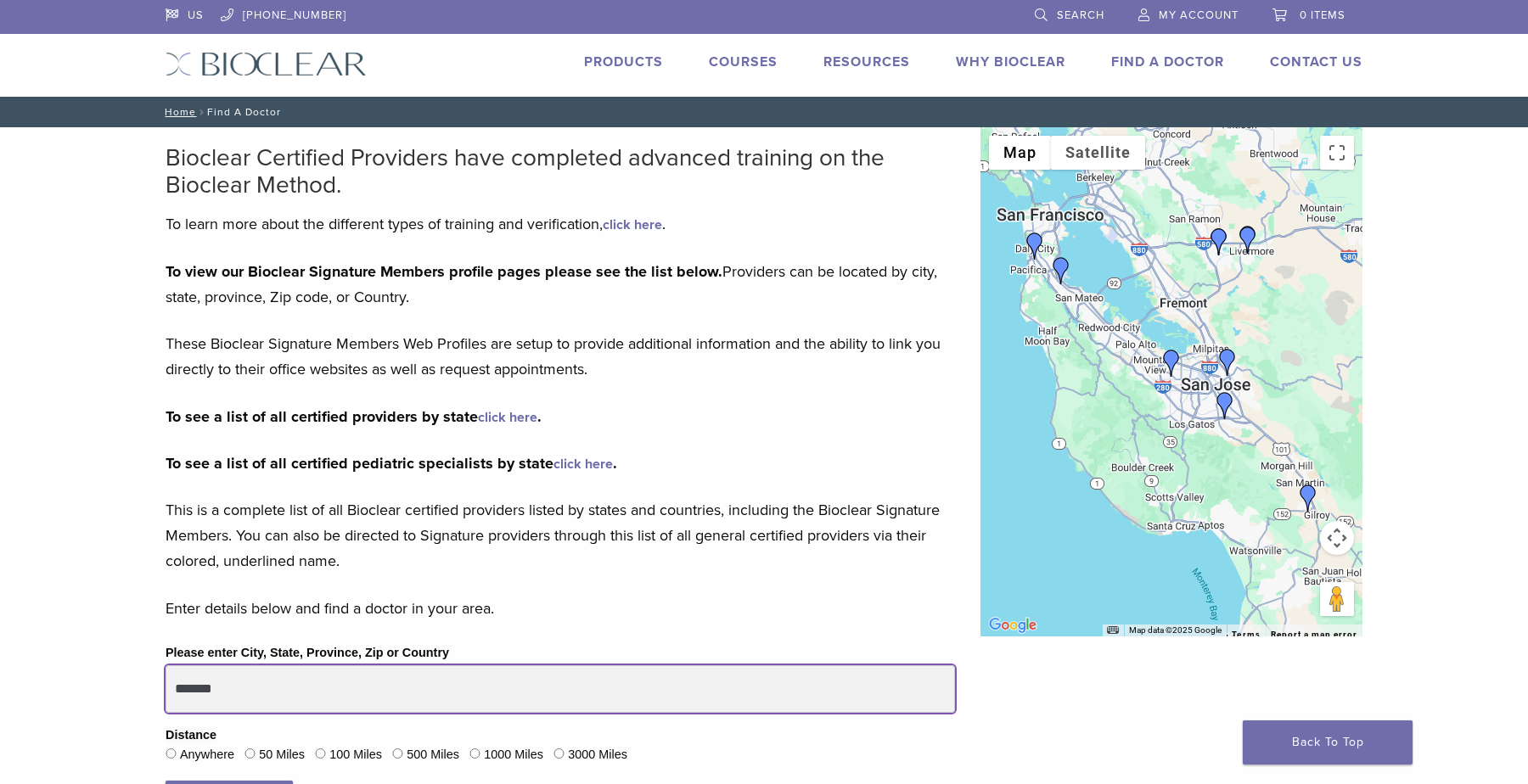
type input "*******"
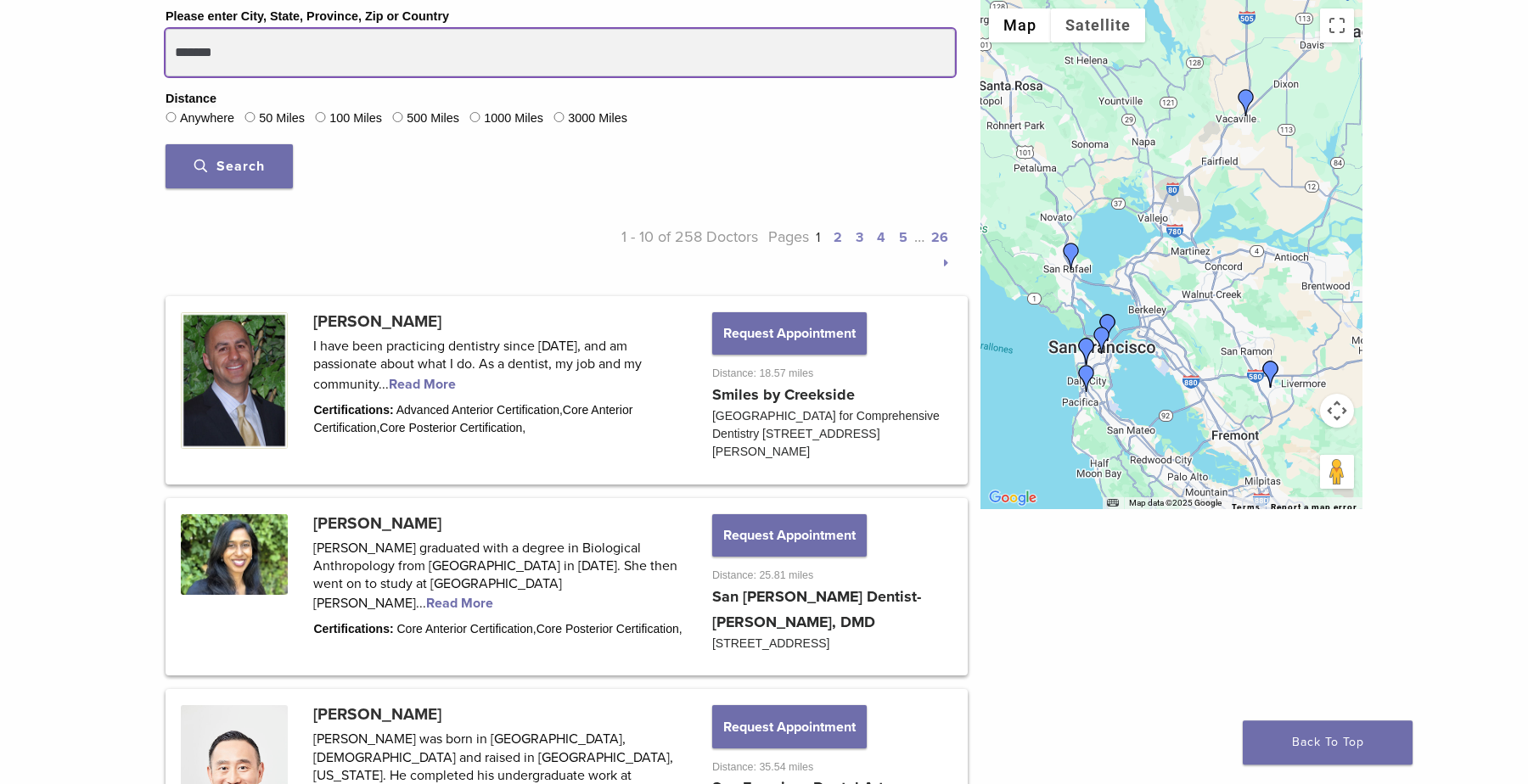
scroll to position [610, 0]
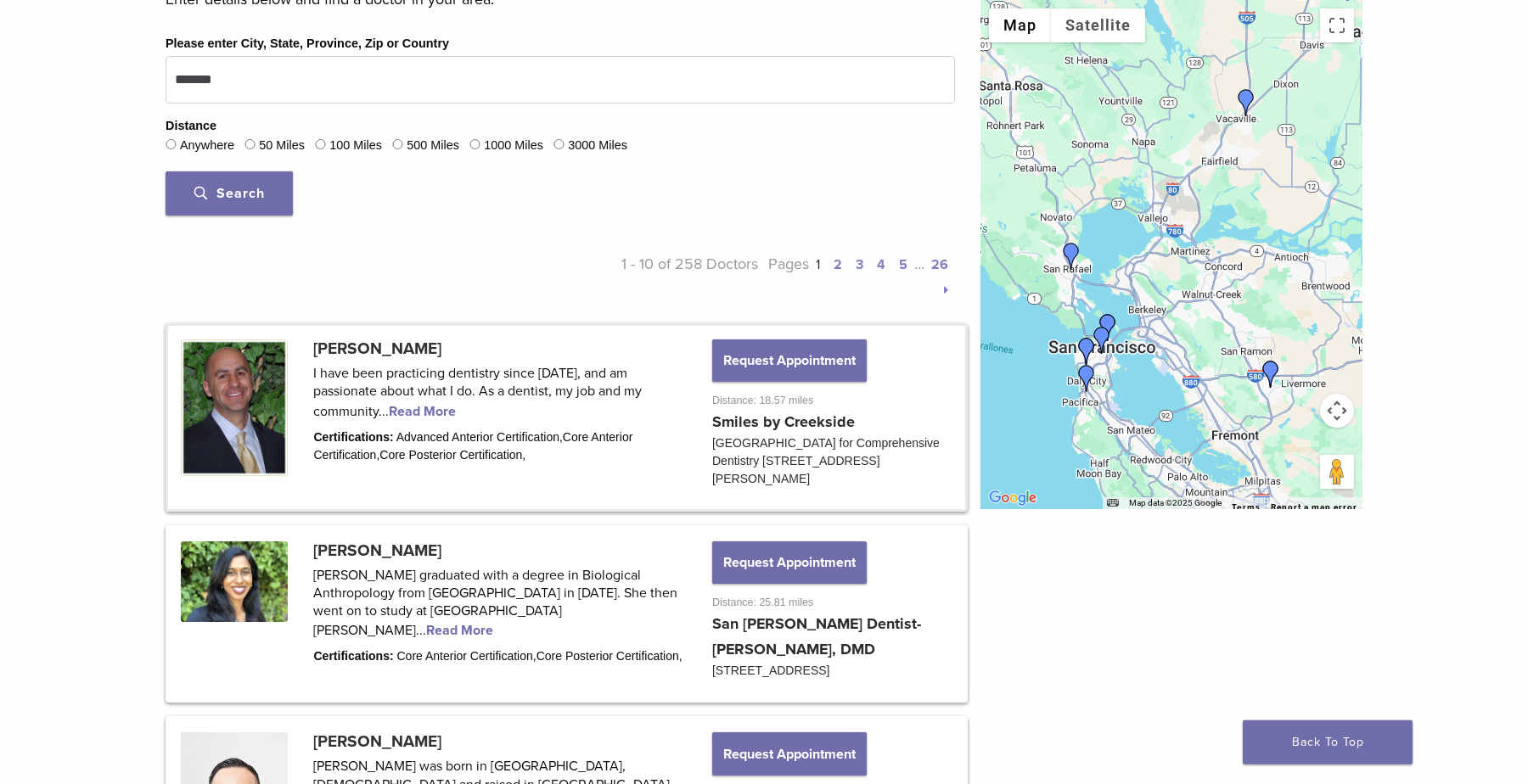
click at [395, 352] on link at bounding box center [566, 417] width 797 height 183
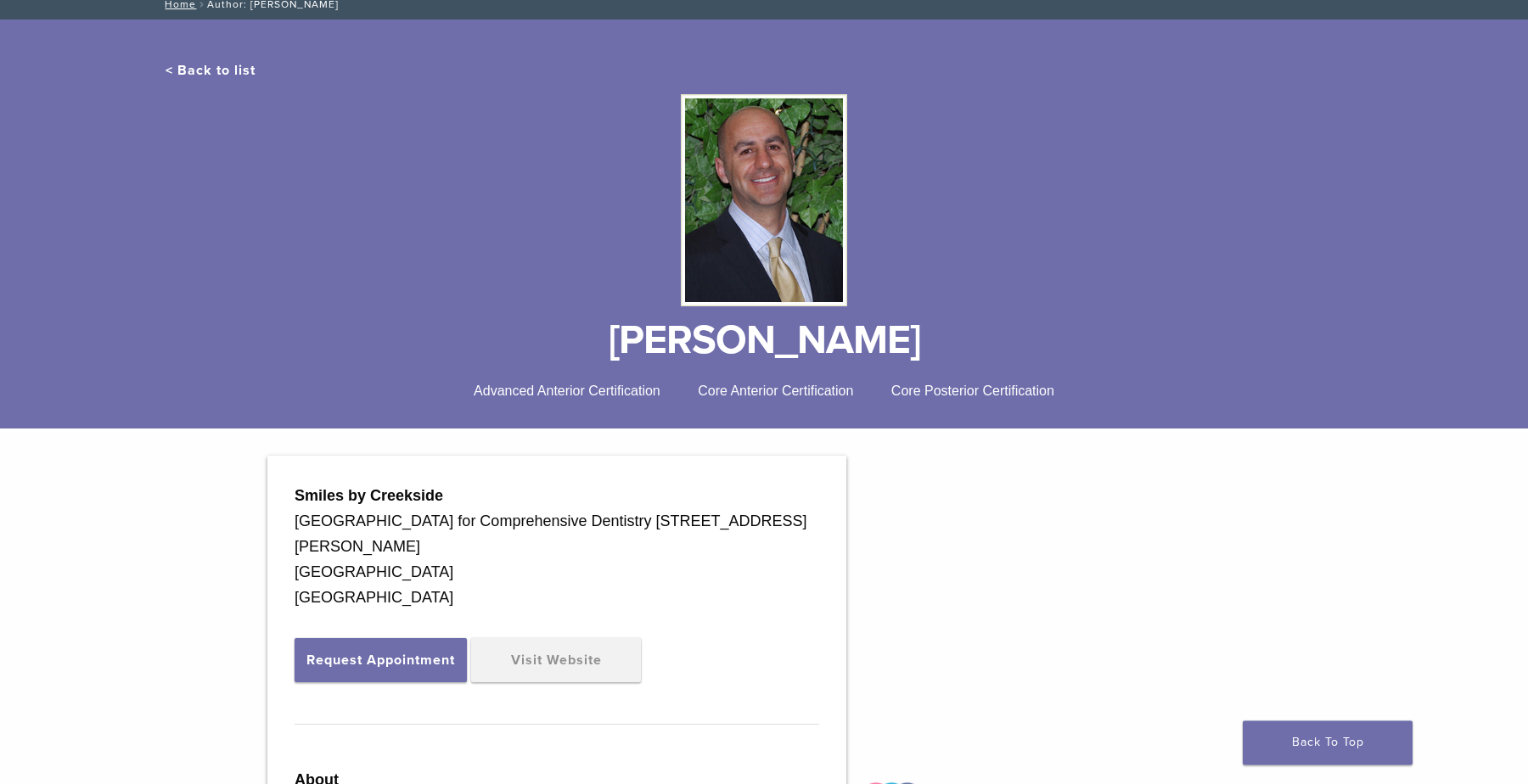
scroll to position [94, 0]
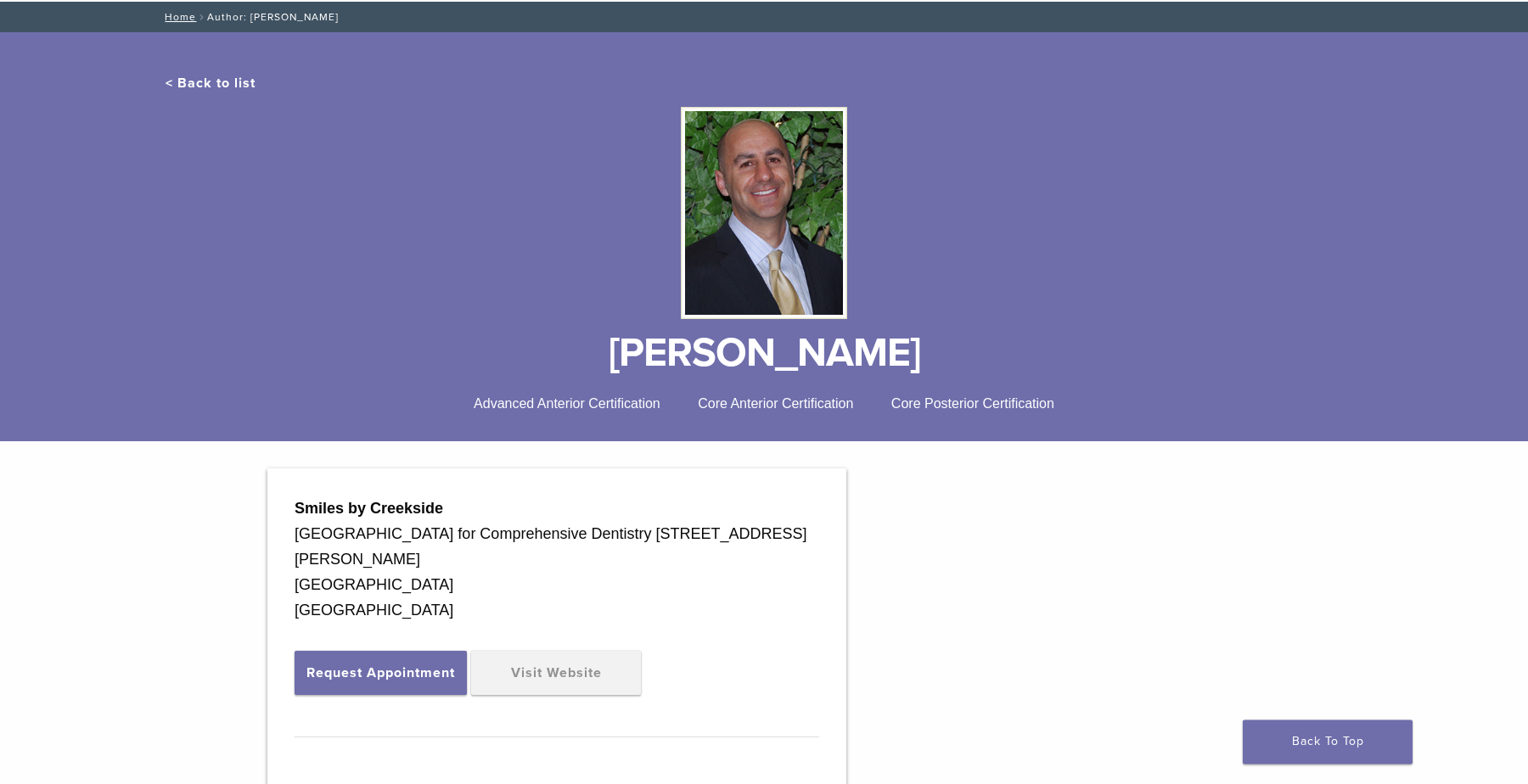
drag, startPoint x: 620, startPoint y: 538, endPoint x: 667, endPoint y: 555, distance: 50.0
click at [667, 555] on div "[GEOGRAPHIC_DATA] for Comprehensive Dentistry [STREET_ADDRESS][PERSON_NAME]" at bounding box center [557, 548] width 525 height 51
copy div "[STREET_ADDRESS][PERSON_NAME]"
click at [721, 634] on div "Smiles by [GEOGRAPHIC_DATA] for Comprehensive Dentistry [STREET_ADDRESS][PERSON…" at bounding box center [557, 797] width 579 height 655
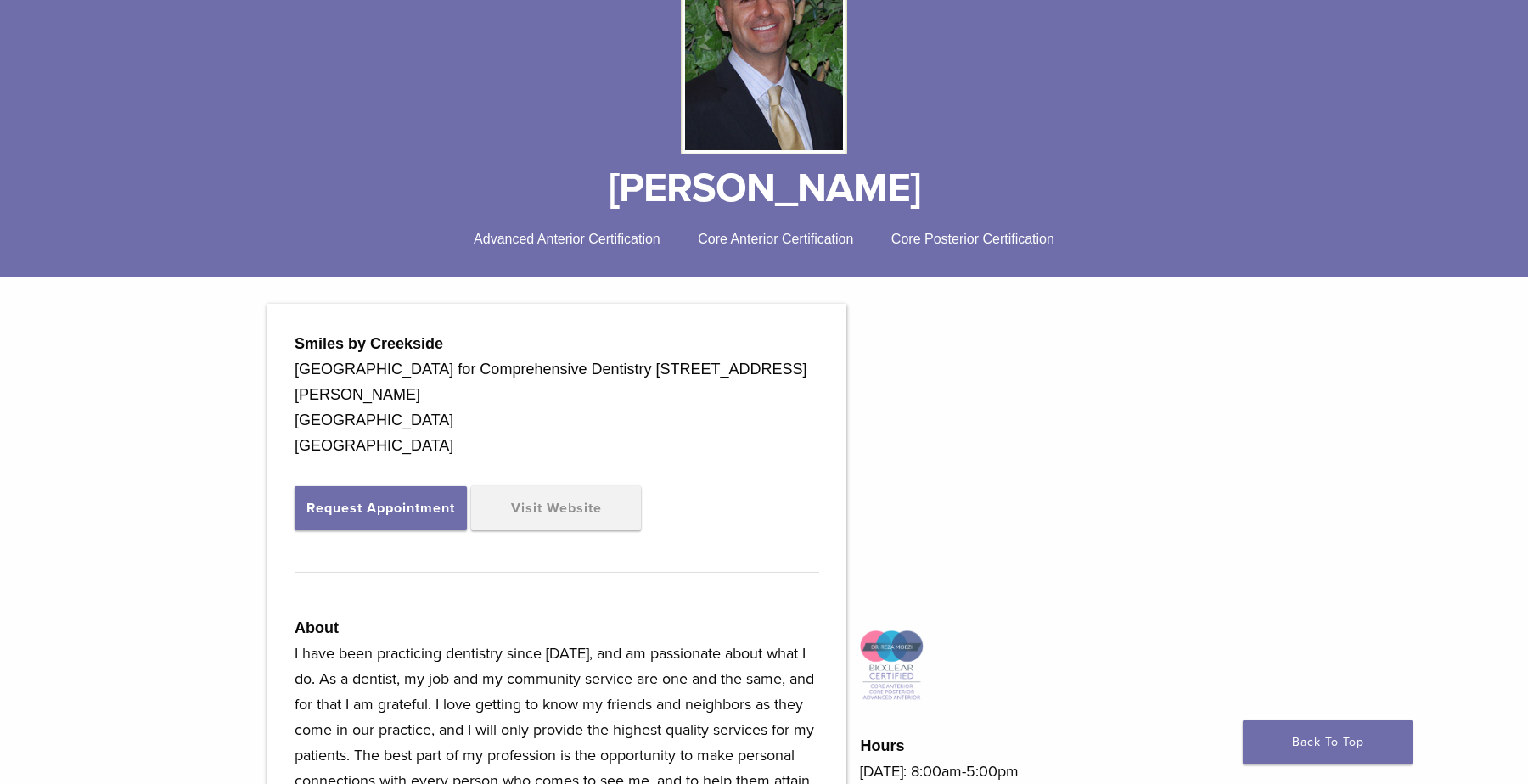
scroll to position [272, 0]
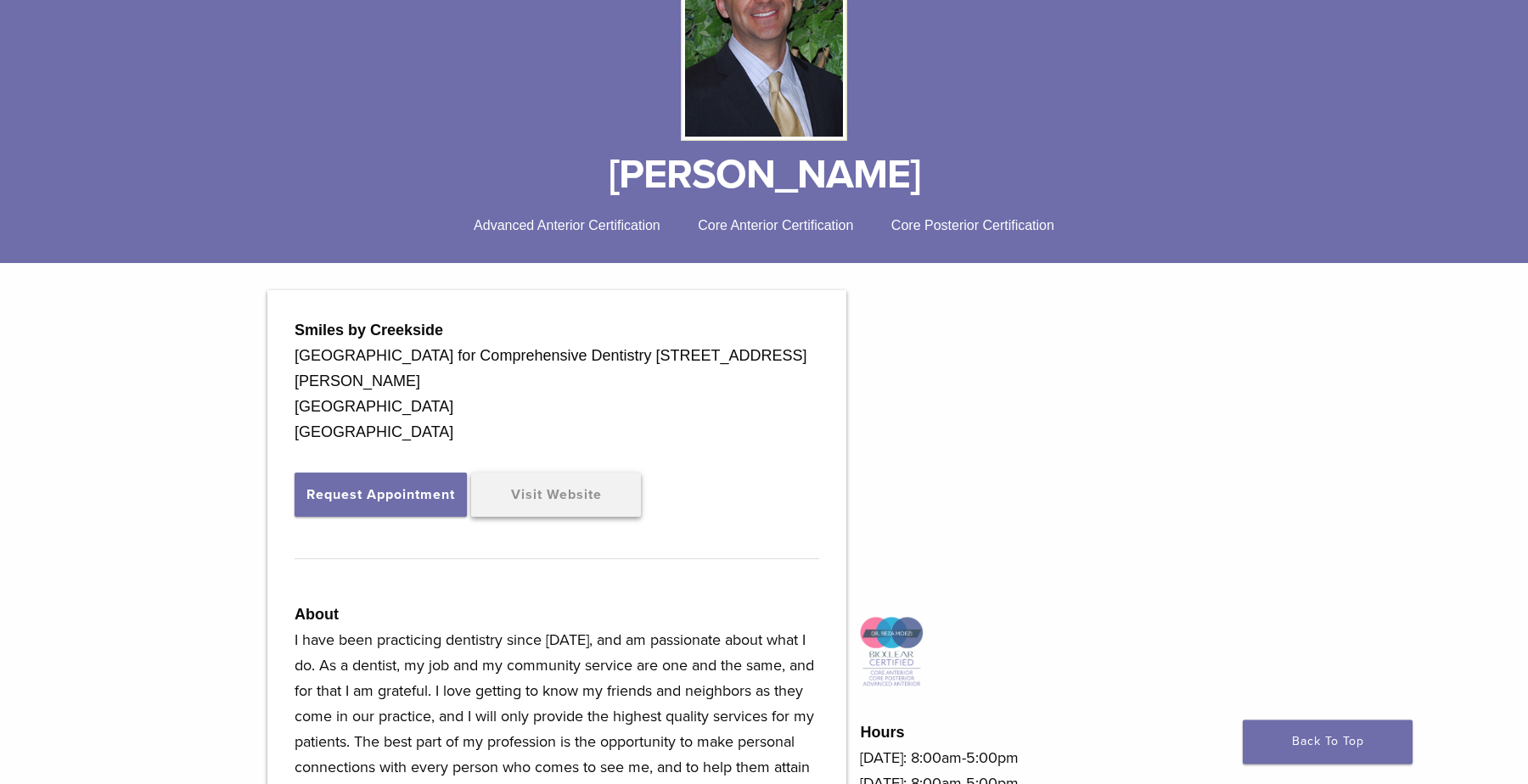
click at [573, 482] on link "Visit Website" at bounding box center [556, 496] width 170 height 45
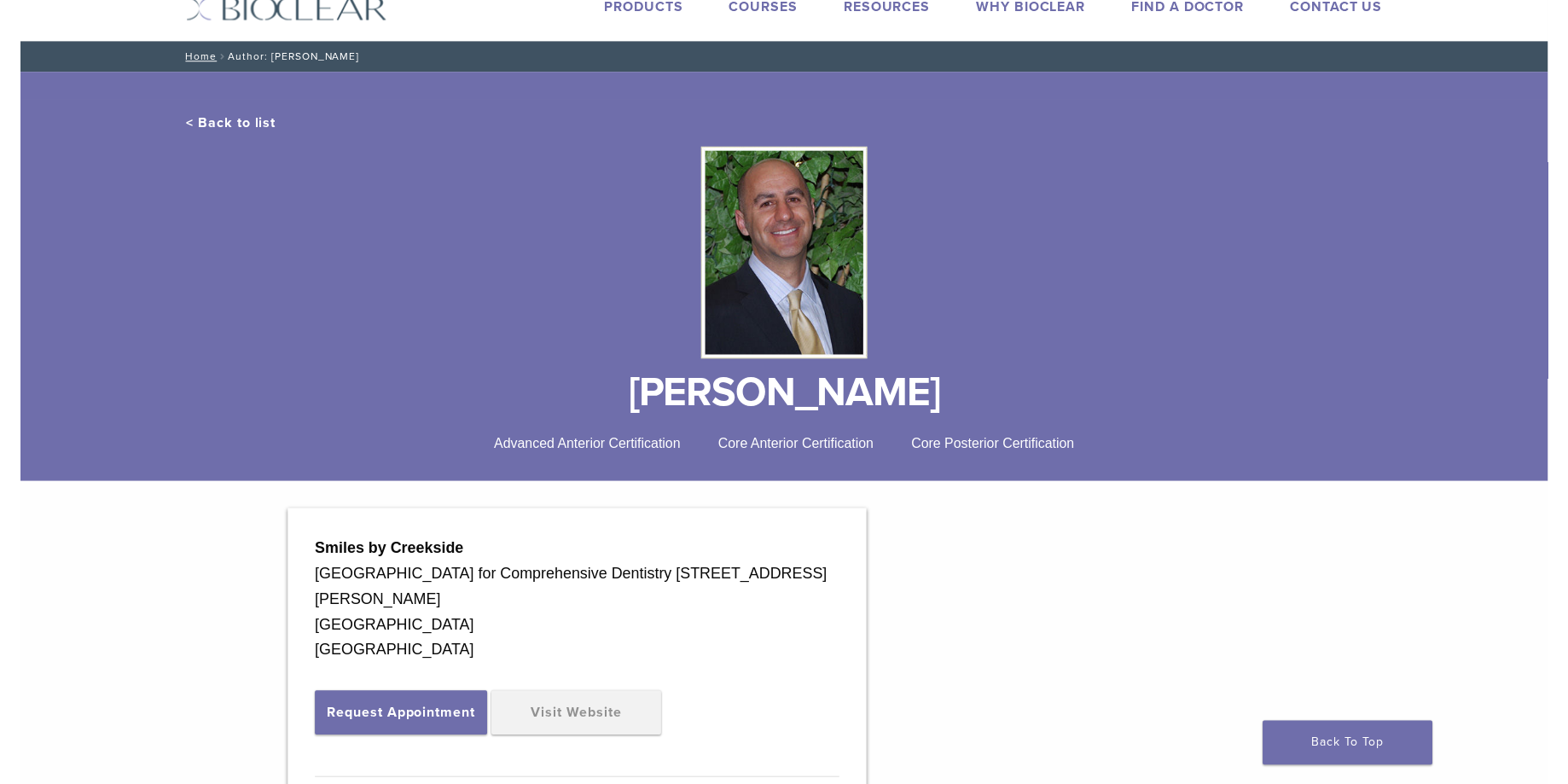
scroll to position [0, 0]
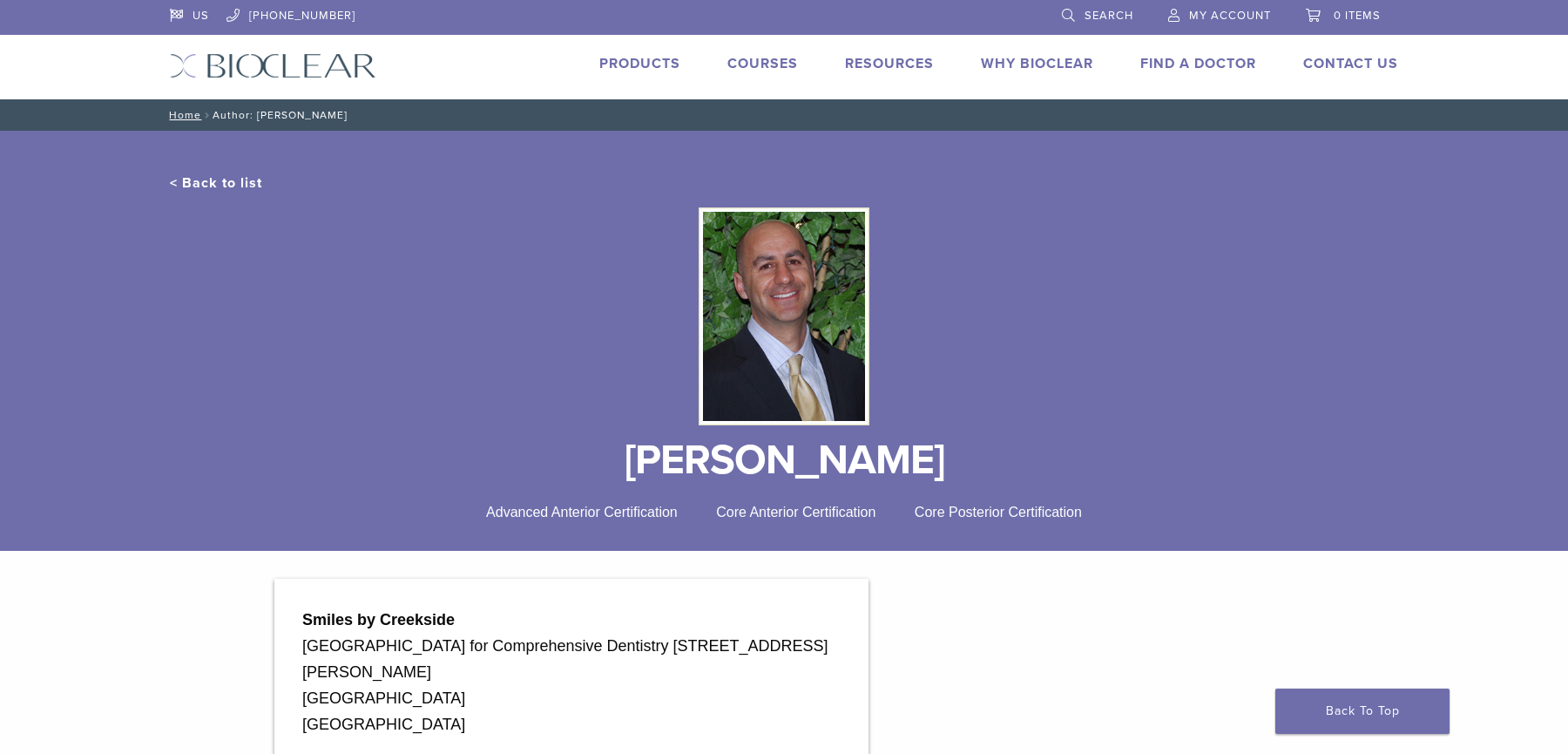
click at [804, 479] on h1 "[PERSON_NAME]" at bounding box center [784, 460] width 1229 height 42
